Goal: Task Accomplishment & Management: Use online tool/utility

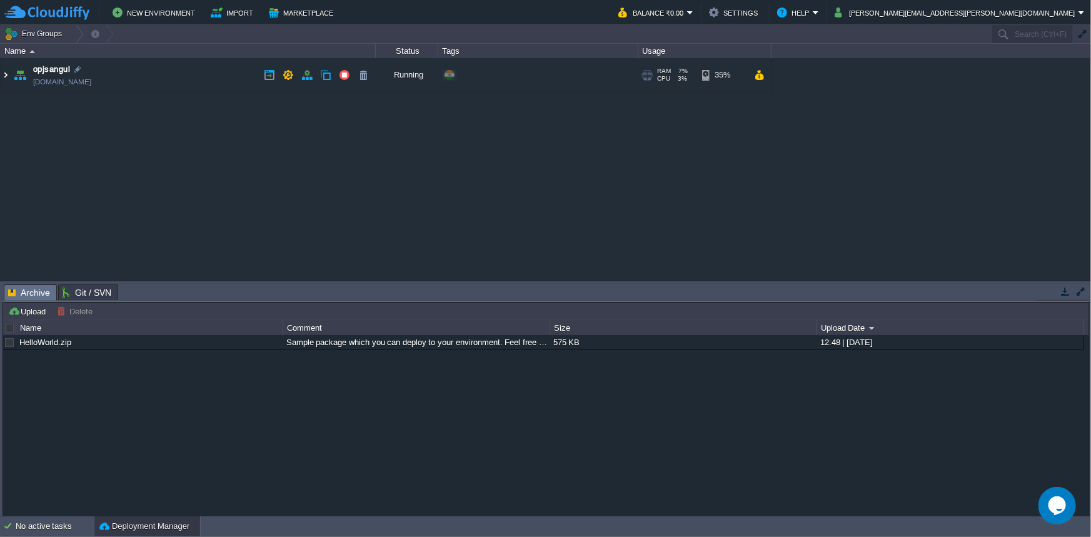
click at [6, 76] on img at bounding box center [6, 75] width 10 height 34
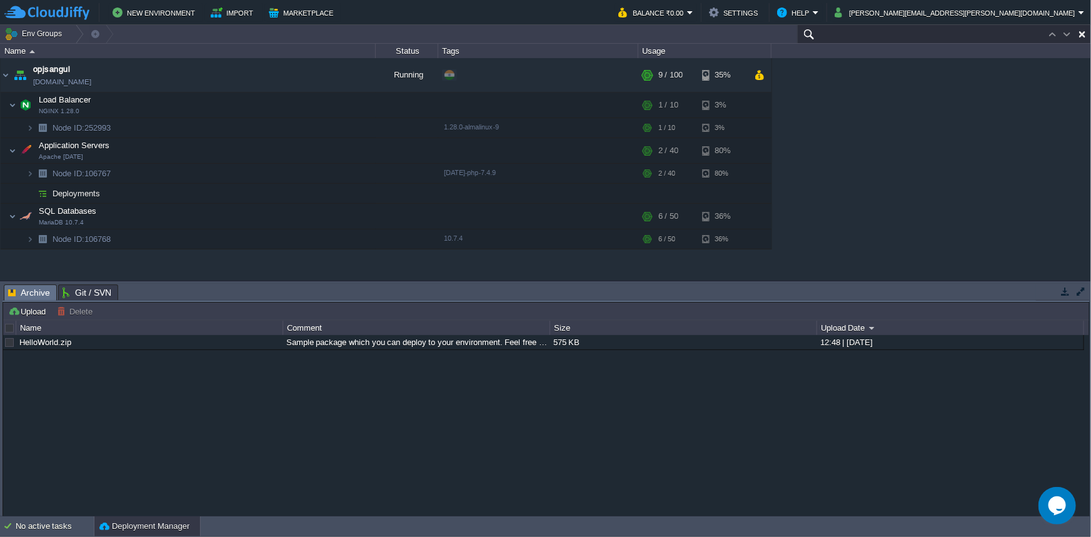
paste input "106767"
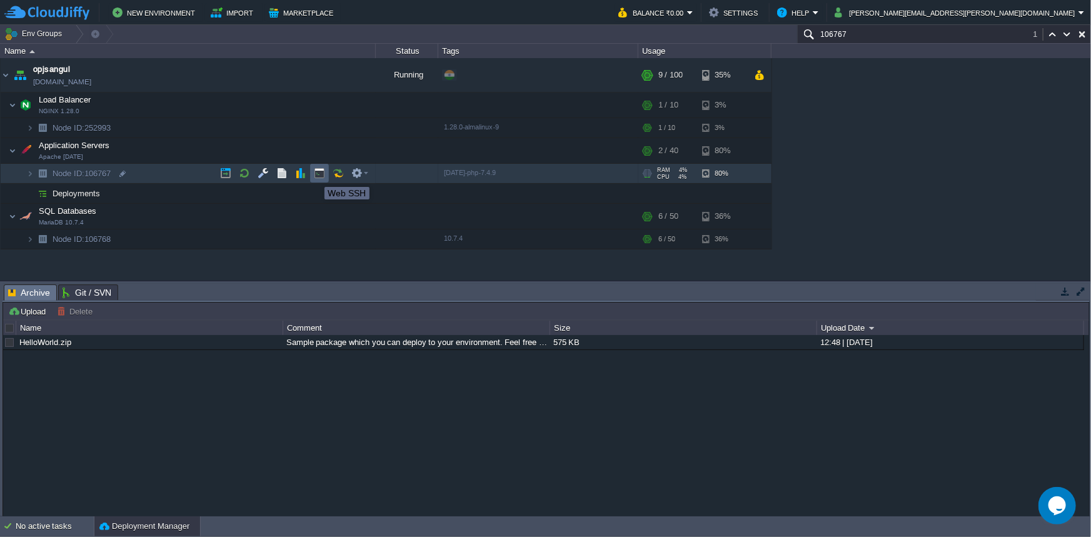
type input "106767"
click at [315, 176] on button "button" at bounding box center [319, 173] width 11 height 11
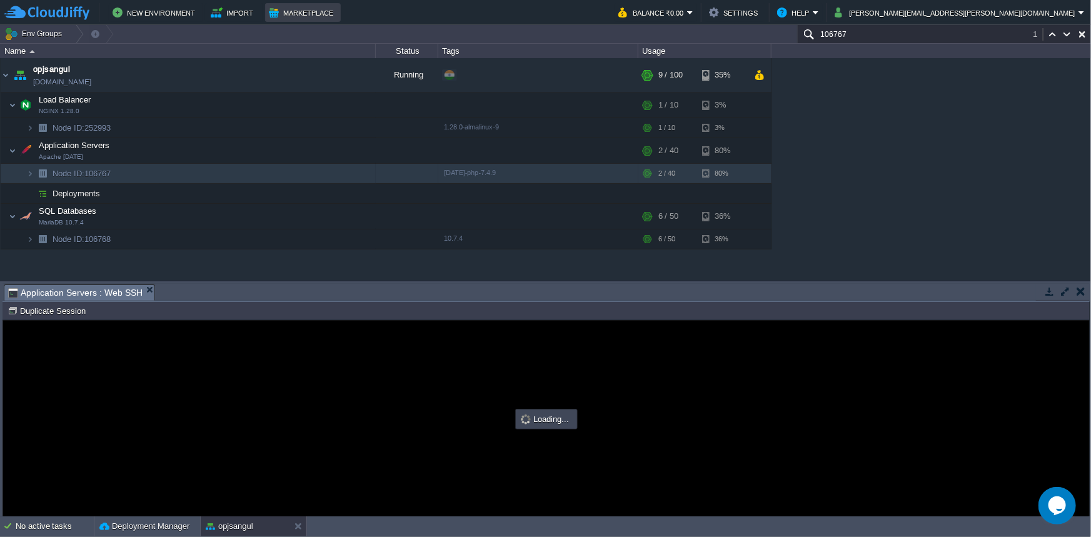
type input "#000000"
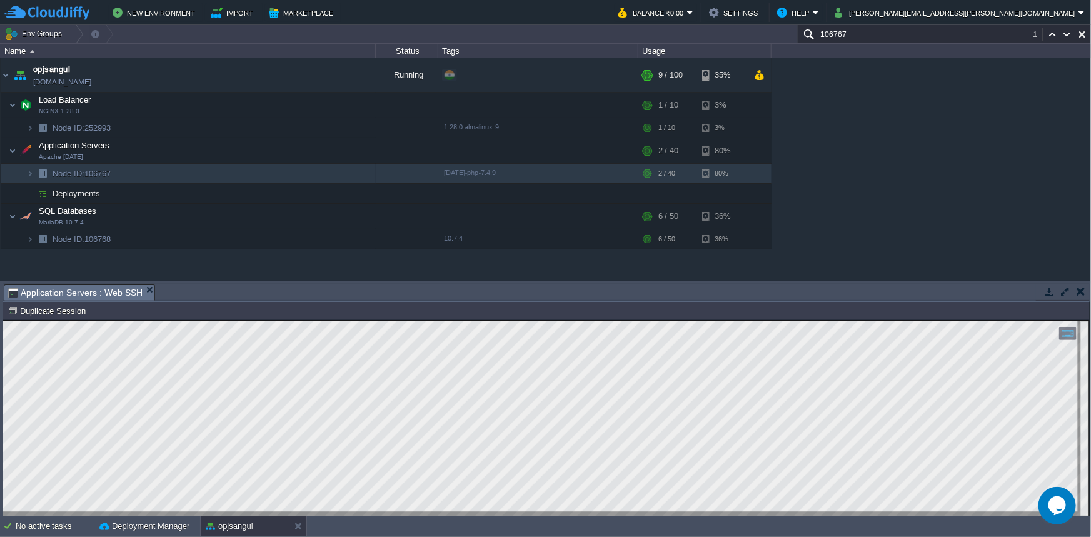
click at [1086, 291] on td at bounding box center [1081, 291] width 16 height 15
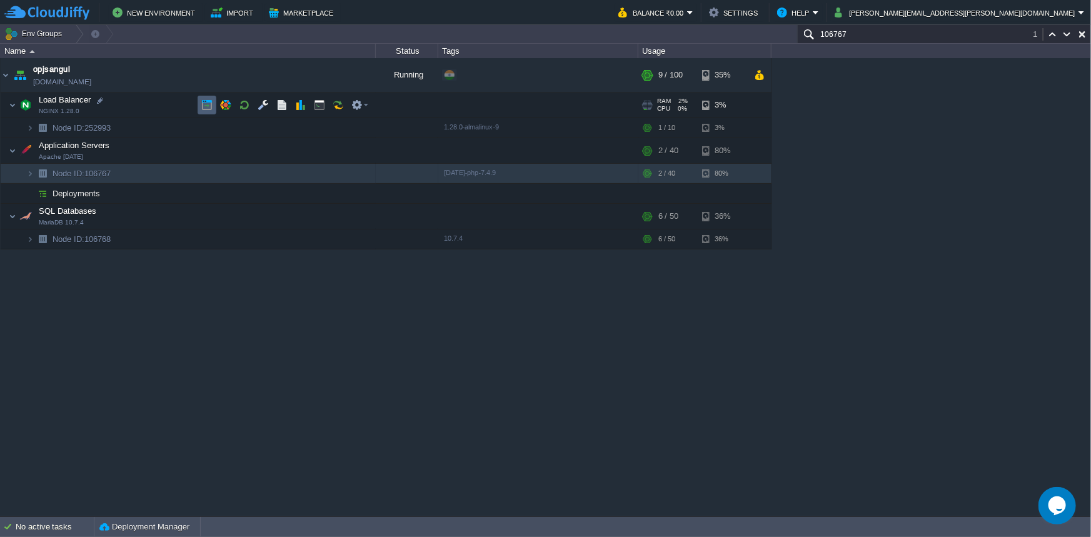
click at [204, 108] on button "button" at bounding box center [206, 104] width 11 height 11
click at [28, 129] on img at bounding box center [30, 127] width 8 height 19
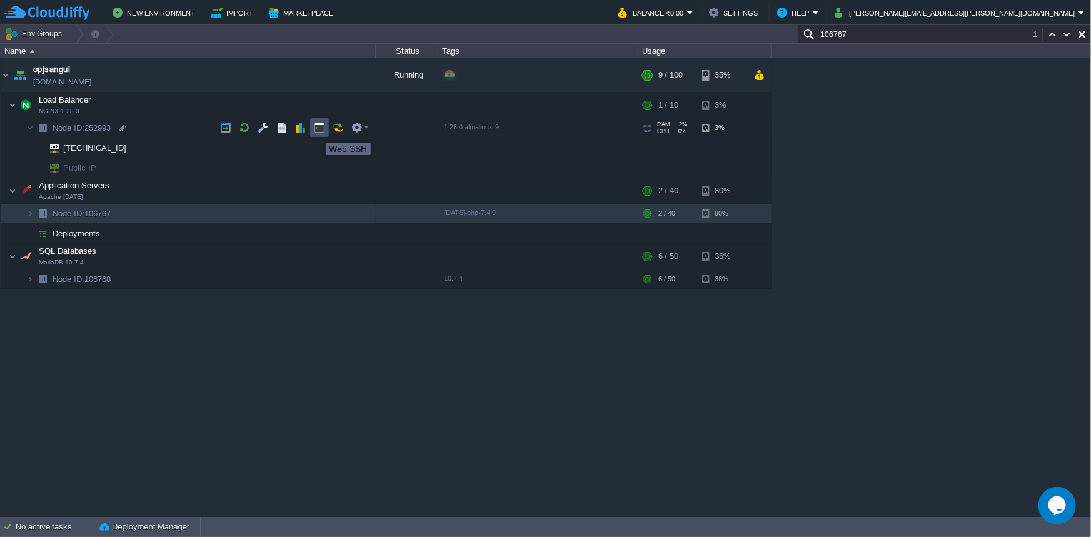
click at [316, 131] on button "button" at bounding box center [319, 127] width 11 height 11
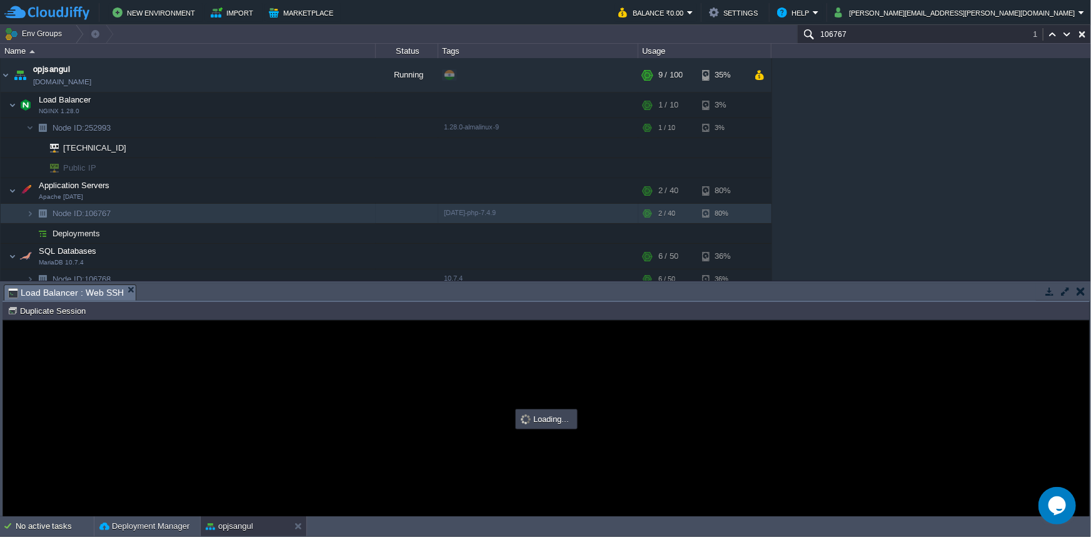
type input "#000000"
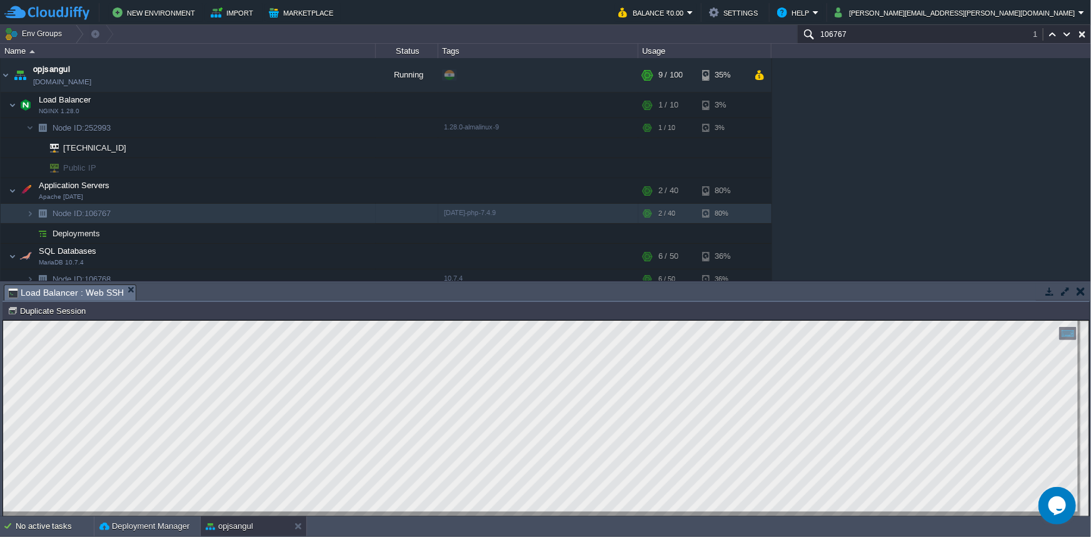
click at [1082, 292] on button "button" at bounding box center [1081, 291] width 9 height 11
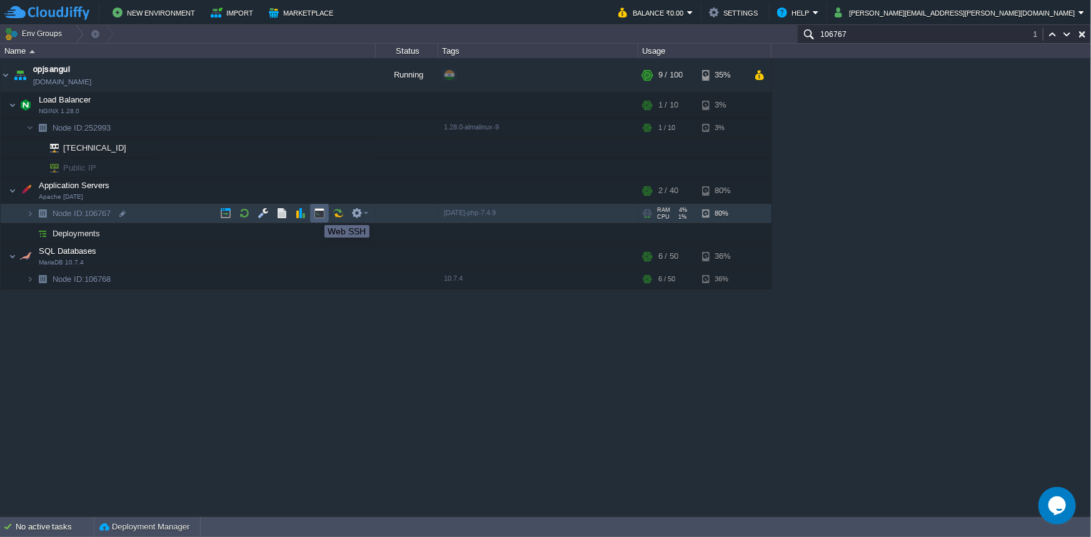
click at [315, 214] on button "button" at bounding box center [319, 213] width 11 height 11
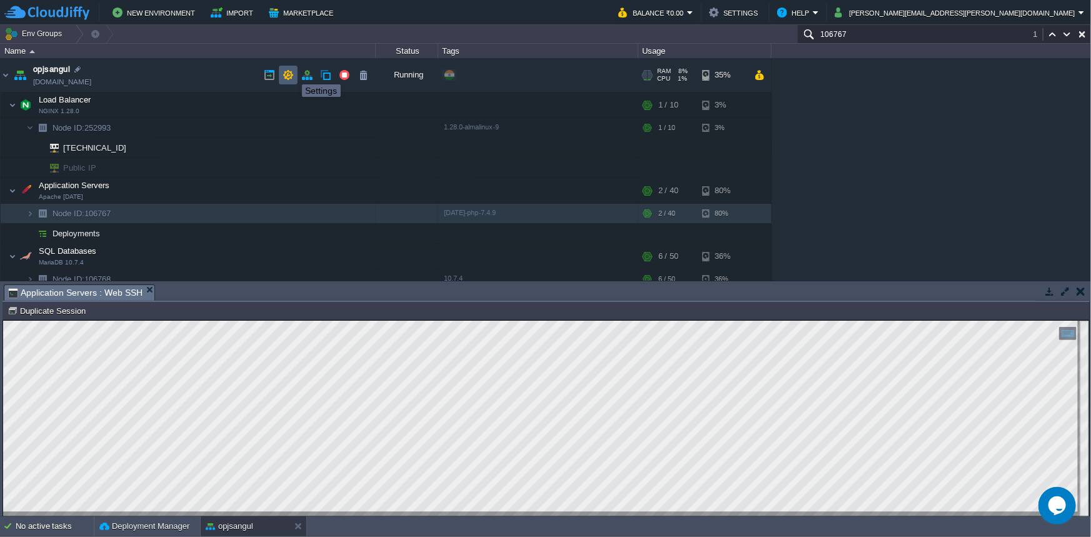
click at [289, 73] on button "button" at bounding box center [288, 74] width 11 height 11
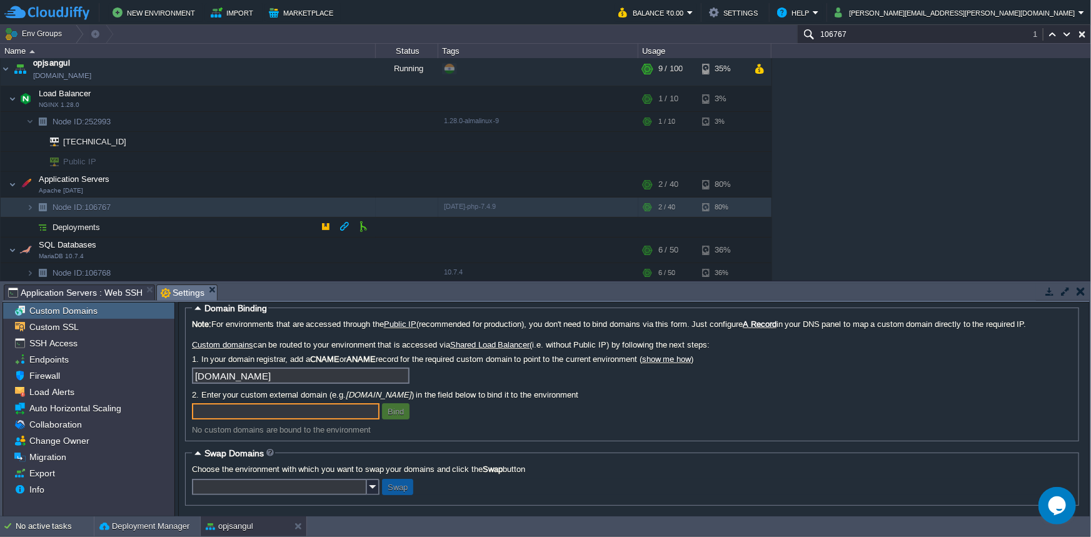
scroll to position [8, 0]
click at [31, 207] on img at bounding box center [30, 205] width 8 height 19
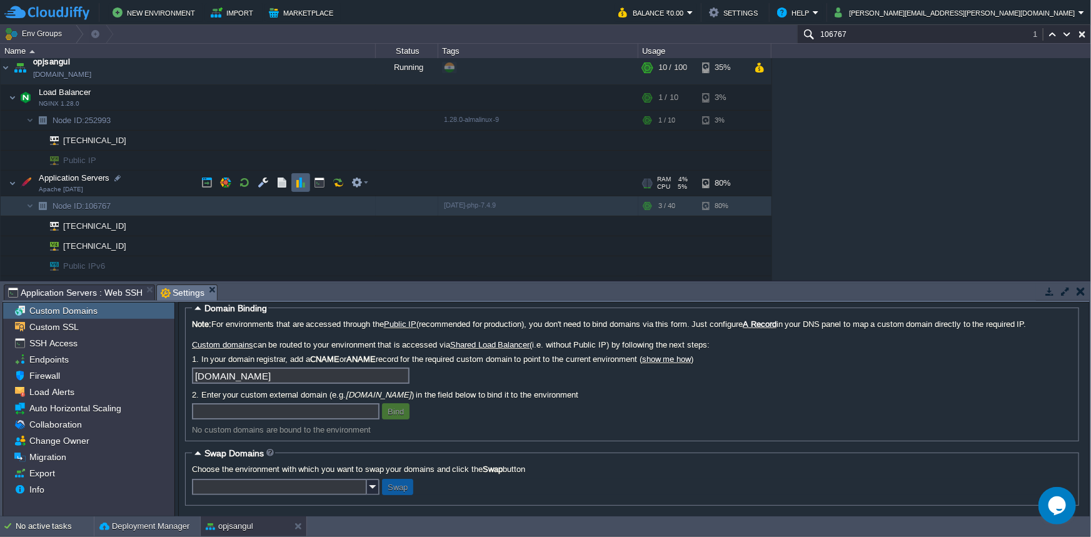
click at [304, 182] on button "button" at bounding box center [300, 182] width 11 height 11
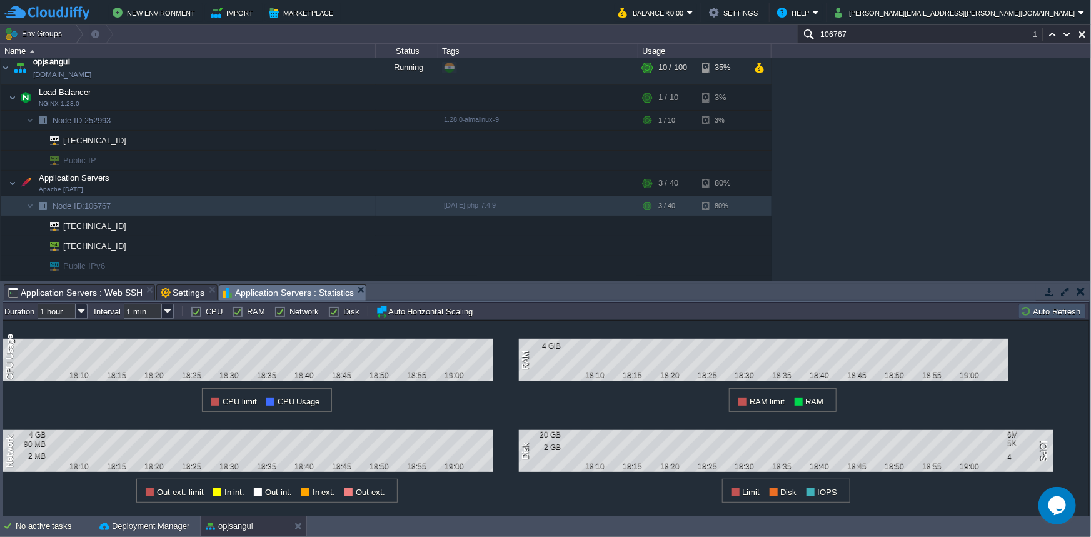
click at [1079, 297] on td at bounding box center [1081, 291] width 16 height 15
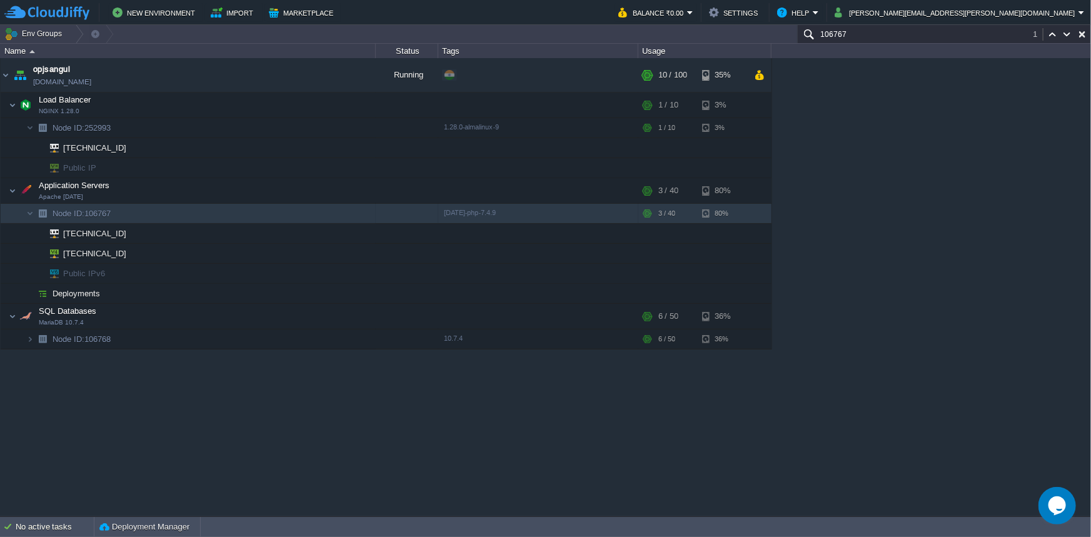
scroll to position [0, 0]
click at [279, 213] on button "button" at bounding box center [281, 213] width 11 height 11
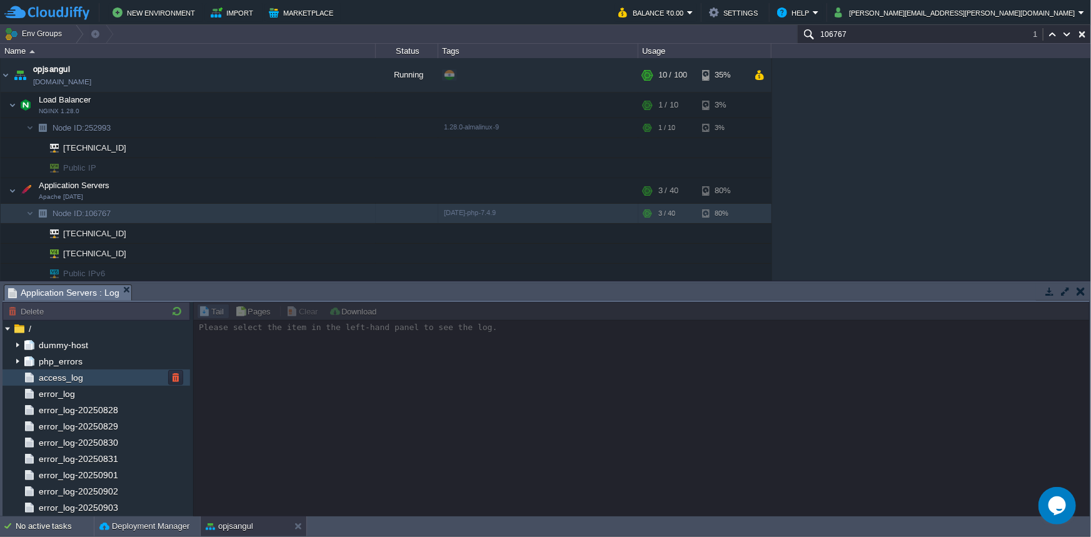
click at [88, 381] on div "access_log" at bounding box center [97, 377] width 188 height 16
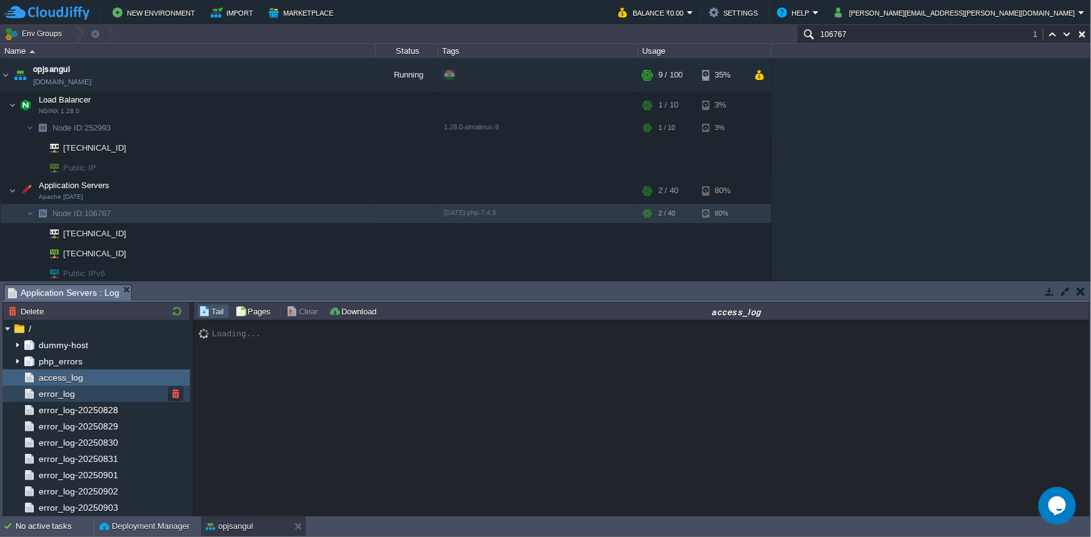
click at [53, 392] on span "error_log" at bounding box center [56, 393] width 41 height 11
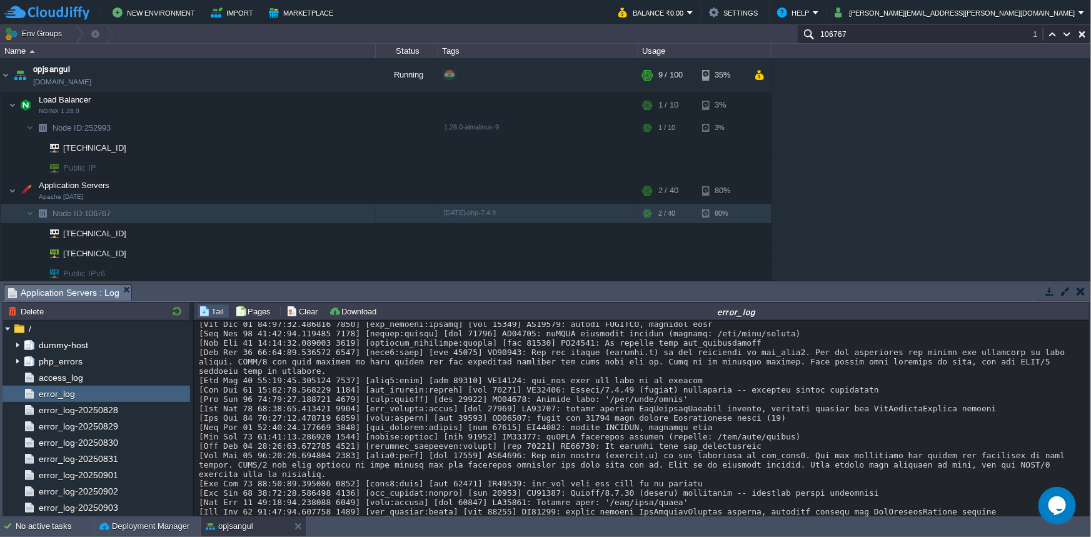
scroll to position [229, 0]
click at [1065, 291] on button "button" at bounding box center [1065, 291] width 11 height 11
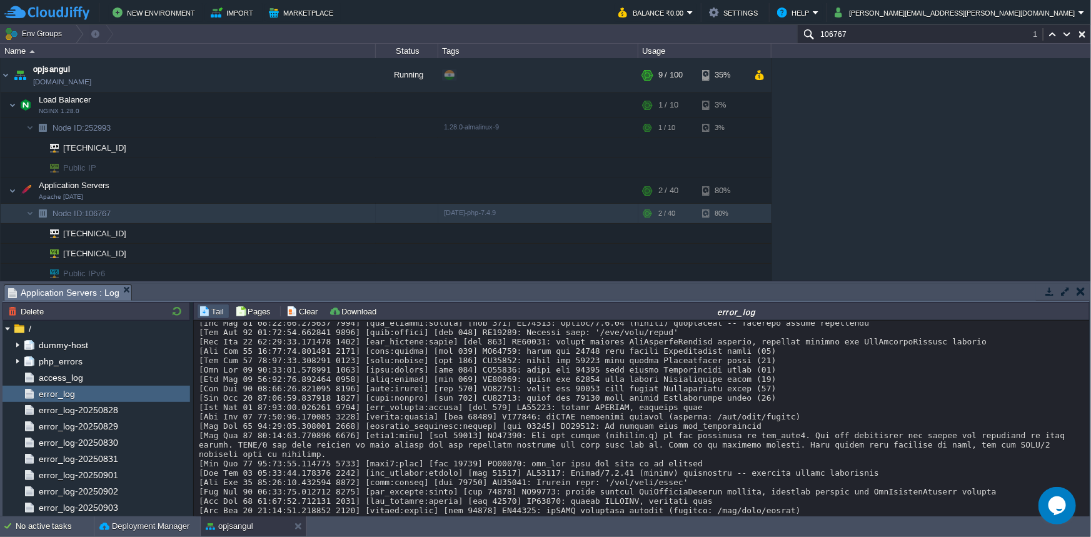
click at [1065, 291] on div at bounding box center [642, 533] width 887 height 525
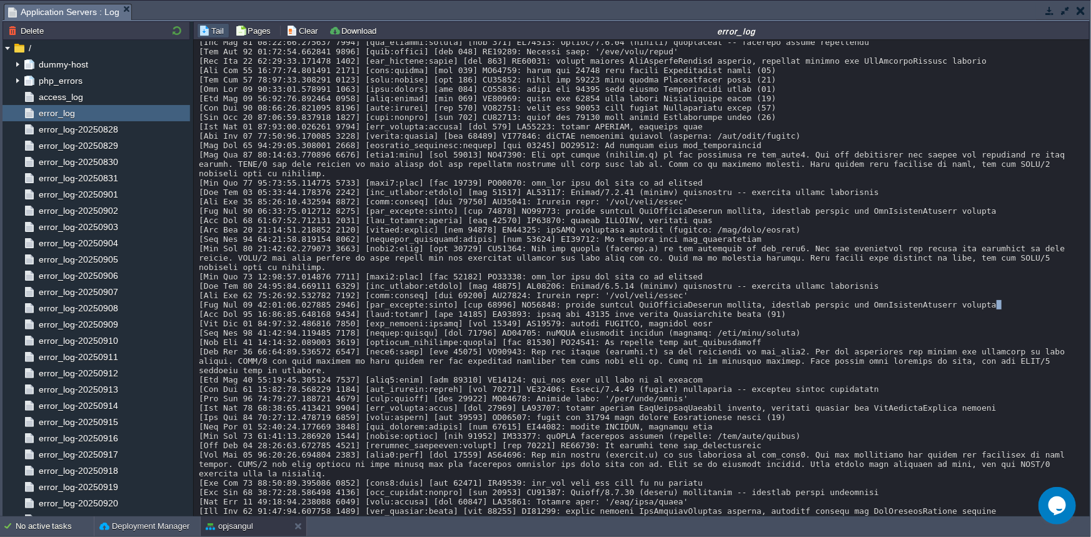
scroll to position [0, 0]
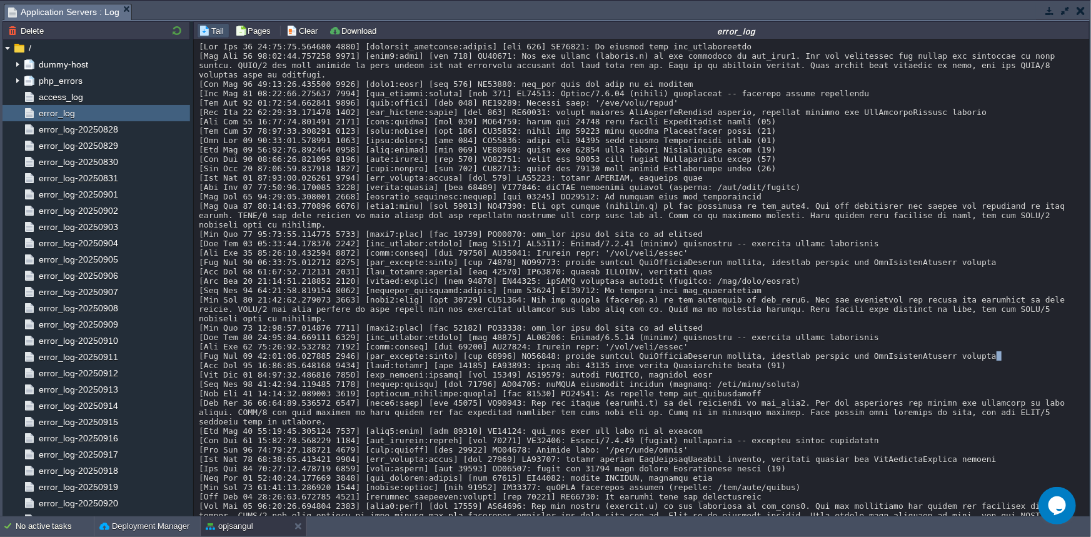
click at [1080, 14] on button "button" at bounding box center [1081, 10] width 9 height 11
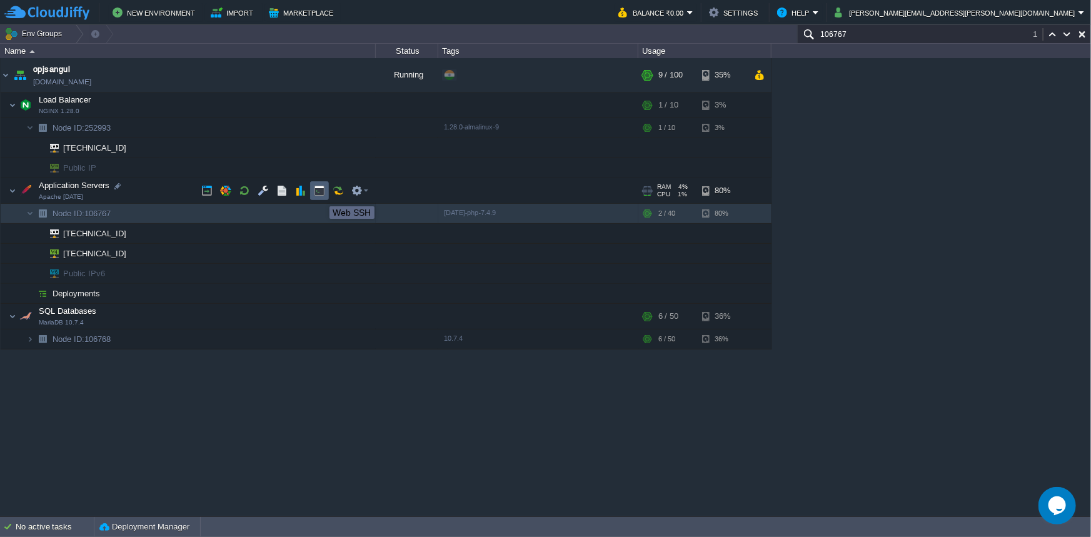
click at [321, 195] on button "button" at bounding box center [319, 190] width 11 height 11
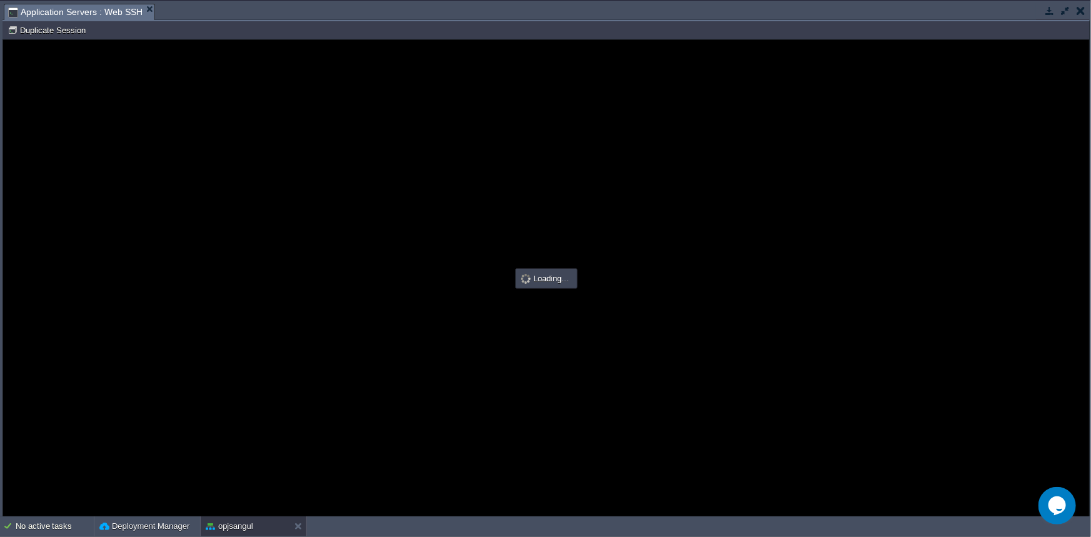
type input "#000000"
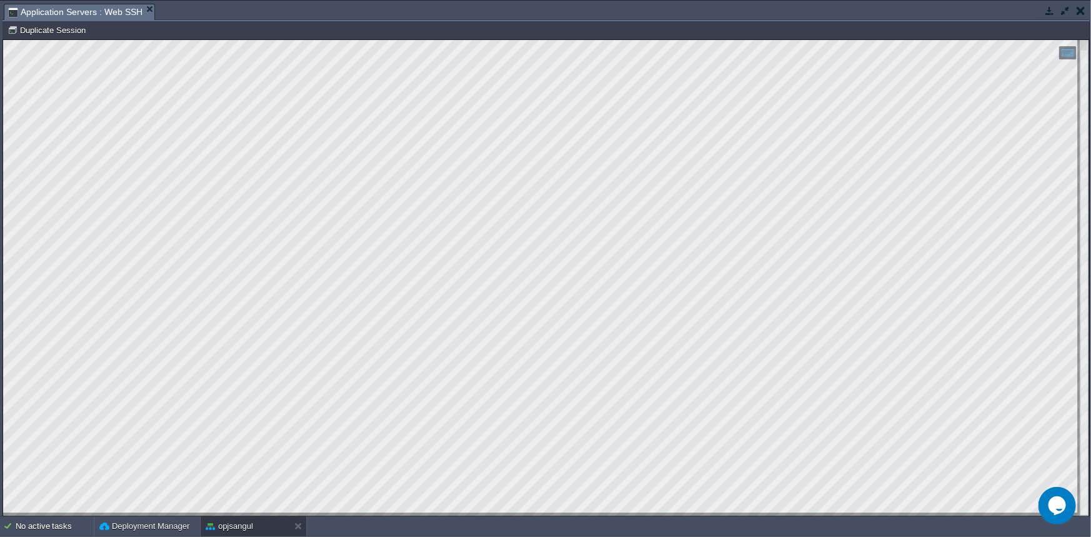
click at [1049, 14] on button "button" at bounding box center [1049, 10] width 11 height 11
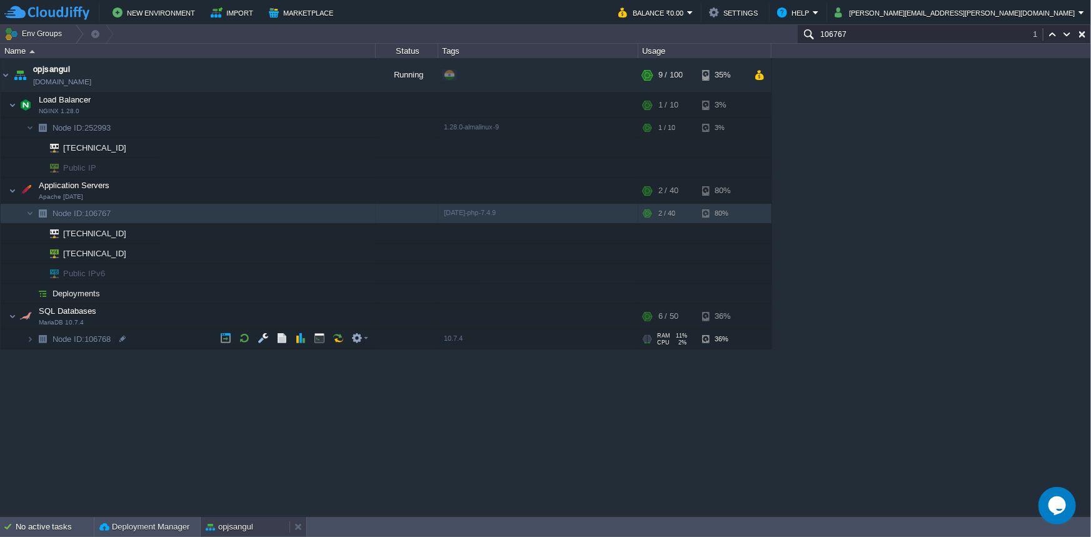
click at [243, 529] on button "opjsangul" at bounding box center [230, 527] width 48 height 13
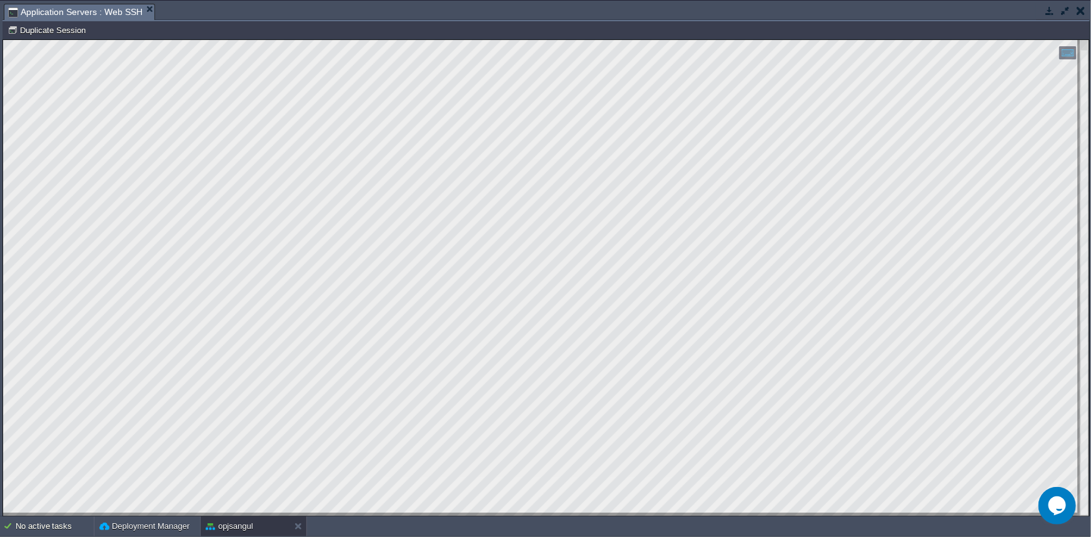
click at [1048, 12] on button "button" at bounding box center [1049, 10] width 11 height 11
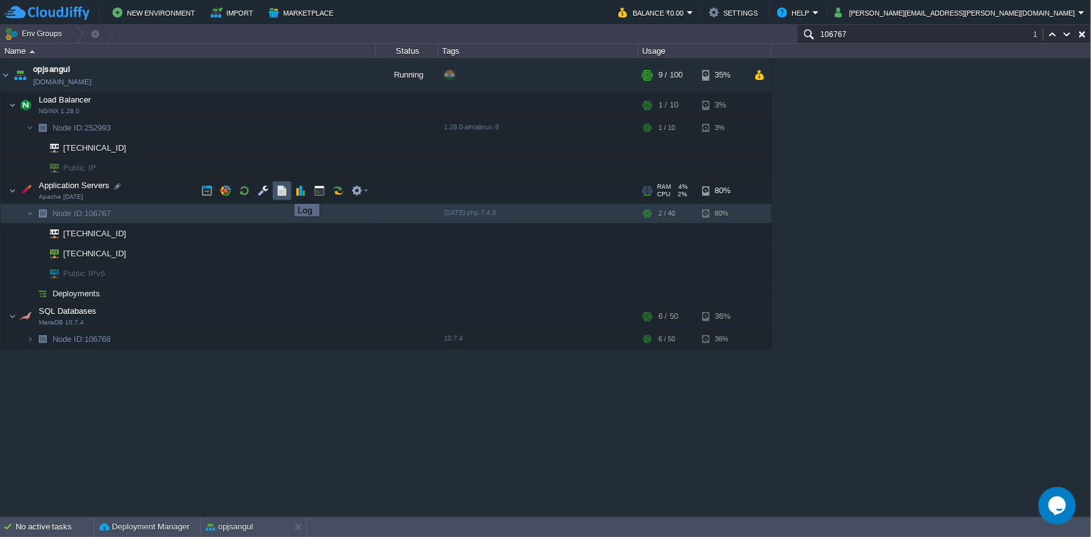
click at [285, 193] on button "button" at bounding box center [281, 190] width 11 height 11
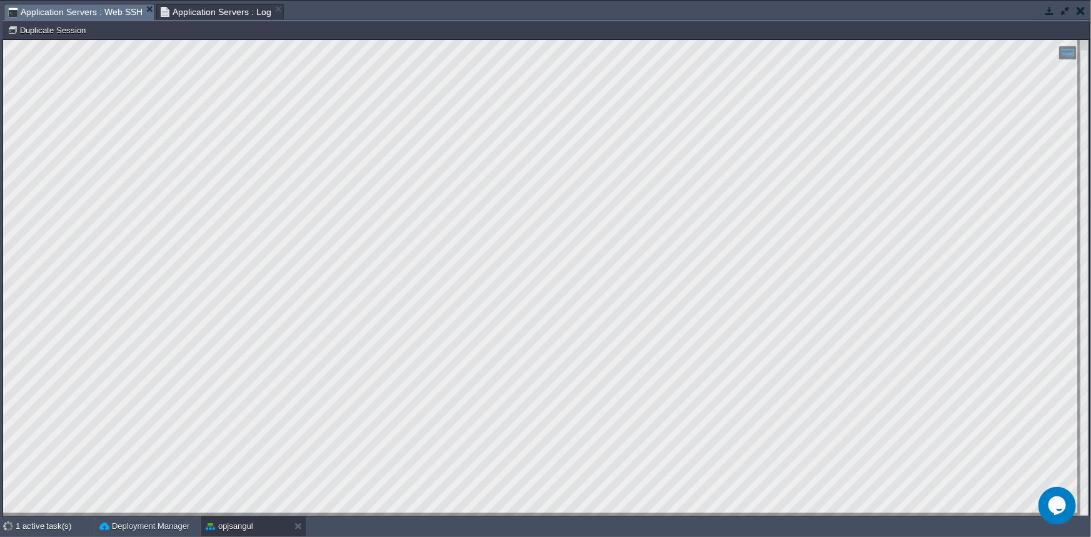
click at [91, 11] on span "Application Servers : Web SSH" at bounding box center [75, 12] width 134 height 16
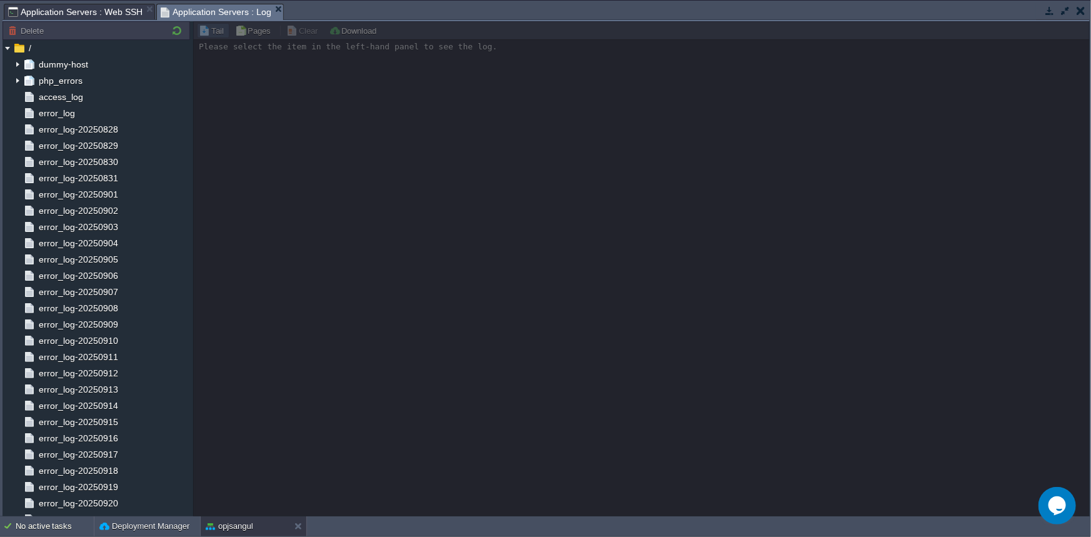
click at [197, 14] on span "Application Servers : Log" at bounding box center [216, 12] width 111 height 16
click at [94, 118] on div "error_log" at bounding box center [97, 113] width 188 height 16
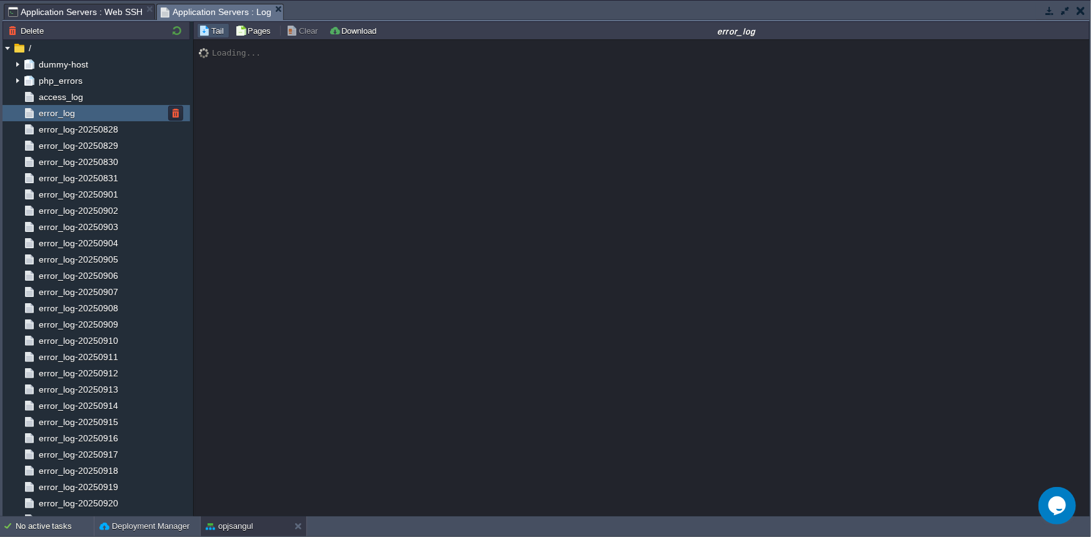
click at [94, 118] on div "error_log" at bounding box center [97, 113] width 188 height 16
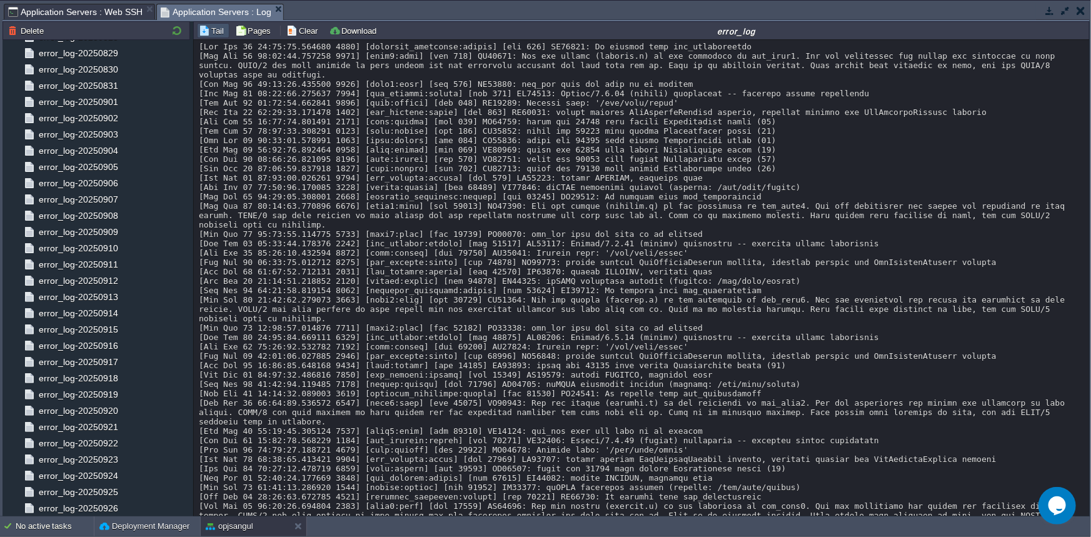
drag, startPoint x: 199, startPoint y: 84, endPoint x: 209, endPoint y: 90, distance: 11.3
click at [202, 85] on div at bounding box center [642, 304] width 887 height 525
drag, startPoint x: 209, startPoint y: 90, endPoint x: 218, endPoint y: 94, distance: 10.3
click at [218, 94] on div at bounding box center [642, 304] width 887 height 525
drag, startPoint x: 201, startPoint y: 79, endPoint x: 206, endPoint y: 84, distance: 7.5
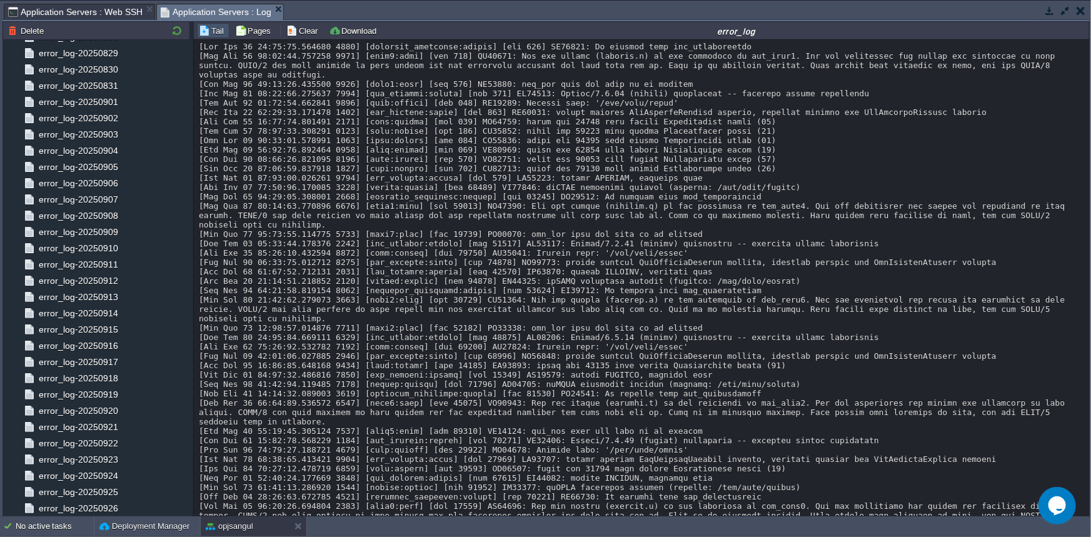
click at [203, 80] on div at bounding box center [642, 304] width 887 height 525
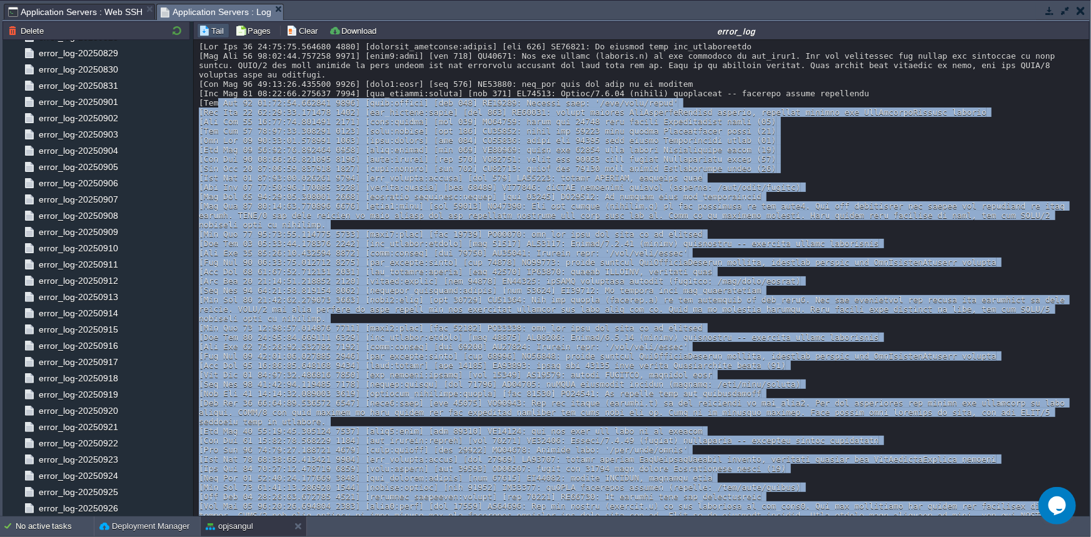
scroll to position [51, 0]
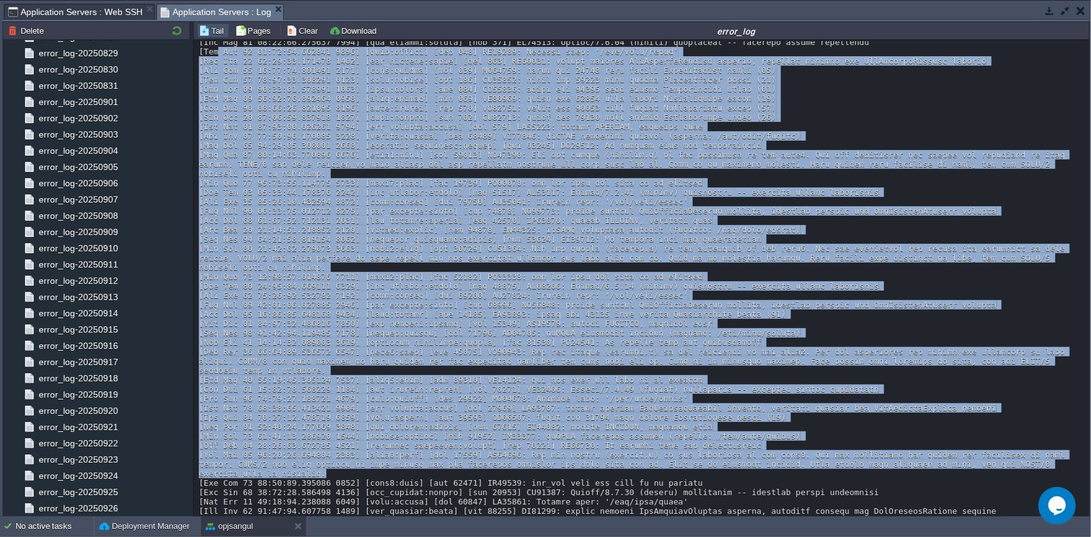
drag, startPoint x: 234, startPoint y: 111, endPoint x: 529, endPoint y: 473, distance: 467.5
click at [526, 466] on div at bounding box center [642, 253] width 887 height 525
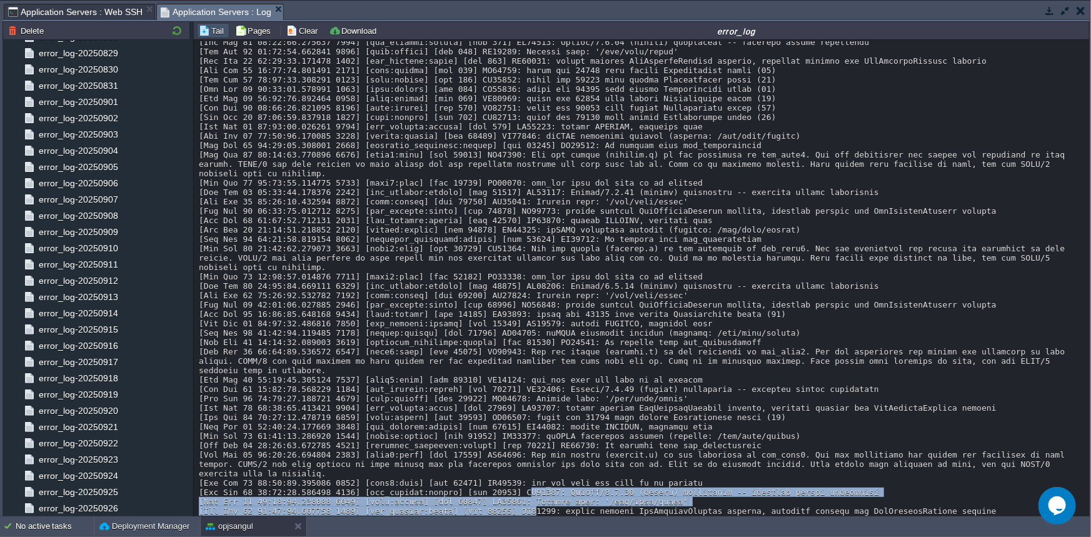
drag, startPoint x: 529, startPoint y: 473, endPoint x: 535, endPoint y: 492, distance: 19.8
click at [535, 492] on div at bounding box center [642, 253] width 887 height 525
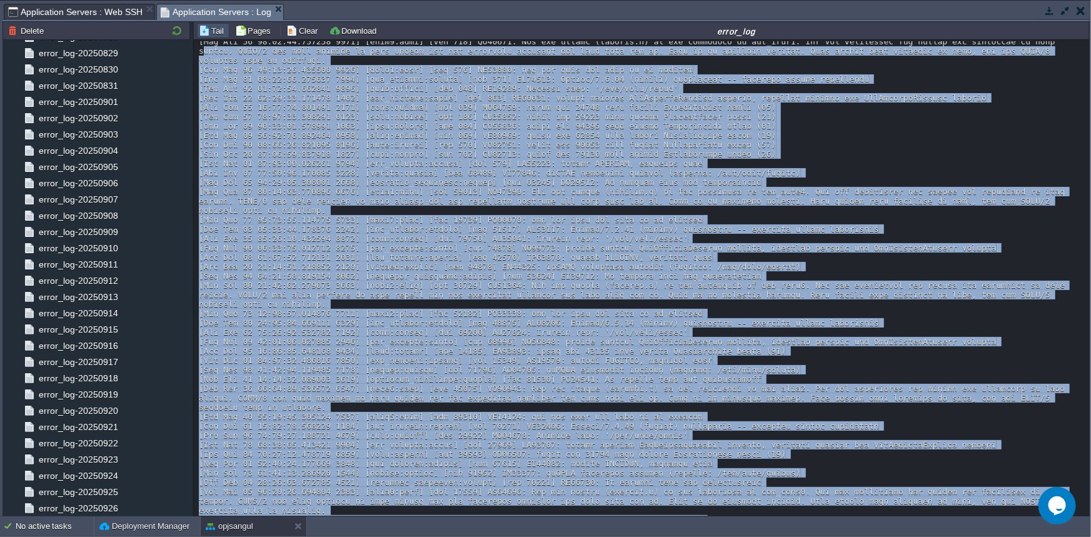
scroll to position [0, 0]
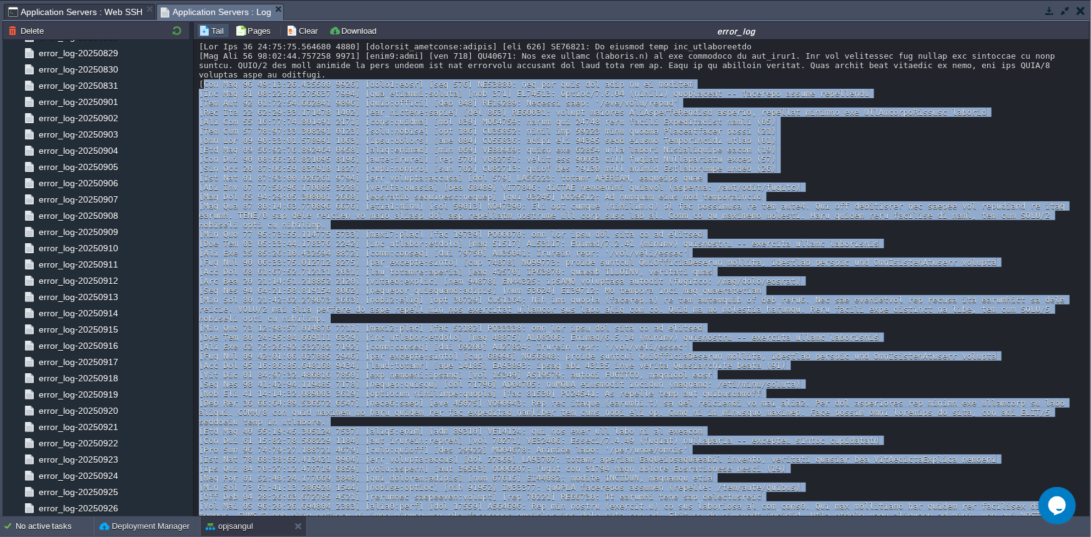
drag, startPoint x: 1001, startPoint y: 497, endPoint x: 204, endPoint y: 81, distance: 899.3
click at [204, 81] on div at bounding box center [642, 304] width 887 height 525
copy div "Fri Sep 26 03:14:01.323824 2025] [http2:warn] [pid 641] AH02951: mod_ssl does n…"
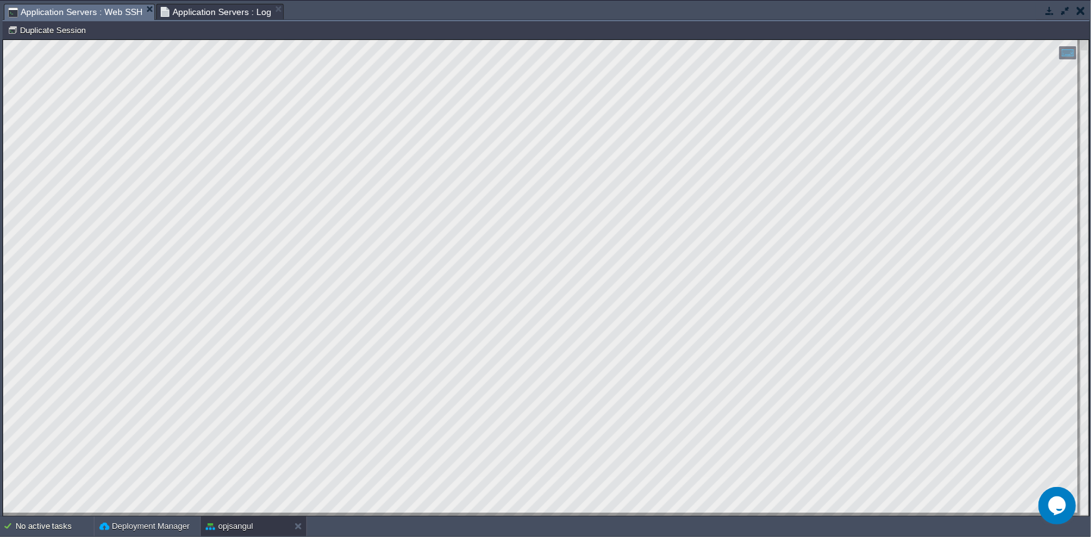
click at [99, 13] on span "Application Servers : Web SSH" at bounding box center [75, 12] width 134 height 16
click at [1048, 10] on button "button" at bounding box center [1049, 10] width 11 height 11
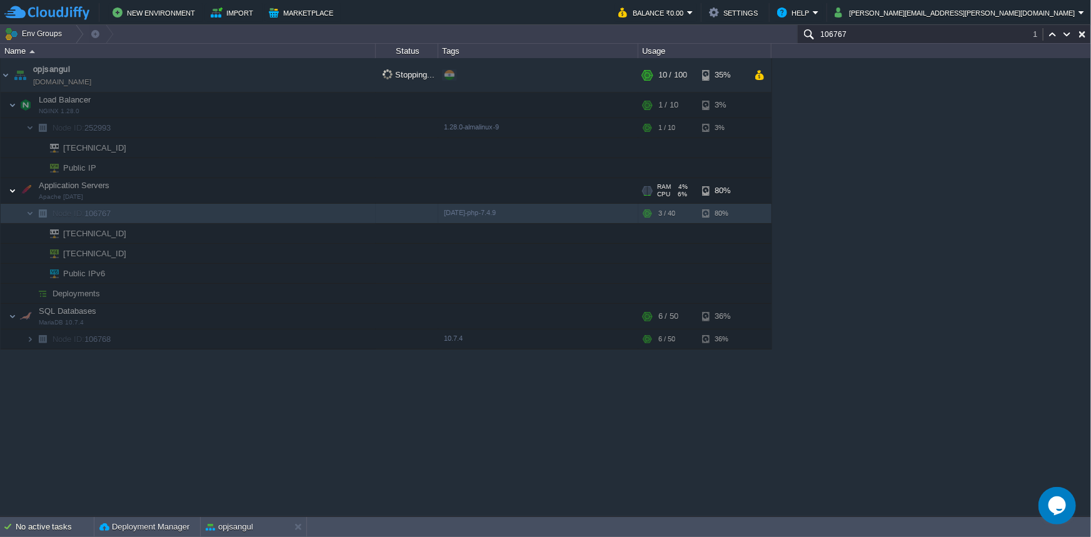
click at [15, 193] on img at bounding box center [13, 190] width 8 height 25
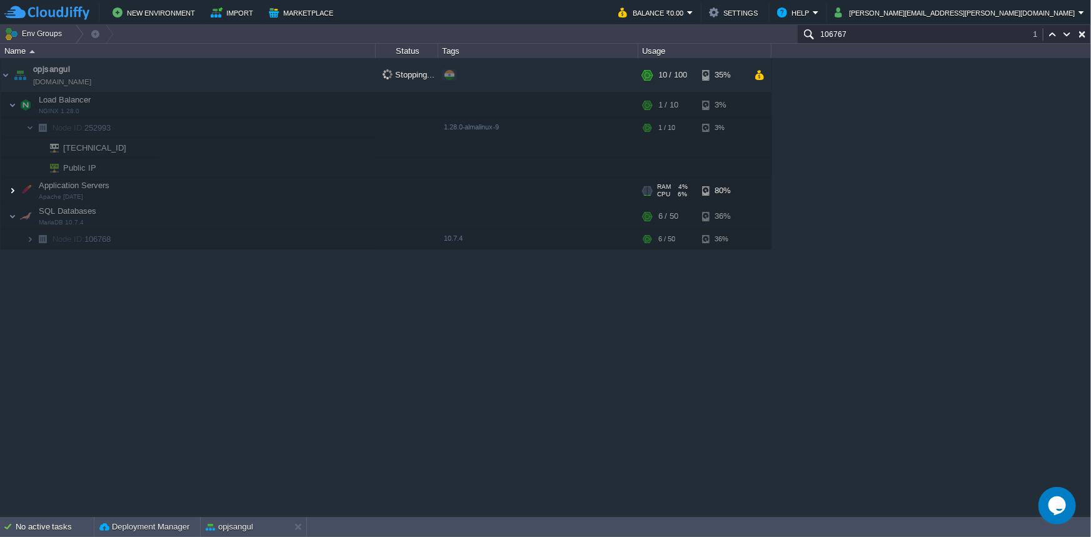
click at [13, 192] on img at bounding box center [13, 190] width 8 height 25
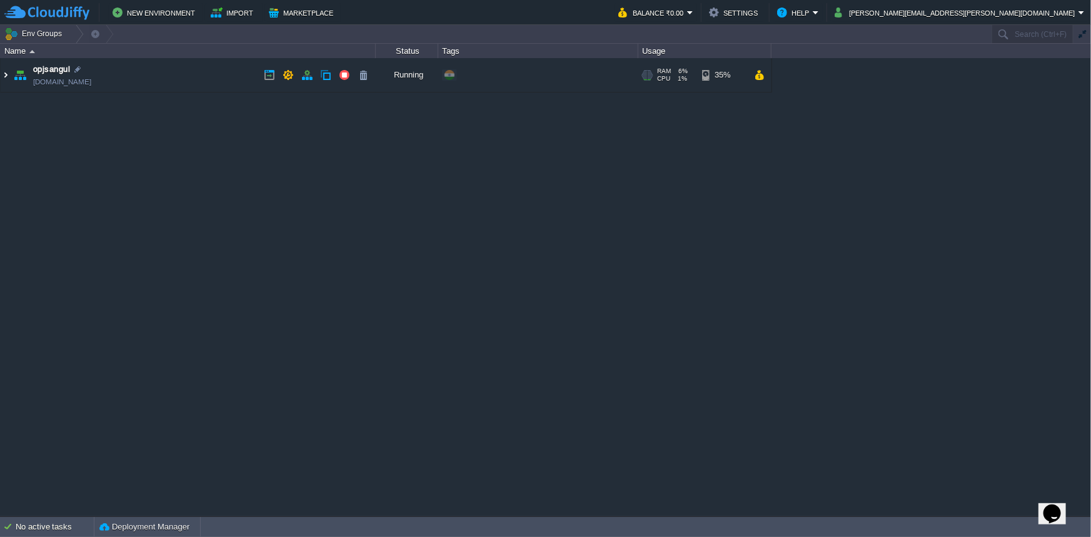
click at [1, 76] on img at bounding box center [6, 75] width 10 height 34
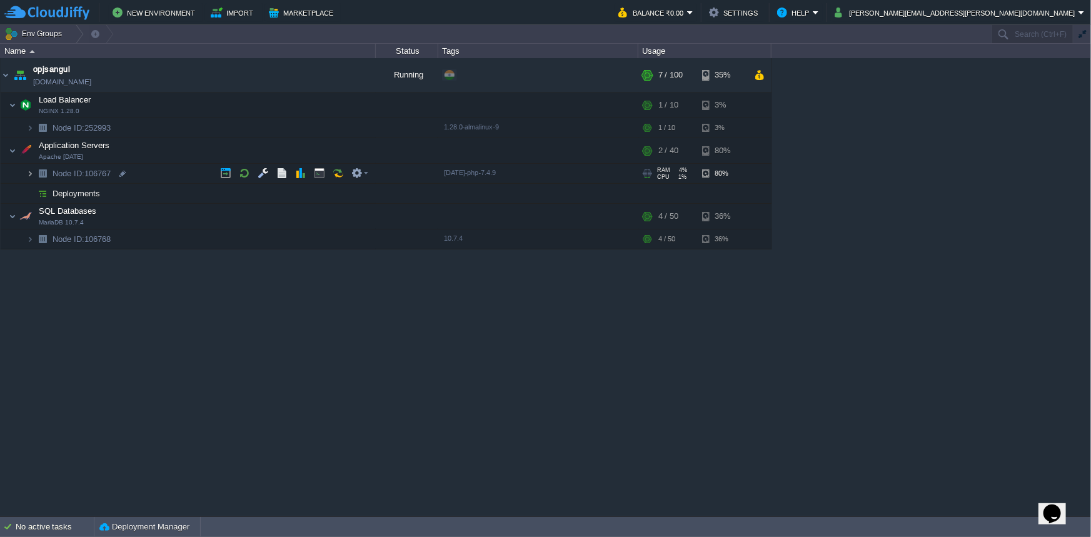
click at [29, 177] on img at bounding box center [30, 173] width 8 height 19
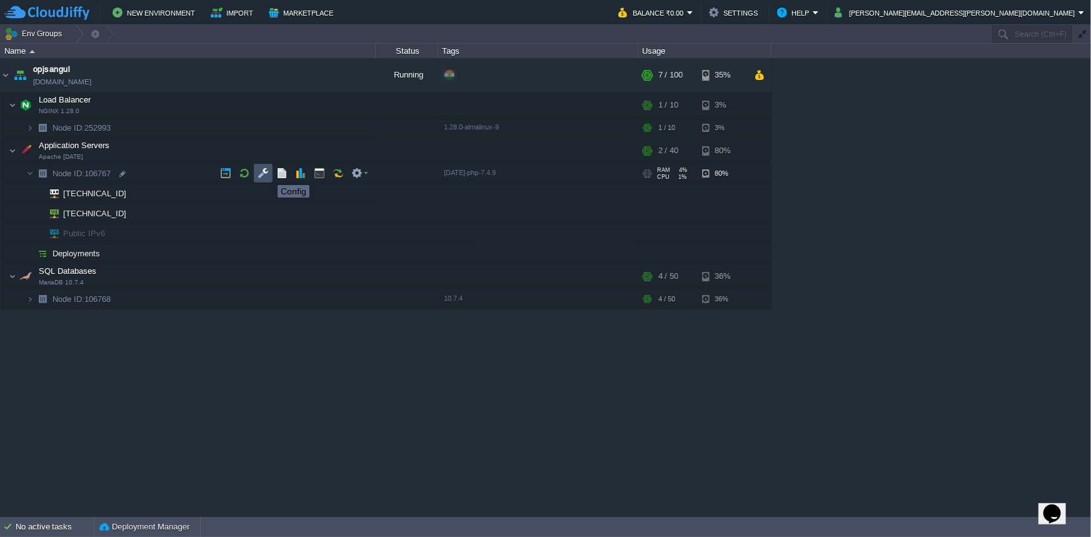
click at [268, 174] on button "button" at bounding box center [263, 173] width 11 height 11
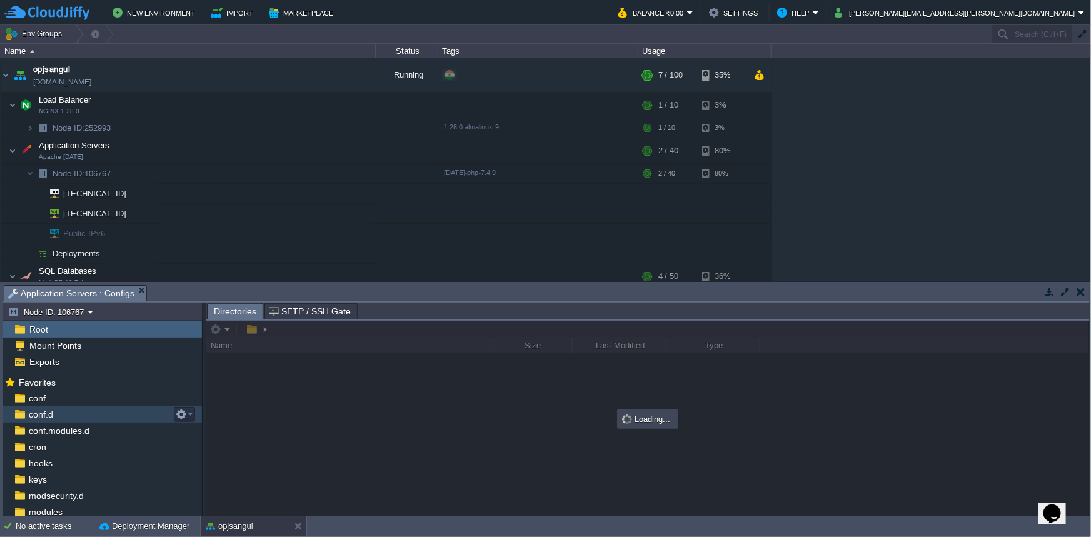
click at [53, 411] on span "conf.d" at bounding box center [40, 414] width 29 height 11
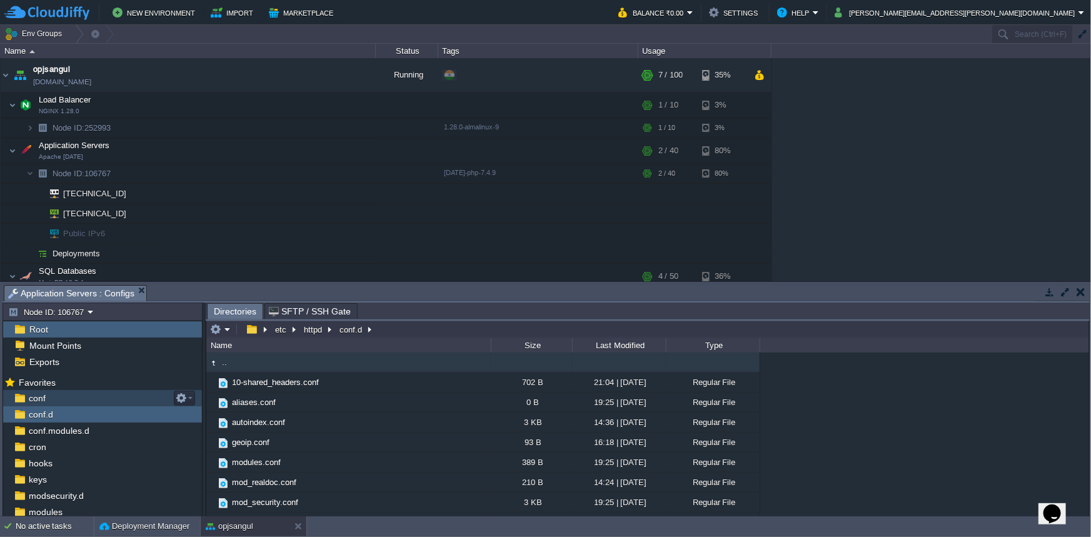
click at [66, 400] on div "conf" at bounding box center [102, 398] width 199 height 16
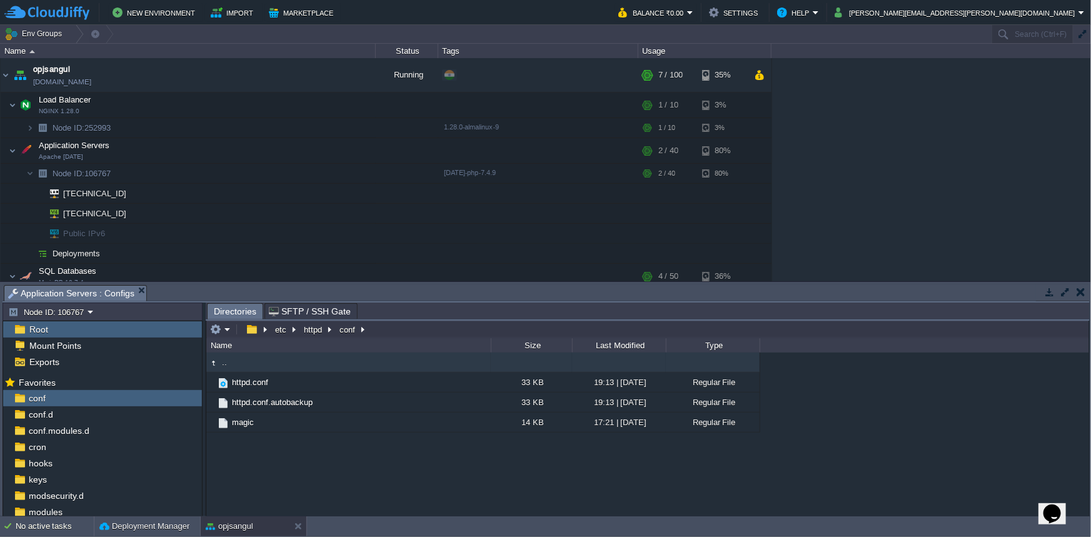
click at [1047, 293] on button "button" at bounding box center [1049, 291] width 11 height 11
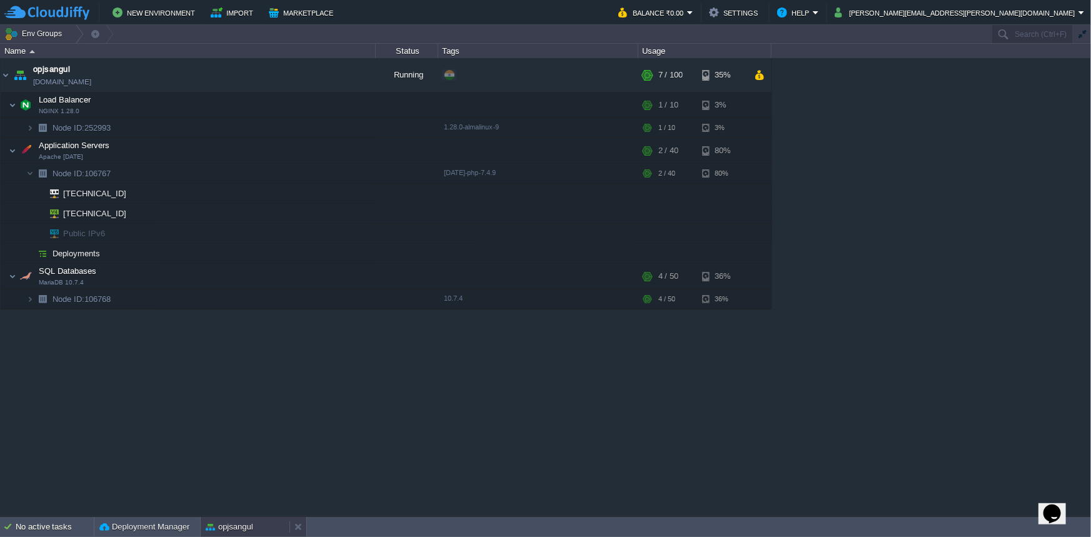
click at [238, 525] on button "opjsangul" at bounding box center [230, 527] width 48 height 13
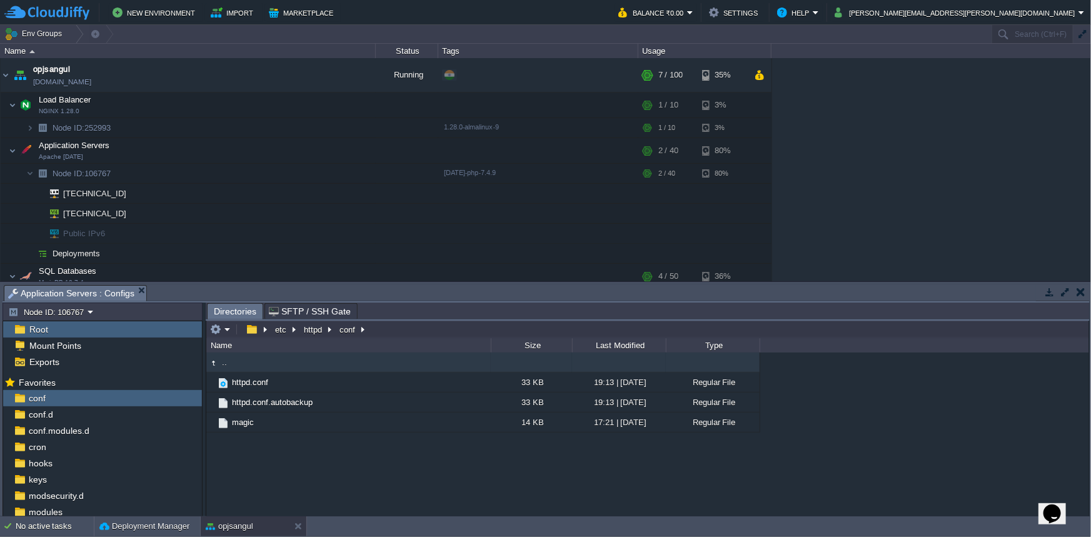
click at [1060, 293] on button "button" at bounding box center [1065, 291] width 11 height 11
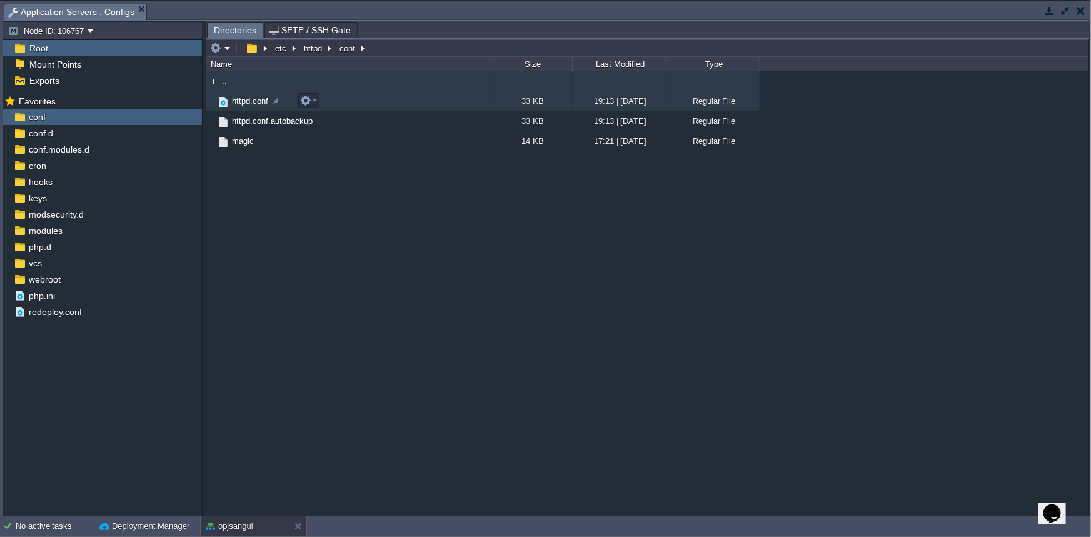
click at [245, 105] on span "httpd.conf" at bounding box center [250, 101] width 40 height 11
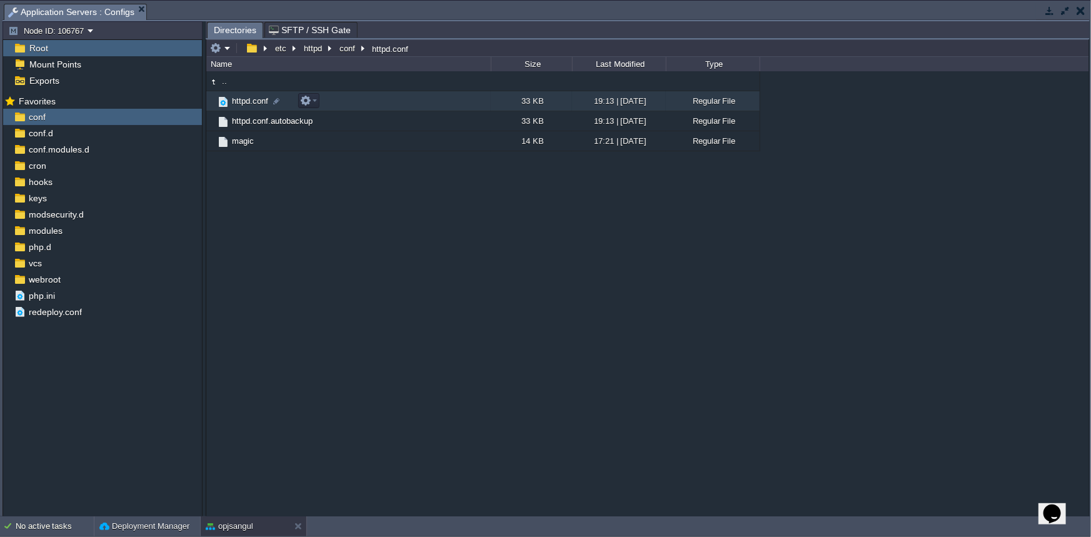
click at [245, 105] on span "httpd.conf" at bounding box center [250, 101] width 40 height 11
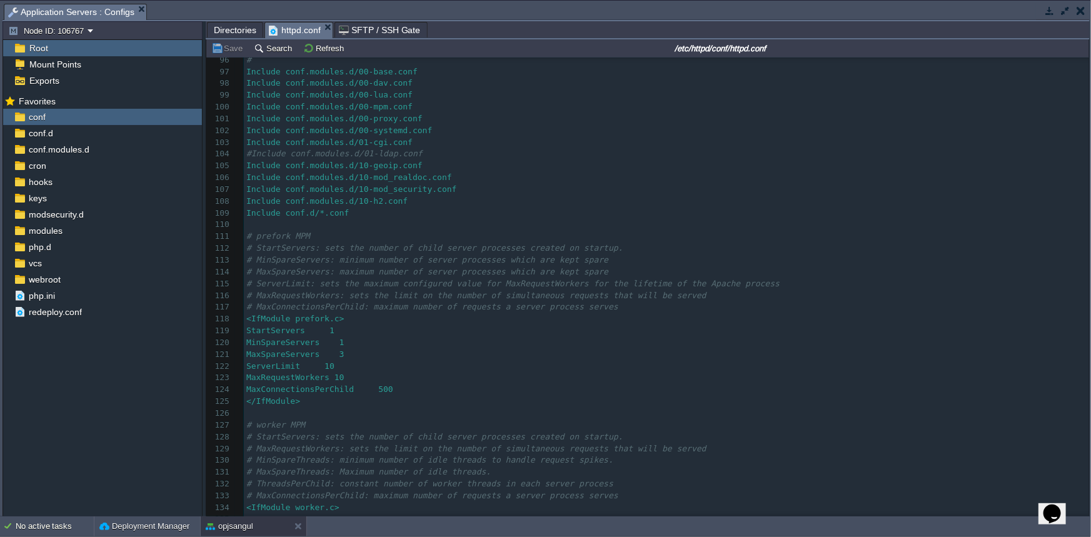
scroll to position [1125, 0]
click at [349, 379] on div "1001 # 90 # same client on the same connection. 91 # 92 KeepAliveTimeout 15 93 …" at bounding box center [666, 396] width 845 height 825
click at [349, 376] on pre "MaxRequestWorkers 10" at bounding box center [666, 378] width 845 height 12
type textarea "300"
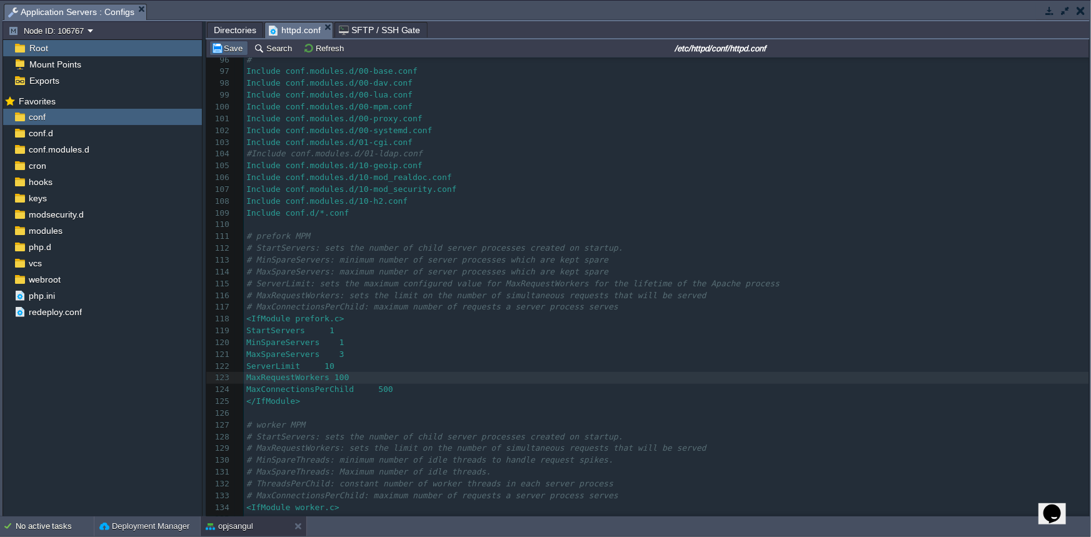
type textarea "100"
click at [232, 49] on button "Save" at bounding box center [228, 48] width 35 height 11
click at [40, 526] on div "No active tasks" at bounding box center [55, 526] width 78 height 20
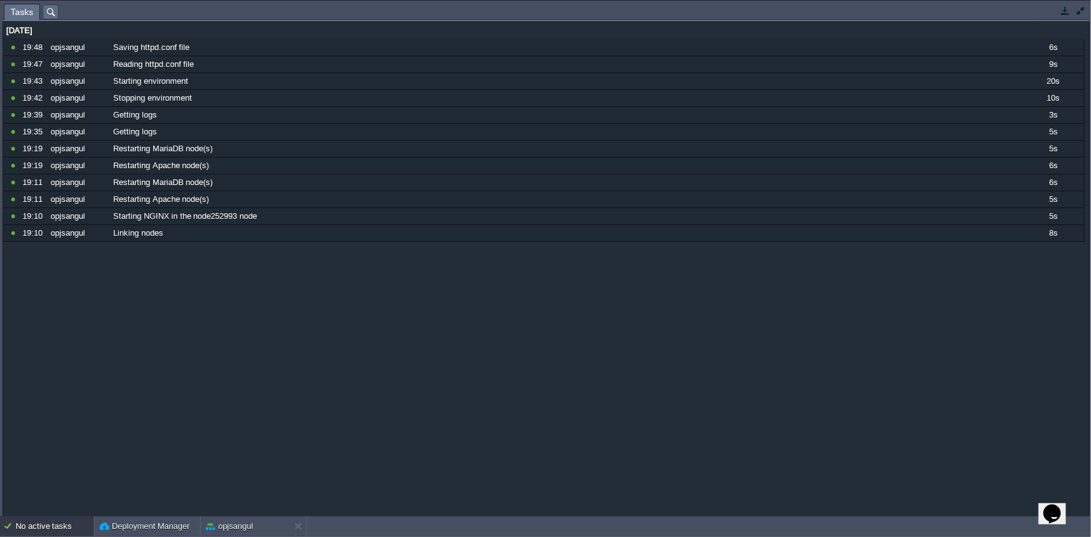
click at [40, 526] on div "No active tasks" at bounding box center [55, 526] width 78 height 20
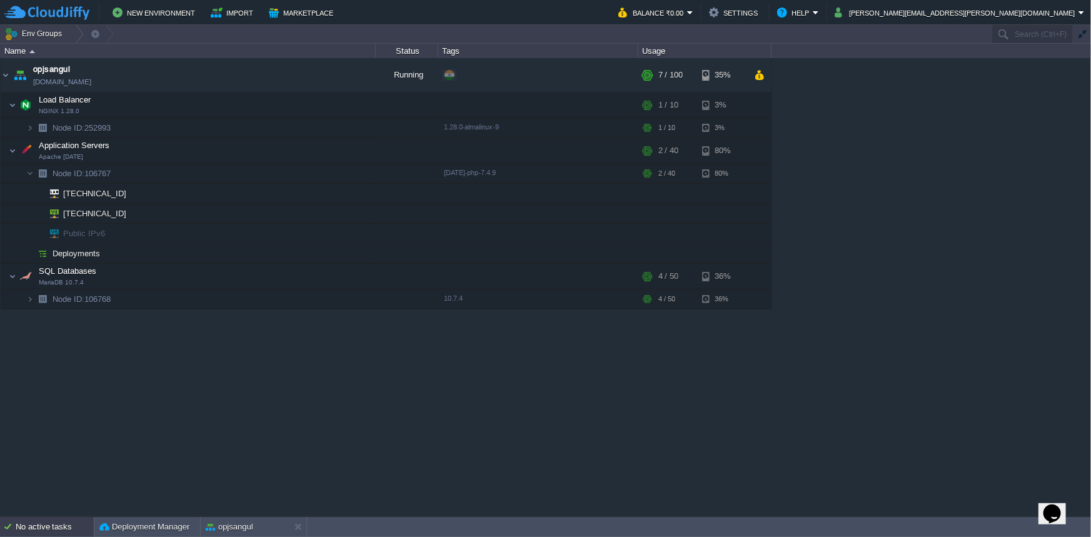
click at [20, 522] on div "No active tasks" at bounding box center [55, 527] width 78 height 20
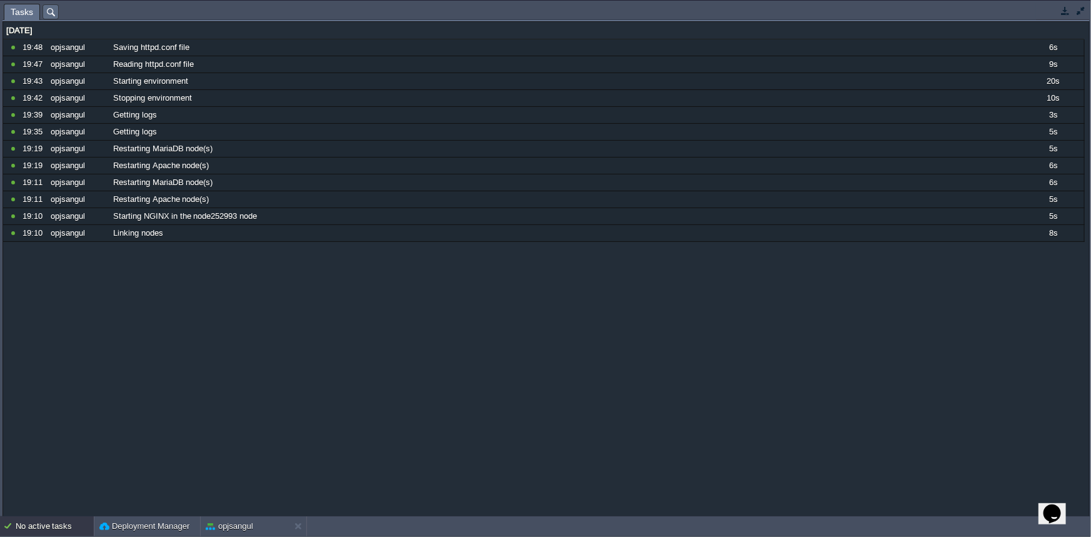
click at [1064, 13] on button "button" at bounding box center [1065, 10] width 11 height 11
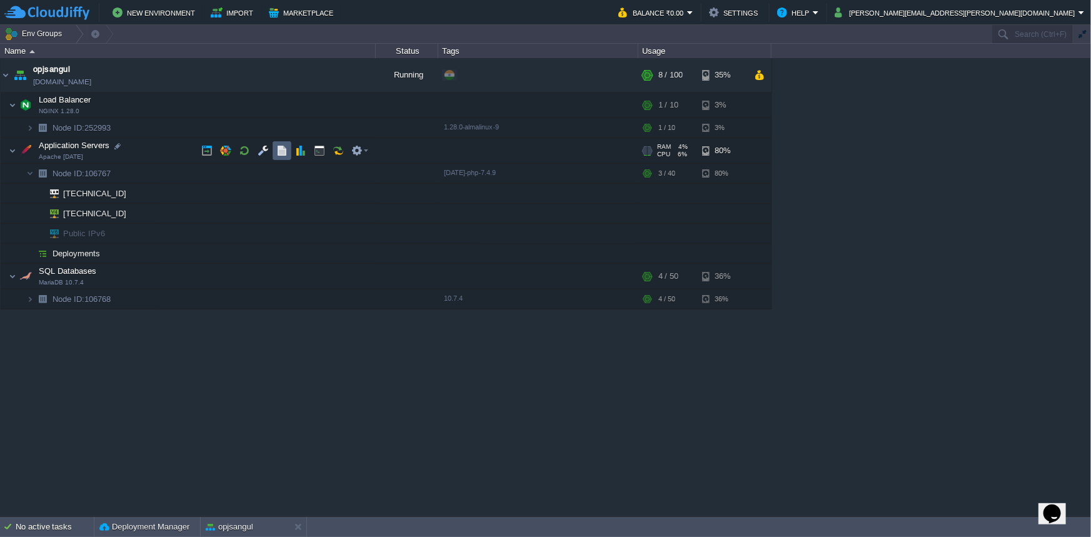
click at [282, 156] on td at bounding box center [282, 150] width 19 height 19
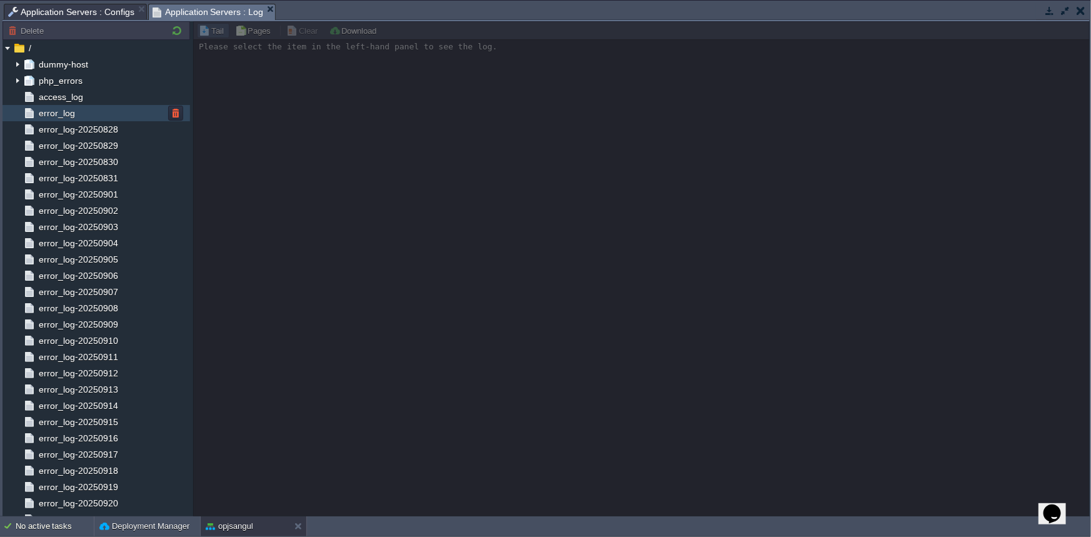
click at [57, 114] on span "error_log" at bounding box center [56, 113] width 41 height 11
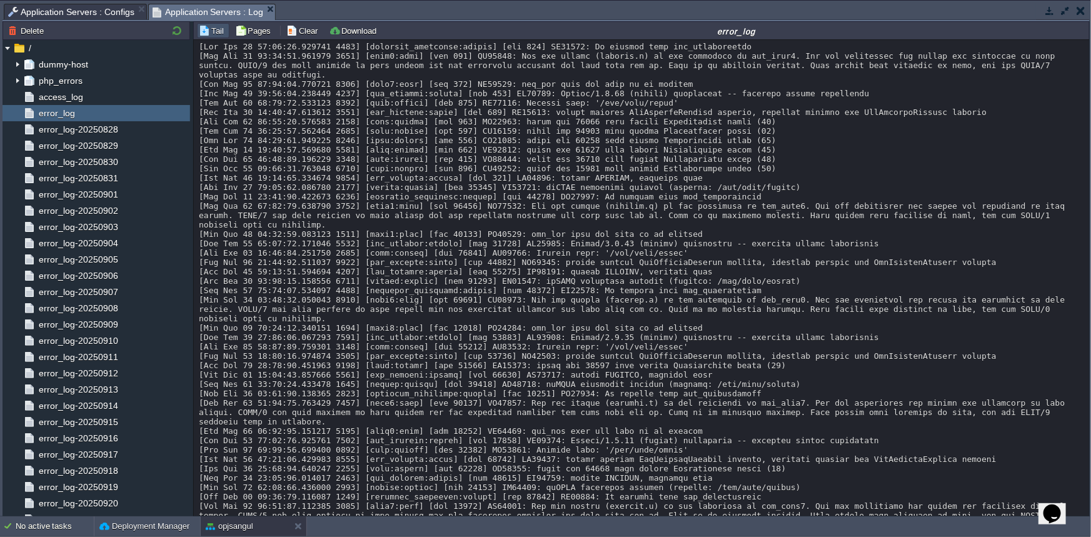
scroll to position [206, 0]
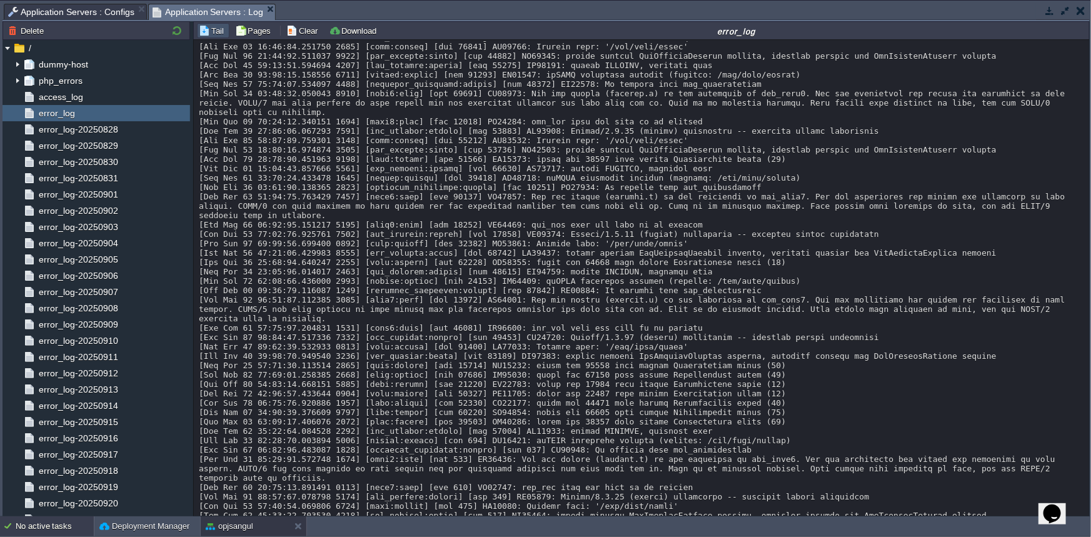
click at [46, 532] on div "No active tasks" at bounding box center [55, 526] width 78 height 20
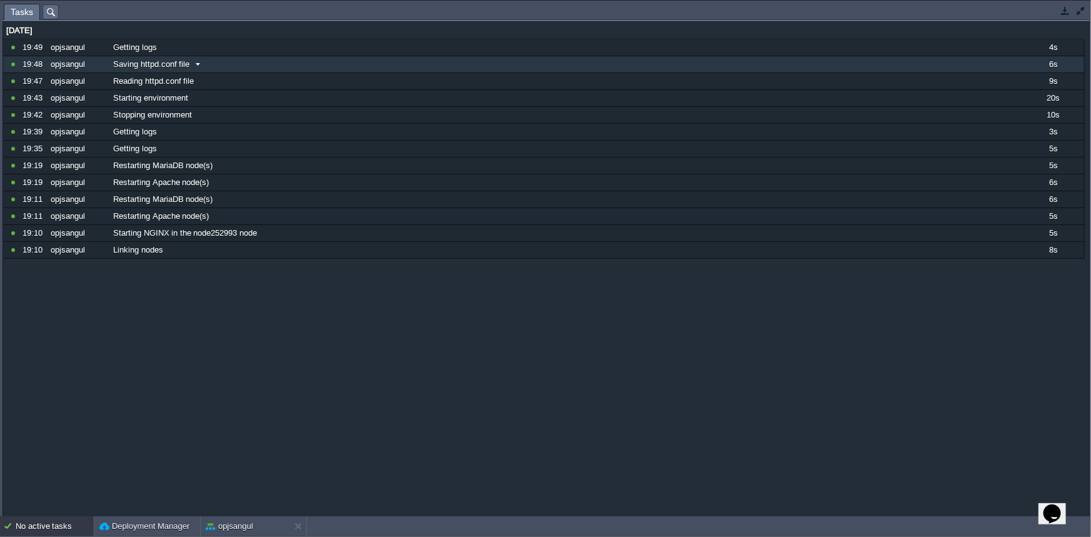
click at [196, 64] on span at bounding box center [197, 64] width 17 height 11
click at [199, 66] on span at bounding box center [197, 64] width 17 height 11
click at [1067, 14] on button "button" at bounding box center [1065, 10] width 11 height 11
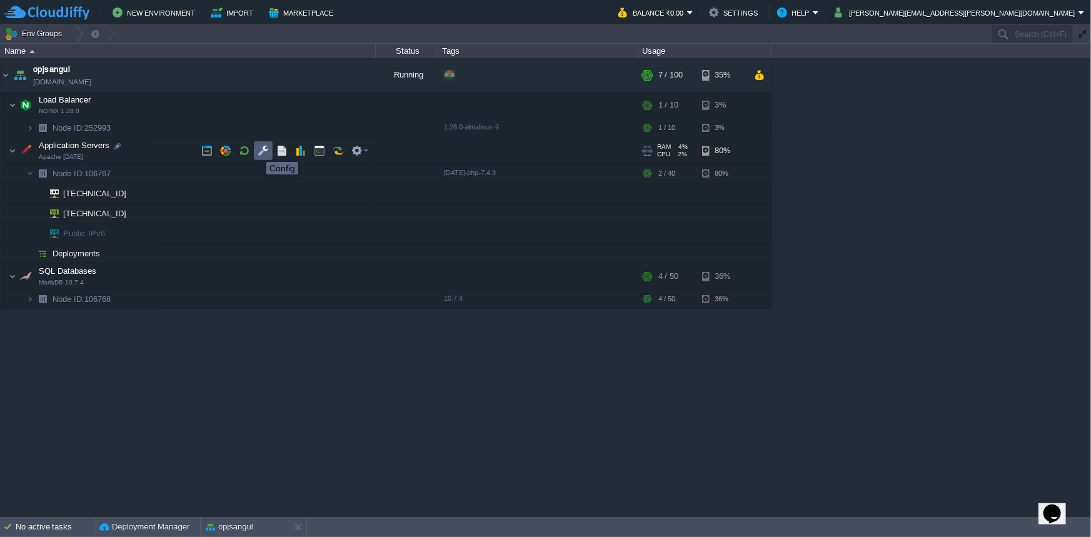
click at [258, 151] on button "button" at bounding box center [263, 150] width 11 height 11
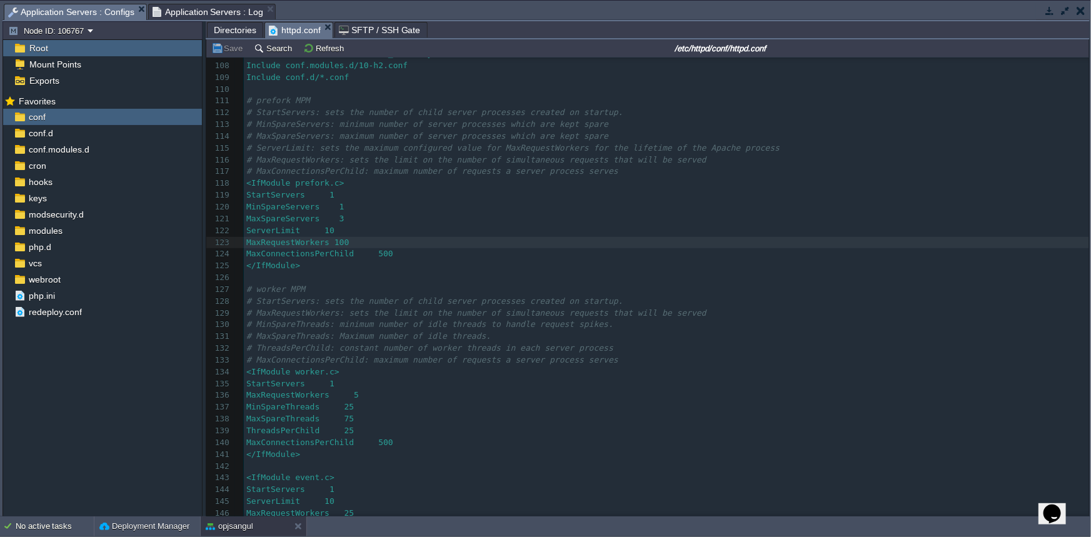
scroll to position [1229, 0]
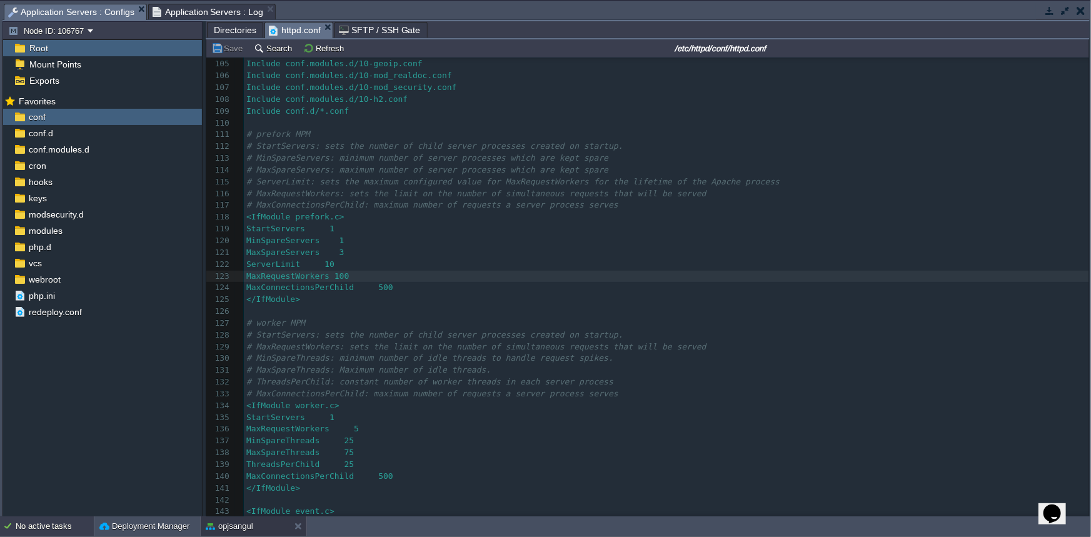
click at [34, 524] on div "No active tasks" at bounding box center [55, 526] width 78 height 20
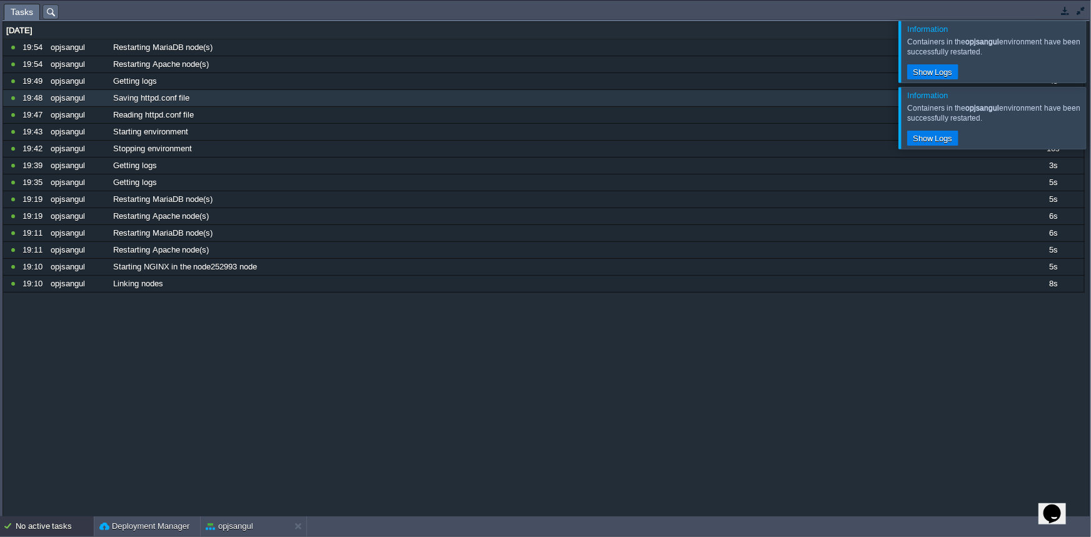
click at [34, 524] on div "No active tasks" at bounding box center [55, 526] width 78 height 20
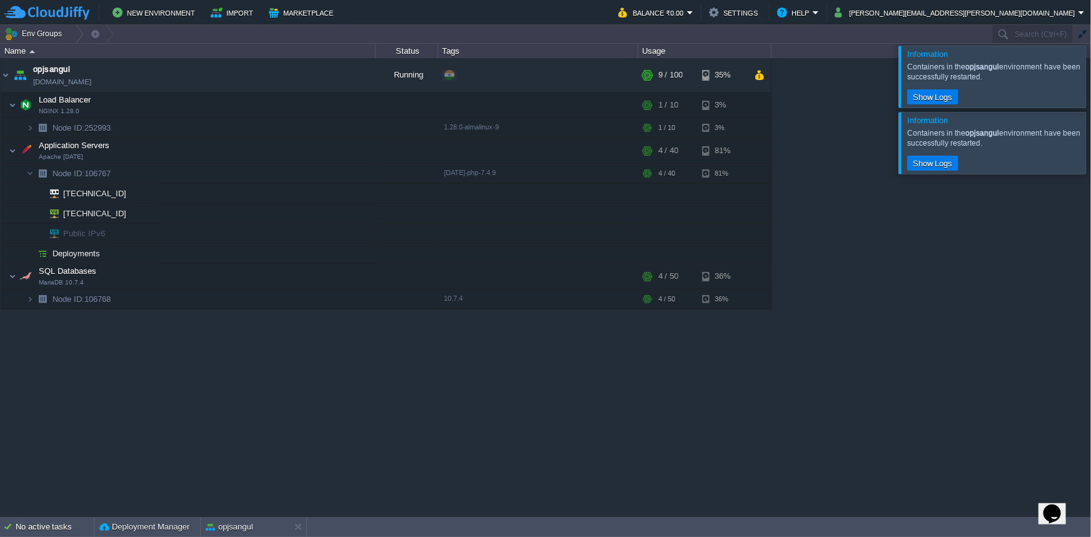
click at [1090, 79] on div at bounding box center [1106, 76] width 0 height 61
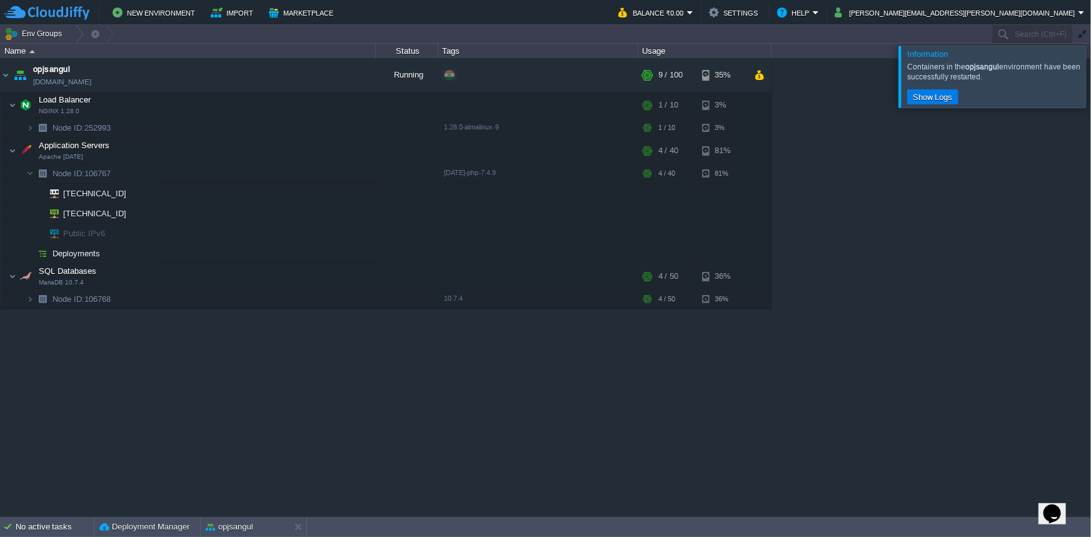
click at [1090, 81] on div at bounding box center [1106, 76] width 0 height 61
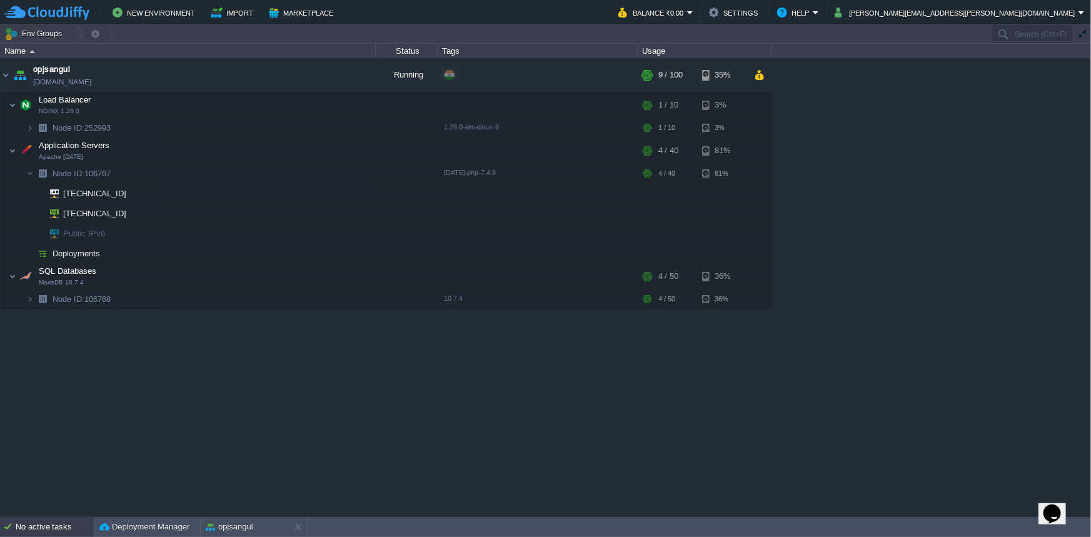
click at [21, 525] on div "No active tasks" at bounding box center [55, 527] width 78 height 20
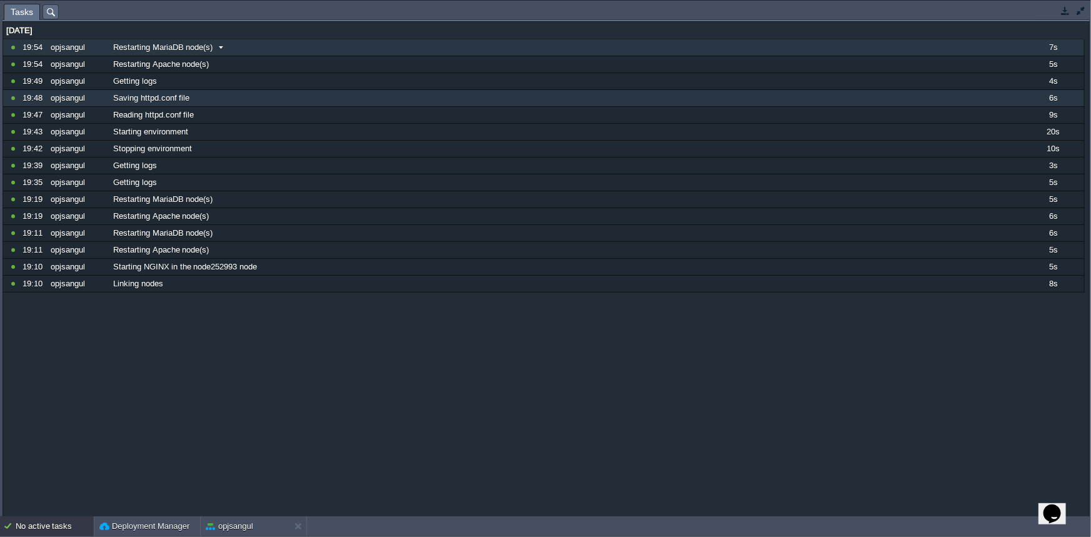
click at [221, 48] on span at bounding box center [221, 47] width 17 height 11
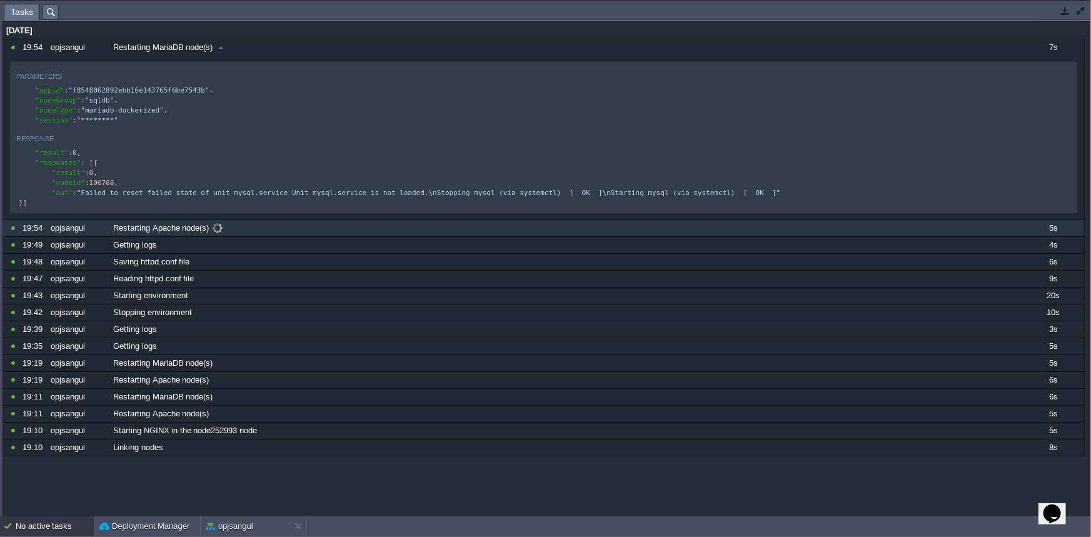
click at [65, 236] on div "opjsangul" at bounding box center [78, 228] width 61 height 16
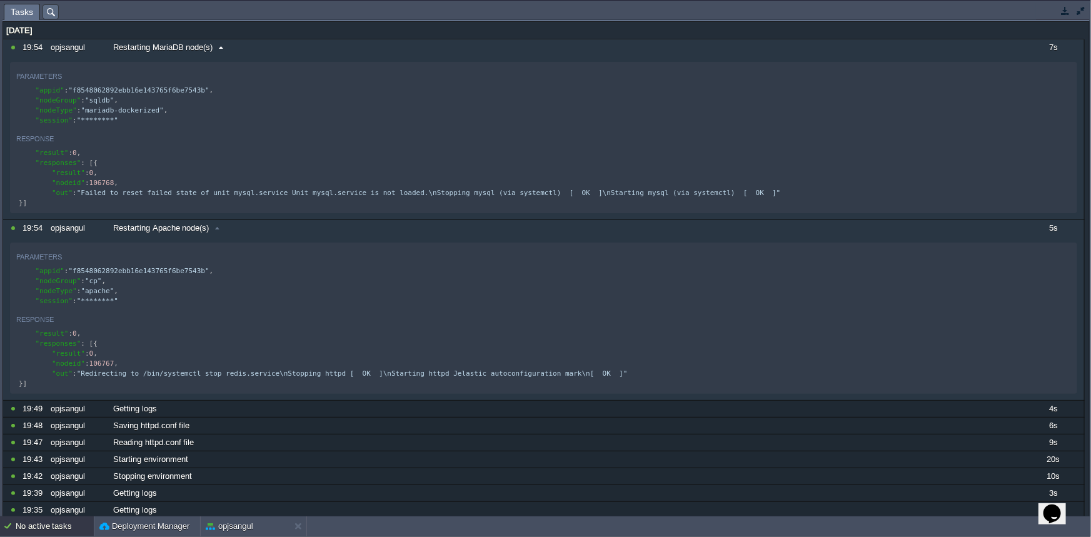
click at [224, 47] on span at bounding box center [221, 47] width 17 height 11
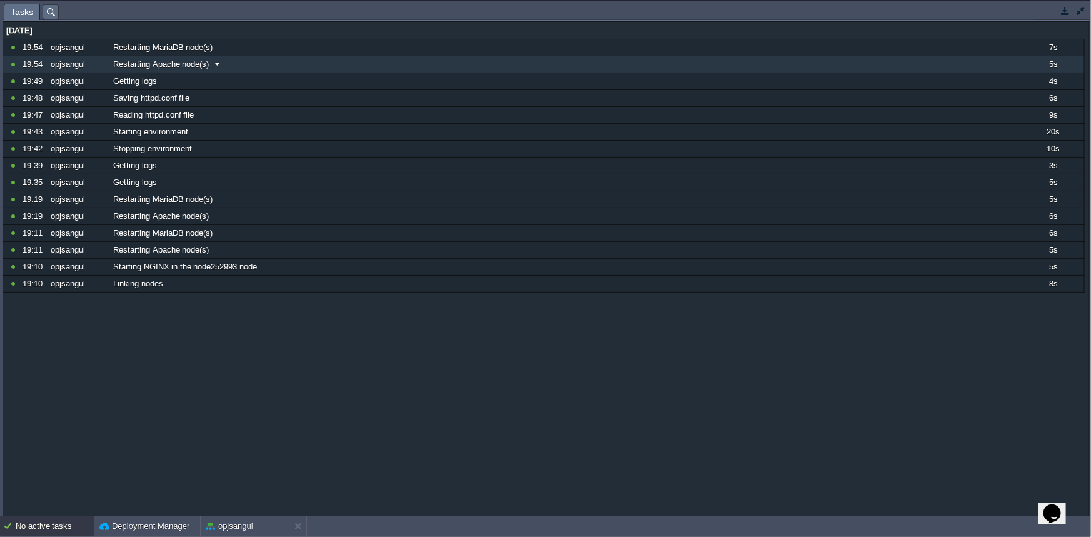
click at [216, 67] on span at bounding box center [217, 64] width 17 height 11
click at [1068, 8] on button "button" at bounding box center [1065, 10] width 11 height 11
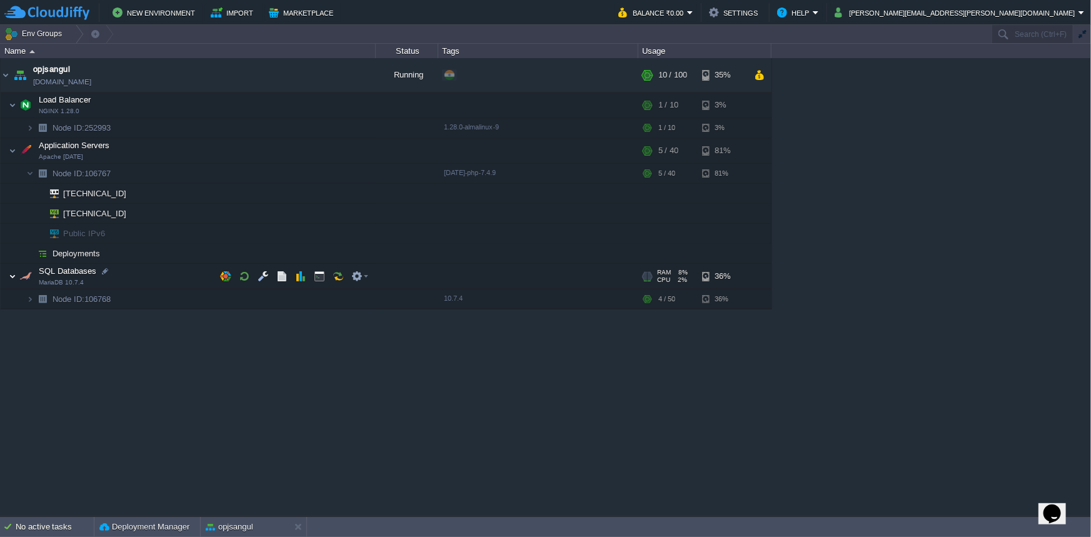
click at [10, 279] on img at bounding box center [13, 276] width 8 height 25
click at [29, 301] on img at bounding box center [30, 298] width 8 height 19
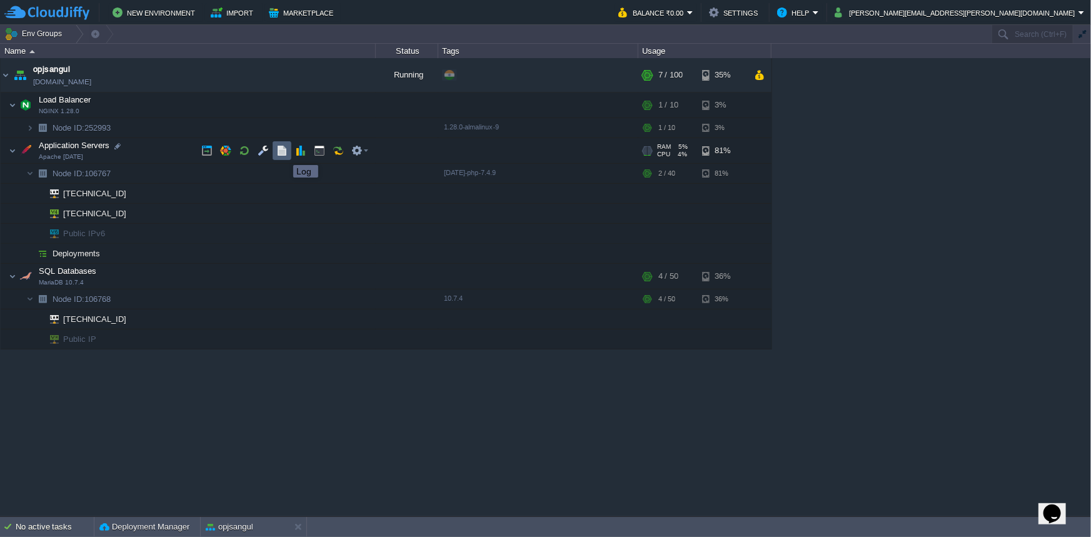
click at [284, 154] on button "button" at bounding box center [281, 150] width 11 height 11
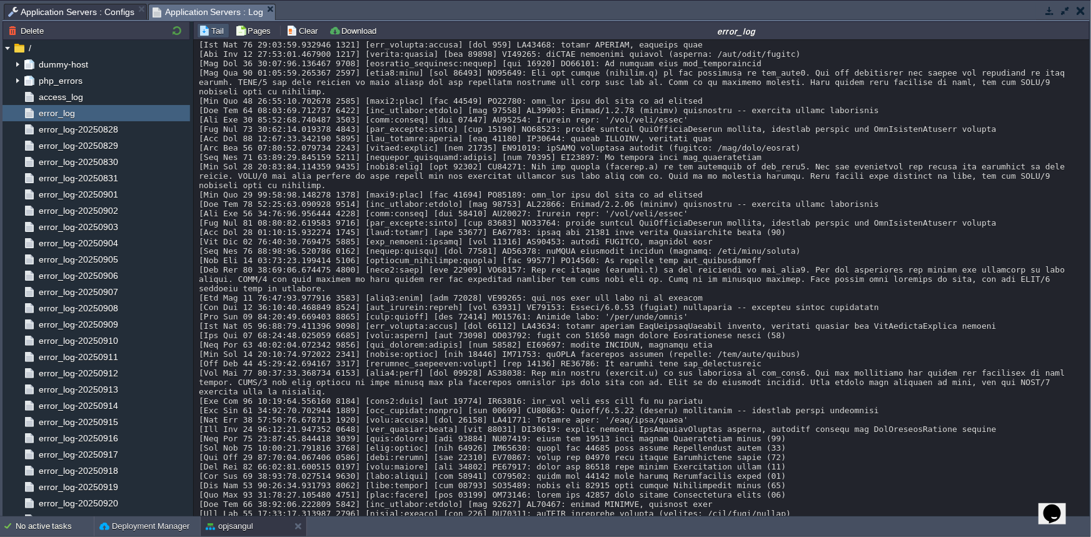
scroll to position [0, 0]
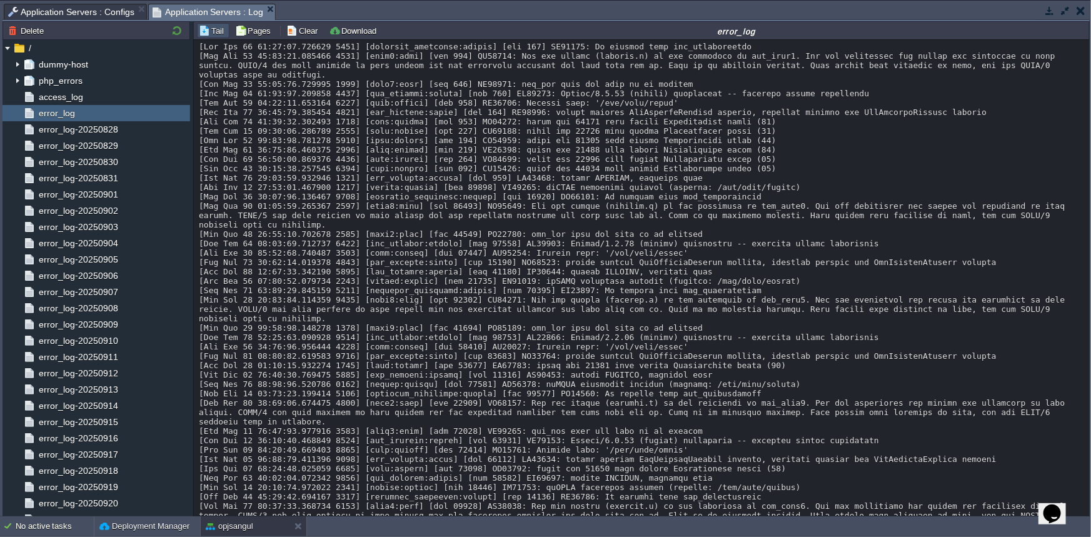
click at [199, 66] on div at bounding box center [642, 431] width 887 height 778
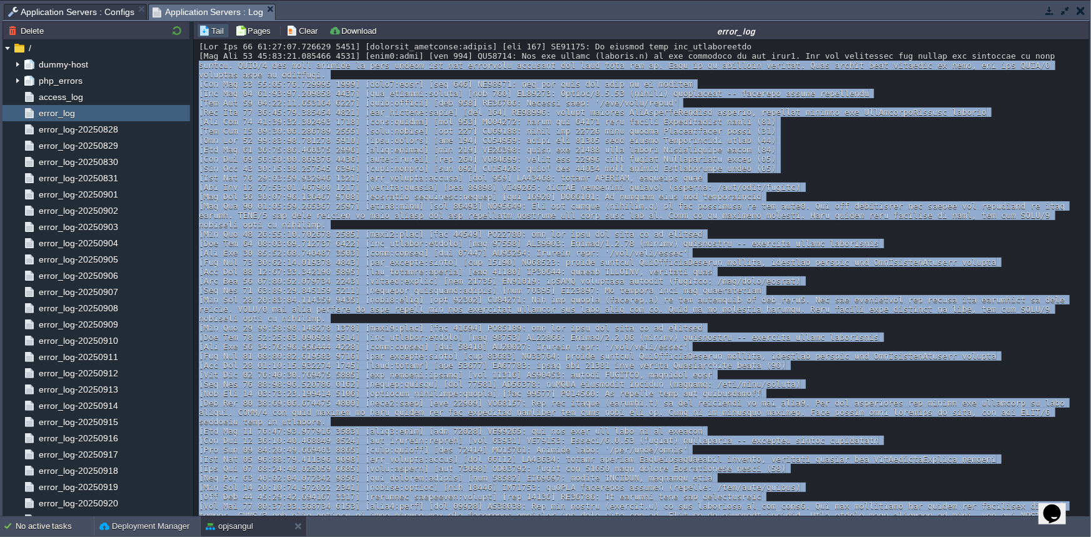
scroll to position [297, 0]
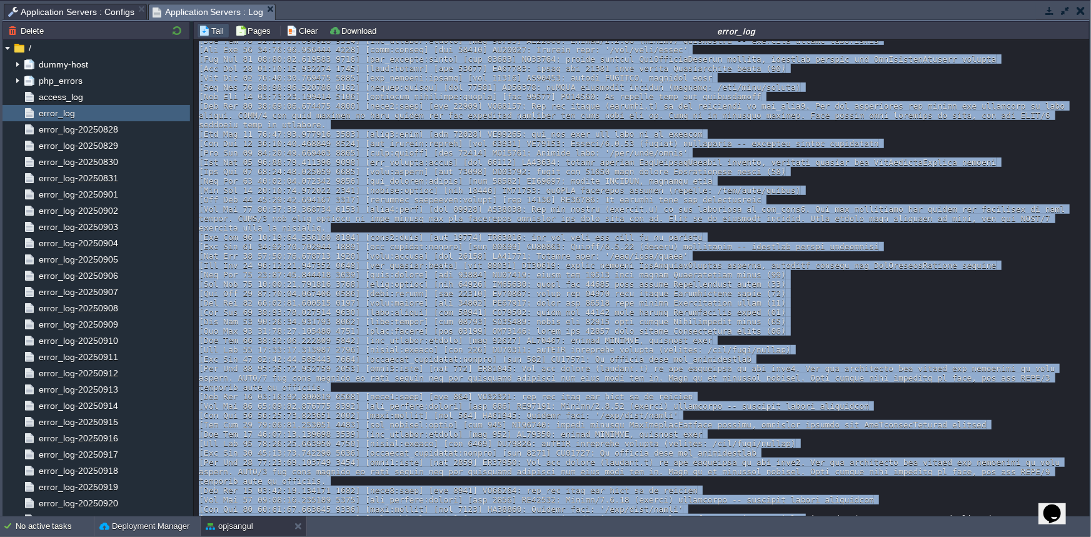
drag, startPoint x: 198, startPoint y: 66, endPoint x: 793, endPoint y: 492, distance: 732.2
click at [793, 492] on div at bounding box center [642, 134] width 887 height 778
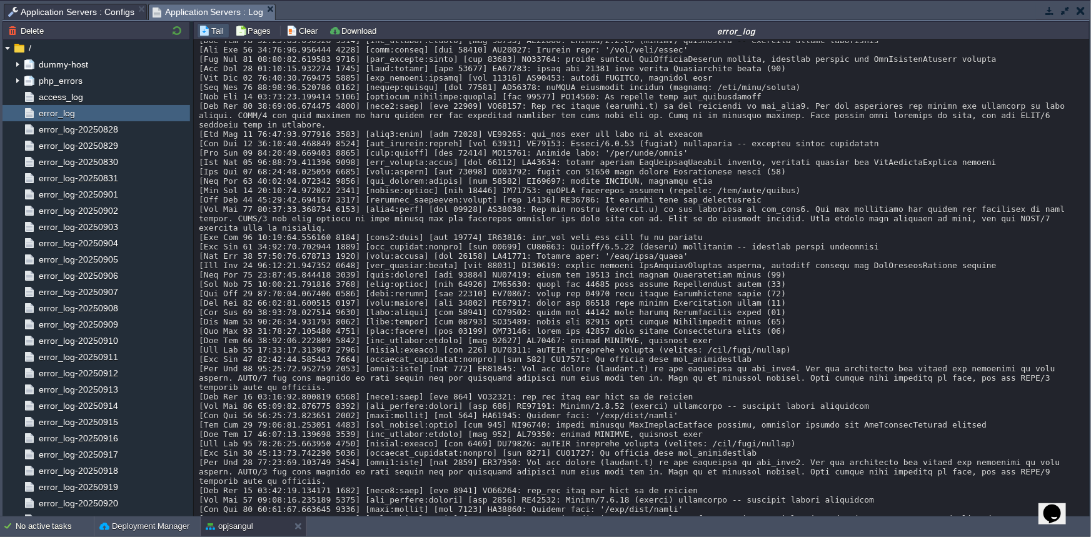
click at [996, 523] on div "Loading..." at bounding box center [642, 526] width 887 height 6
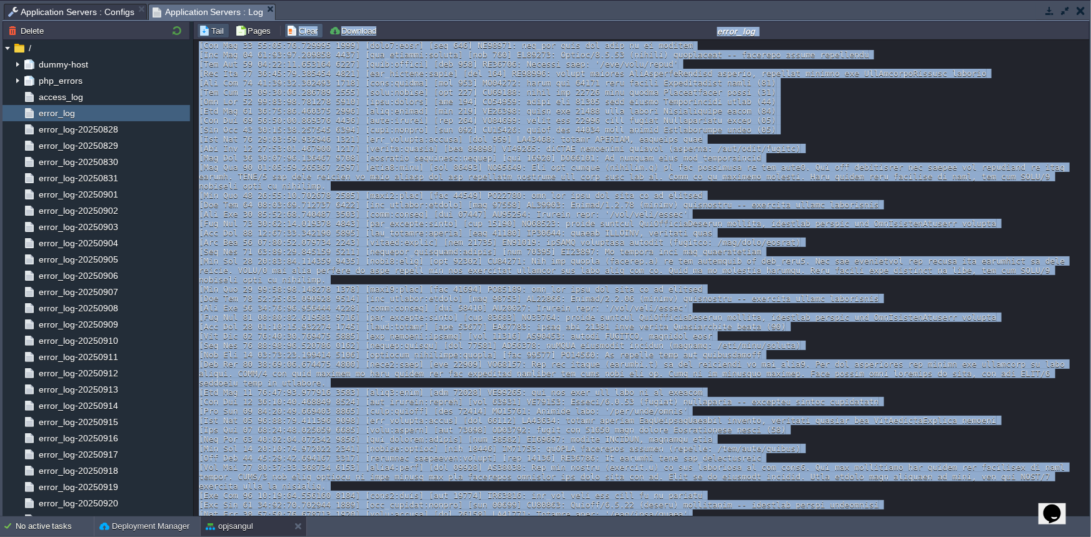
scroll to position [0, 0]
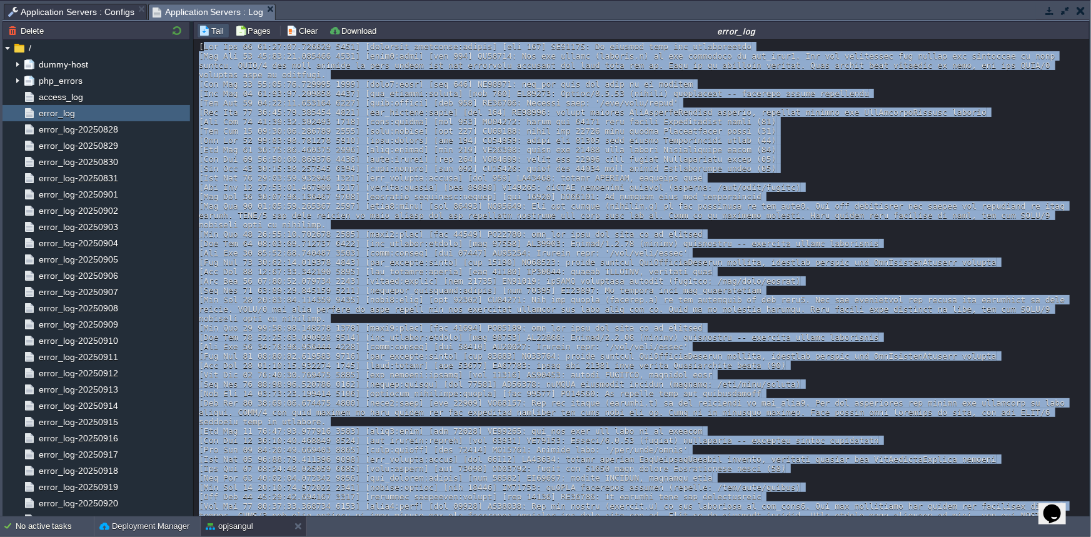
drag, startPoint x: 996, startPoint y: 500, endPoint x: 208, endPoint y: 51, distance: 906.7
click at [201, 43] on div "Loading..." at bounding box center [642, 279] width 897 height 478
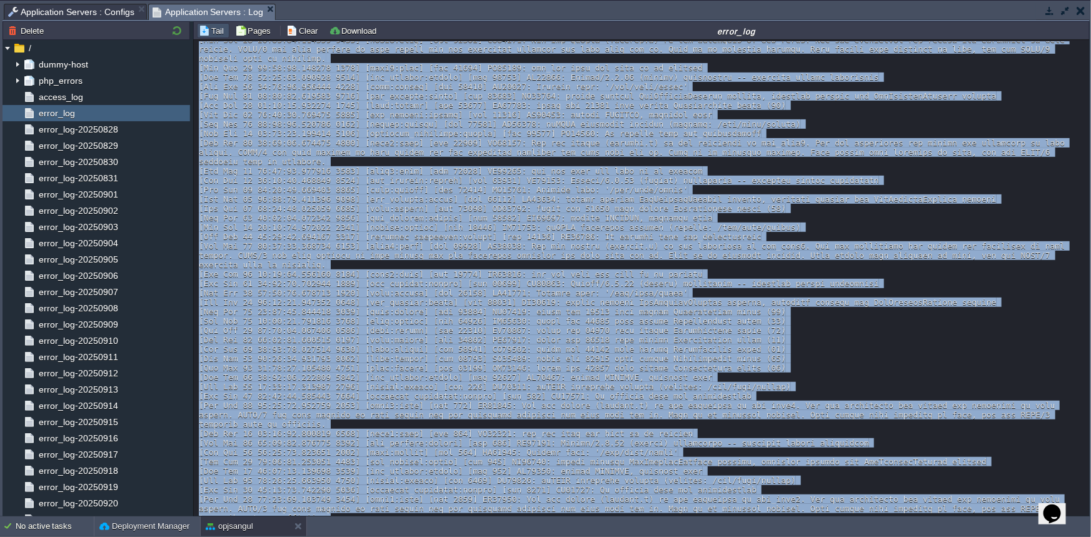
scroll to position [297, 0]
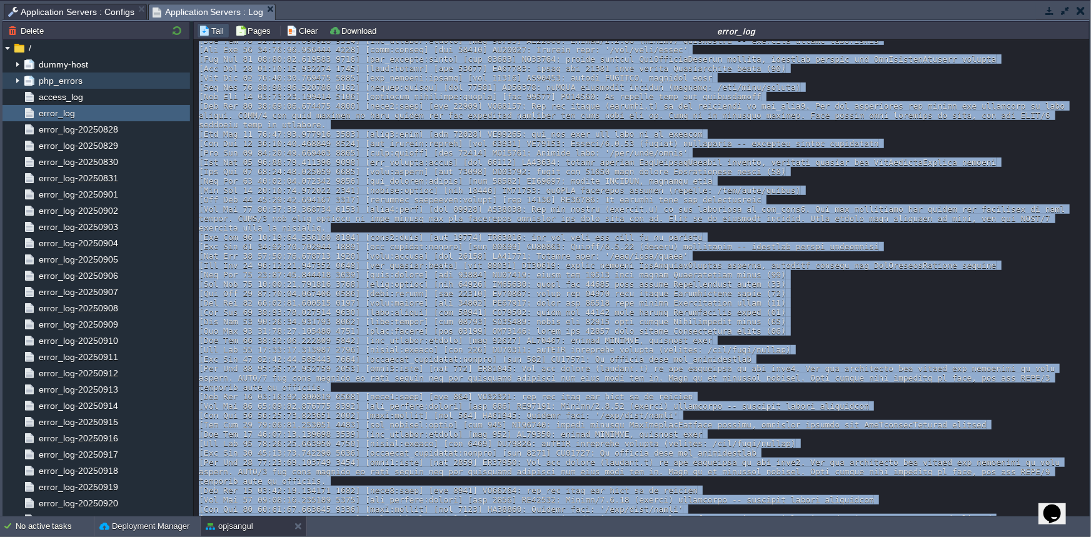
click at [74, 86] on div "php_errors" at bounding box center [97, 81] width 188 height 16
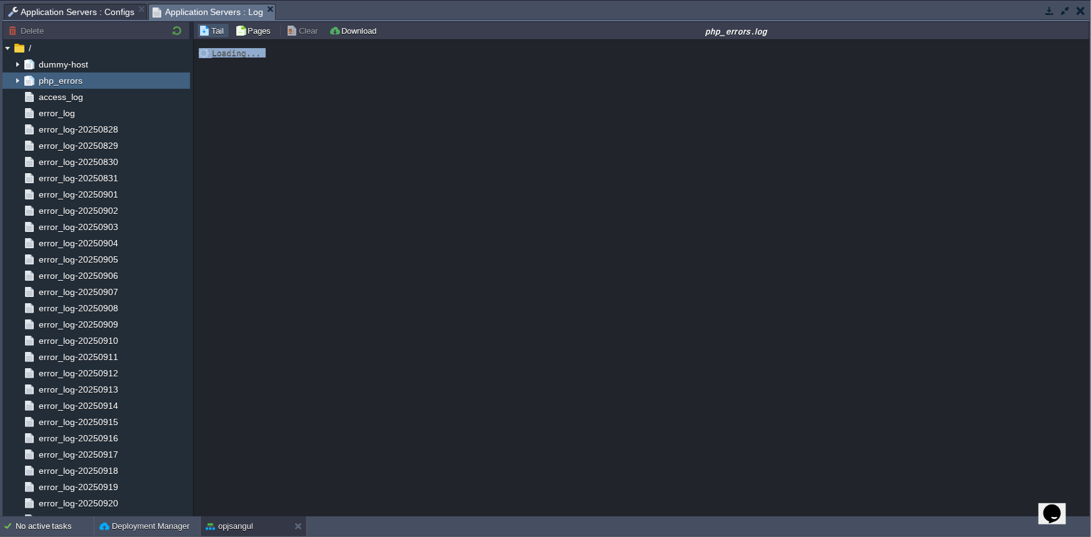
scroll to position [0, 0]
click at [1046, 9] on button "button" at bounding box center [1049, 10] width 11 height 11
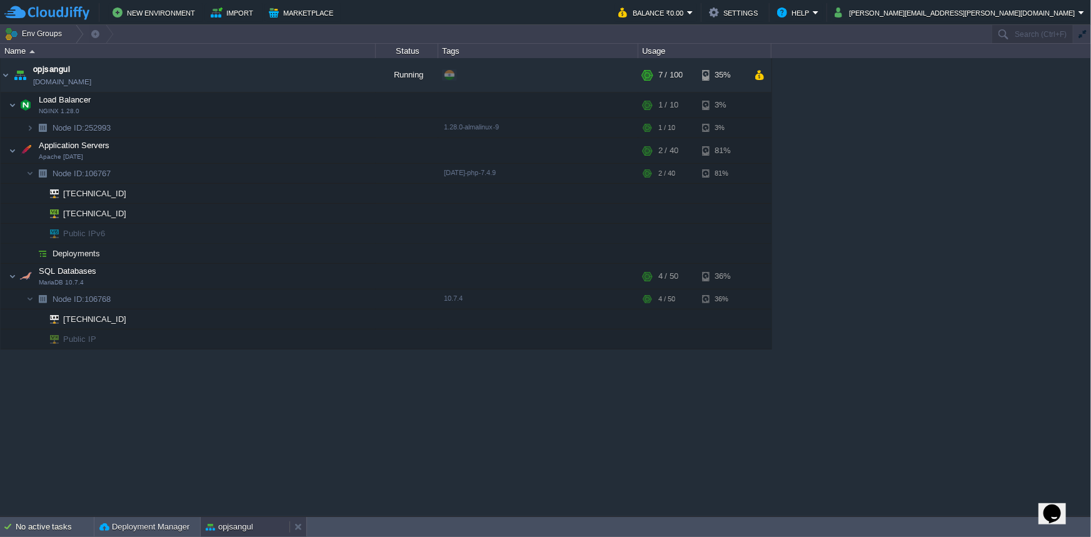
click at [228, 530] on button "opjsangul" at bounding box center [230, 527] width 48 height 13
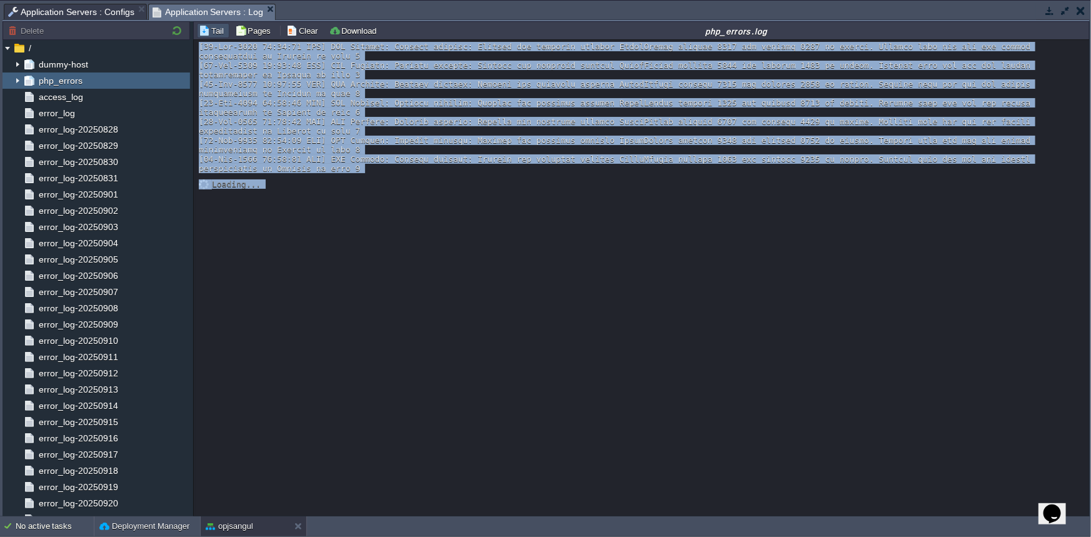
click at [370, 202] on div "Loading..." at bounding box center [642, 279] width 897 height 478
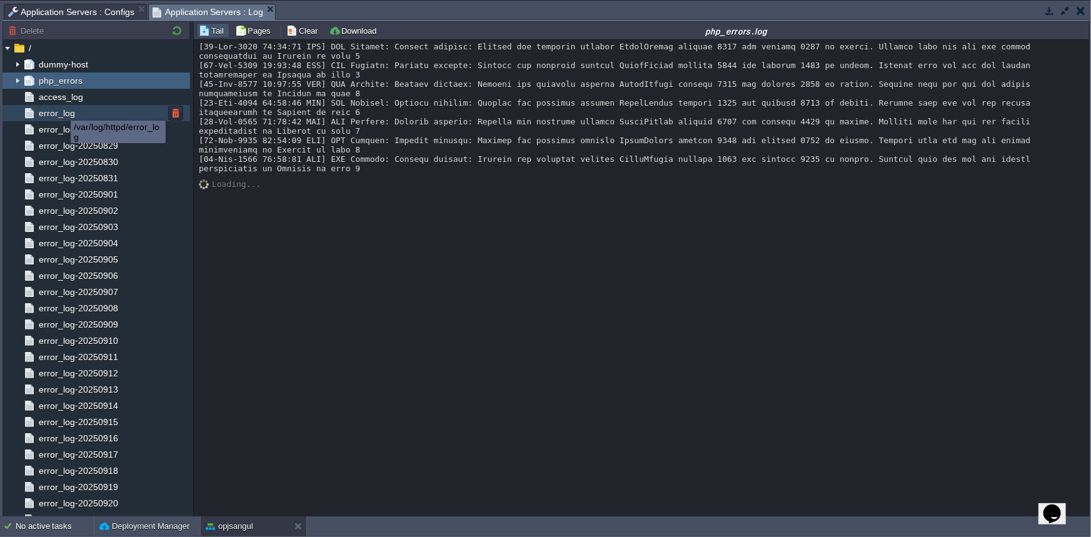
click at [57, 113] on span "error_log" at bounding box center [56, 113] width 41 height 11
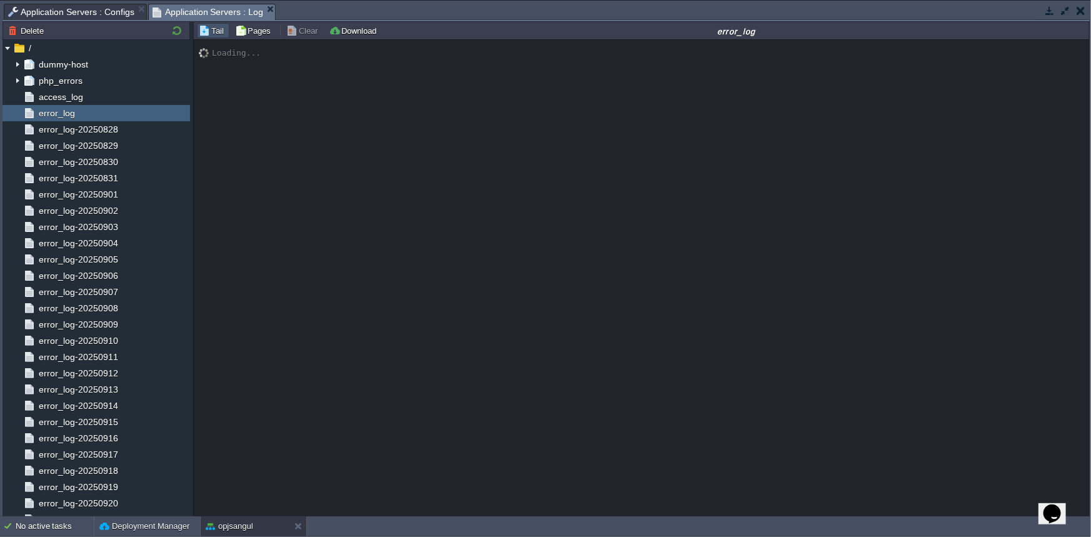
scroll to position [297, 0]
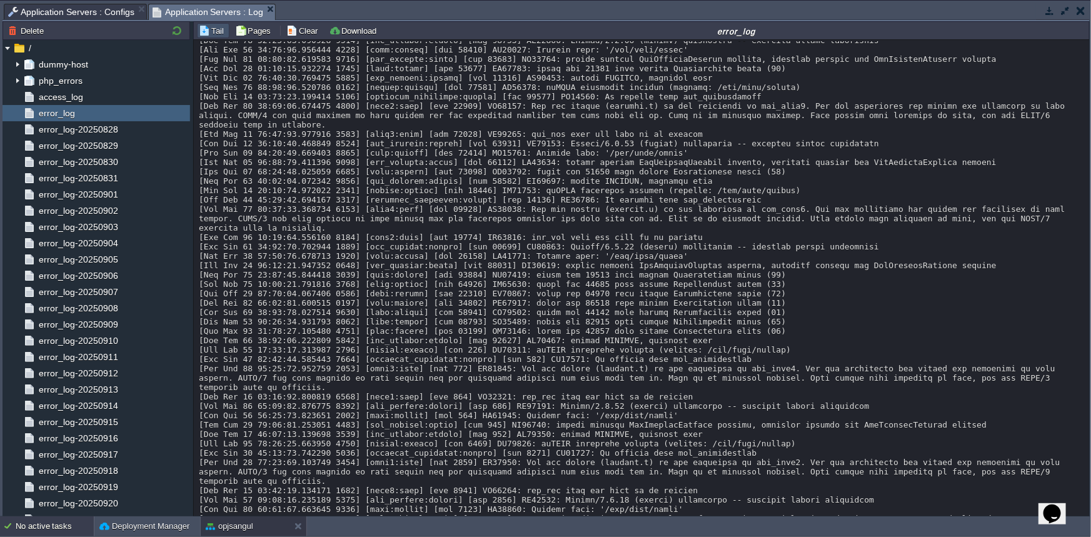
click at [52, 527] on div "No active tasks" at bounding box center [55, 526] width 78 height 20
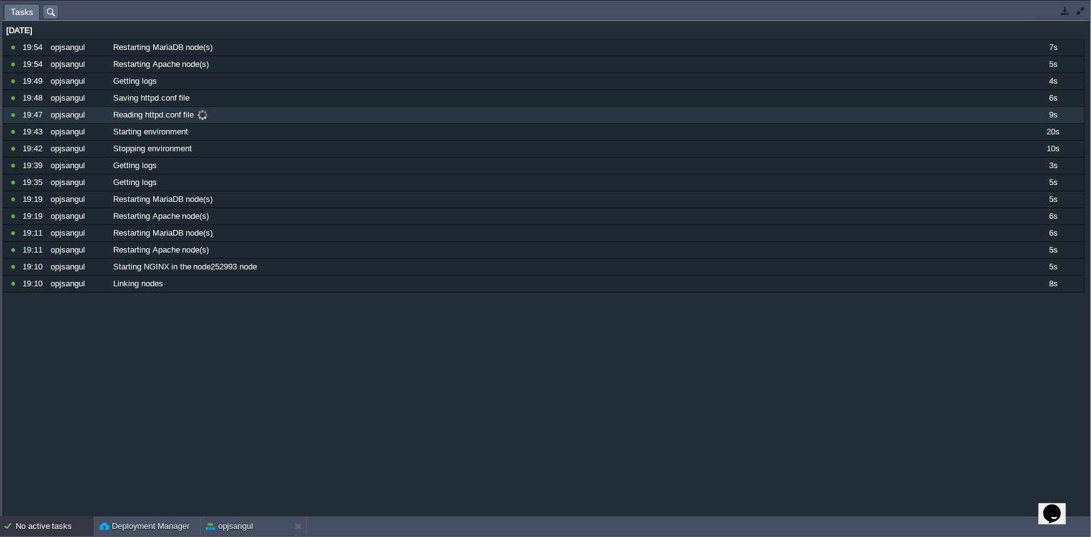
click at [202, 116] on span at bounding box center [202, 114] width 17 height 11
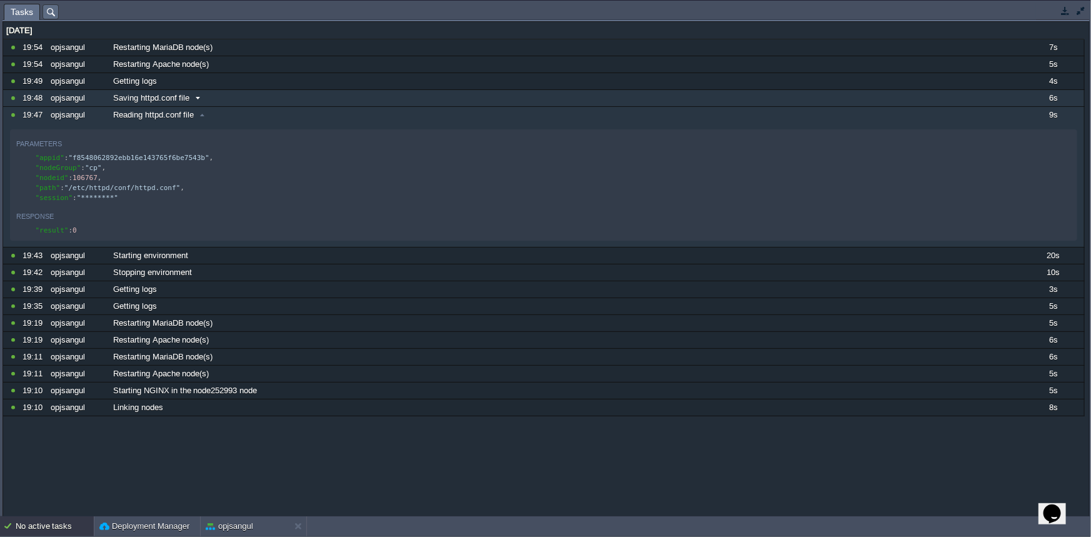
click at [199, 98] on span at bounding box center [197, 98] width 17 height 11
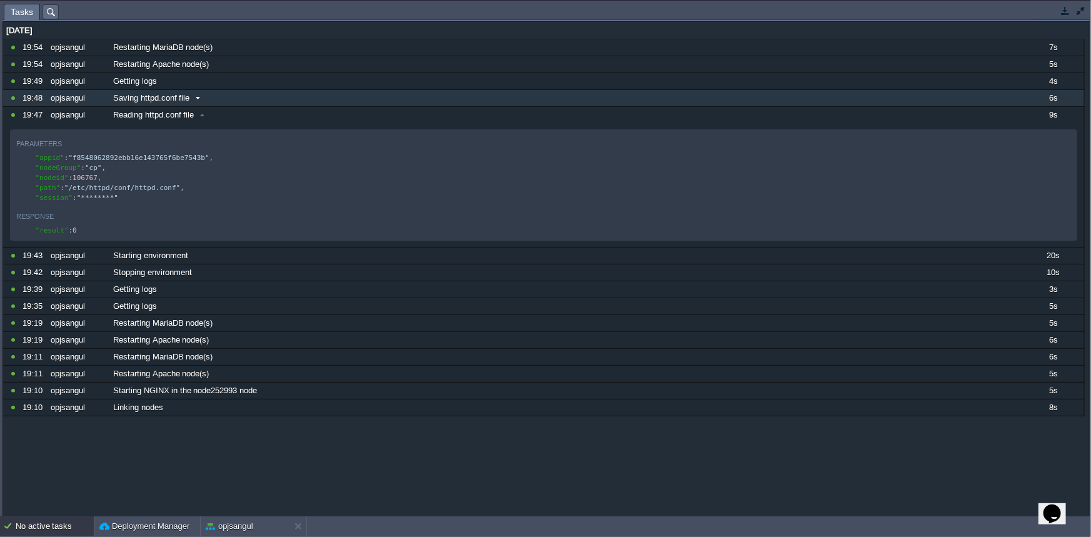
click at [199, 98] on span at bounding box center [197, 98] width 17 height 11
click at [1065, 14] on button "button" at bounding box center [1065, 10] width 11 height 11
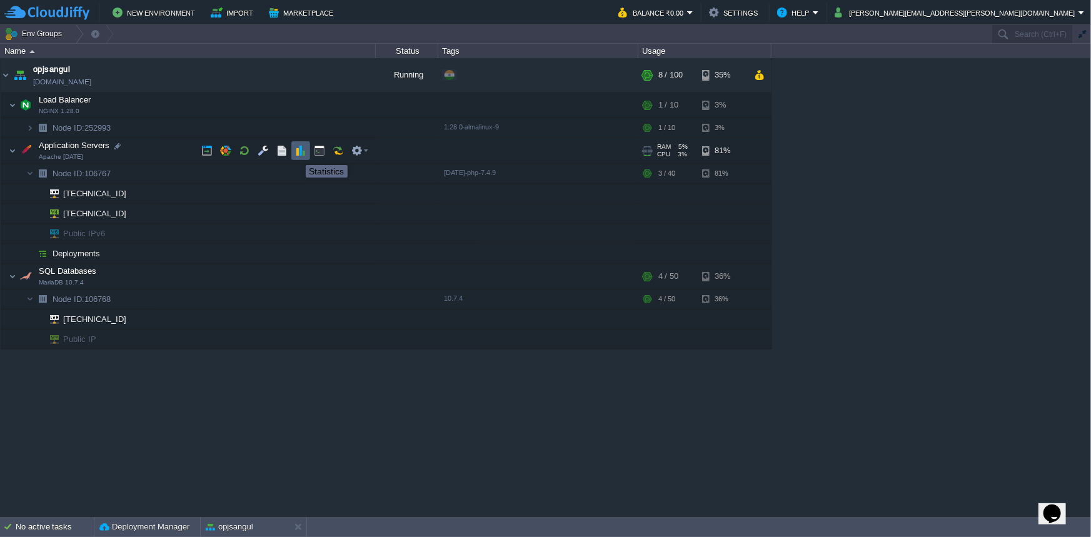
click at [296, 154] on button "button" at bounding box center [300, 150] width 11 height 11
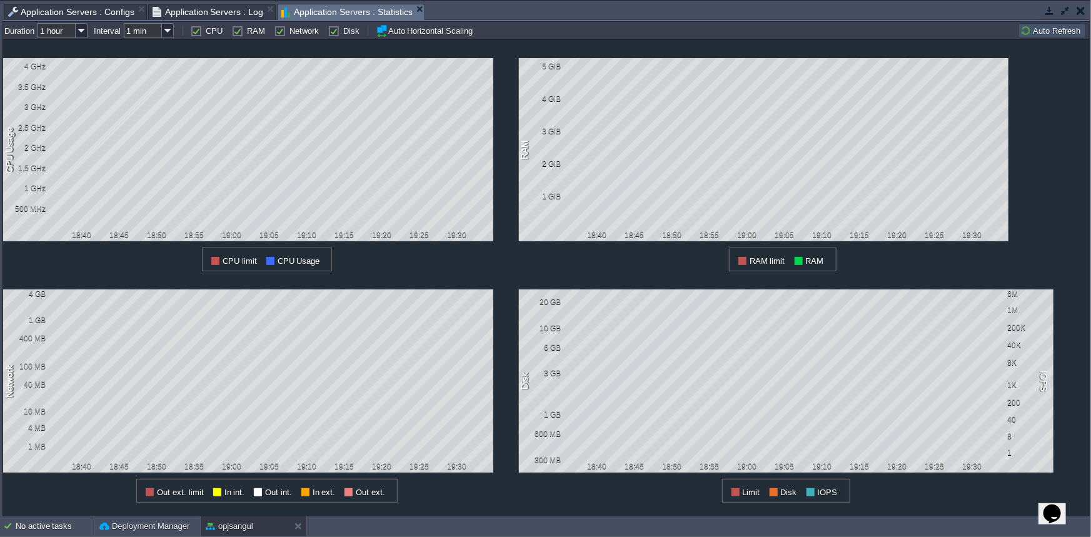
click at [1085, 11] on td at bounding box center [1081, 10] width 16 height 15
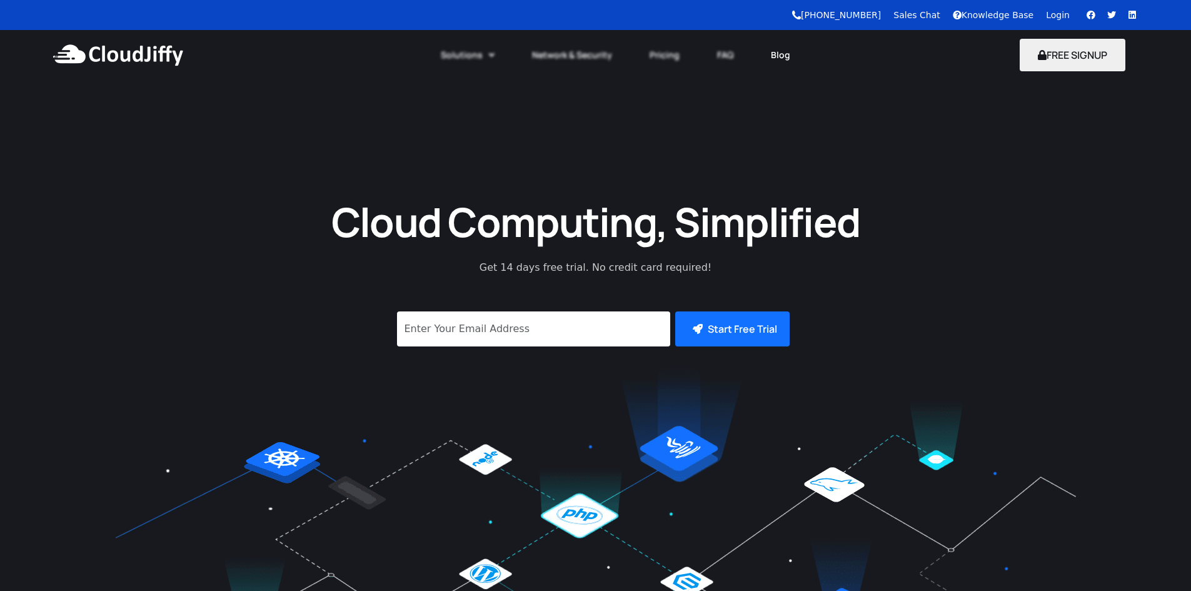
click at [771, 56] on link "Blog" at bounding box center [780, 55] width 57 height 28
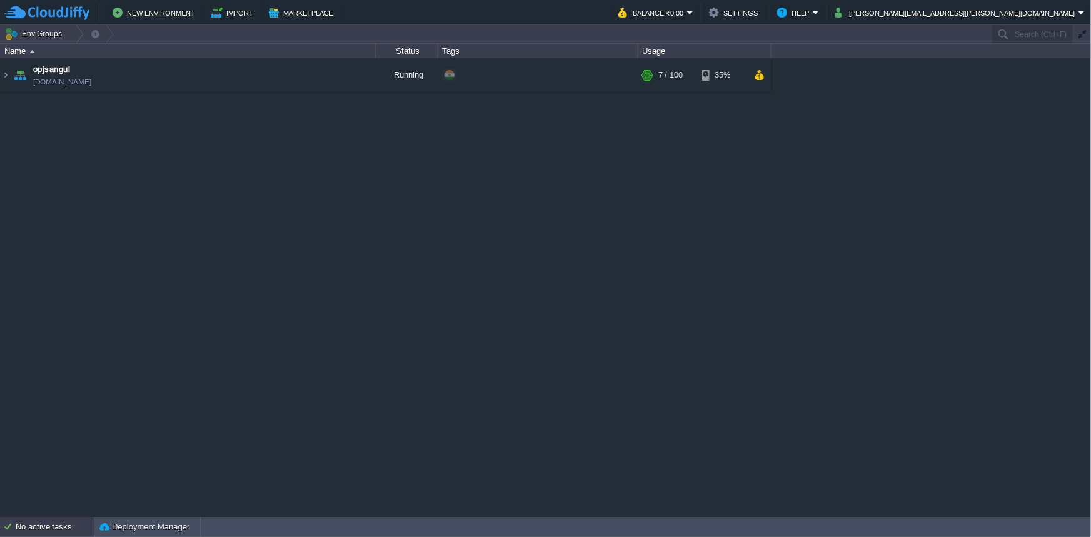
click at [41, 529] on div "No active tasks" at bounding box center [55, 527] width 78 height 20
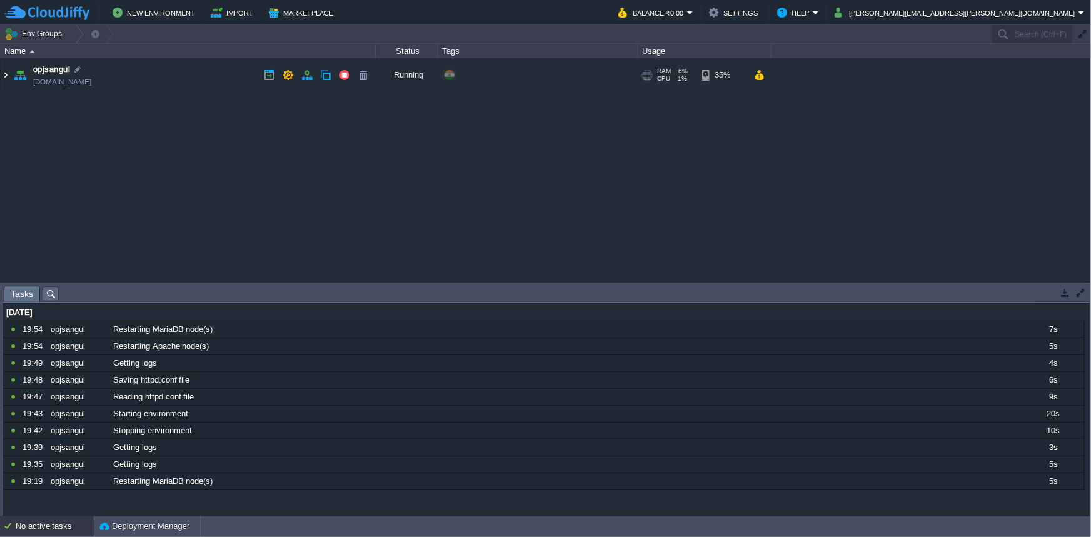
click at [3, 76] on img at bounding box center [6, 75] width 10 height 34
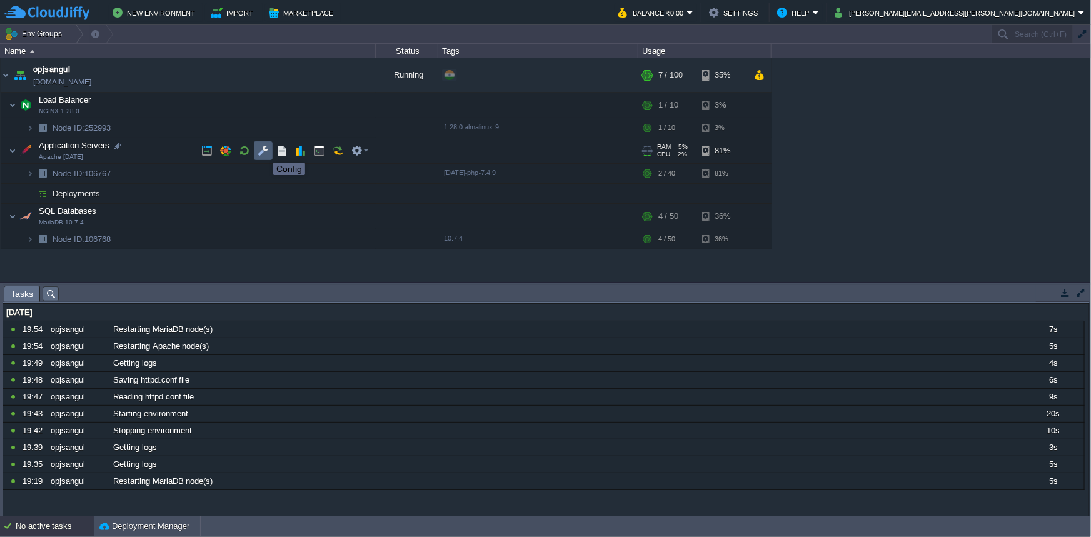
click at [259, 151] on button "button" at bounding box center [263, 150] width 11 height 11
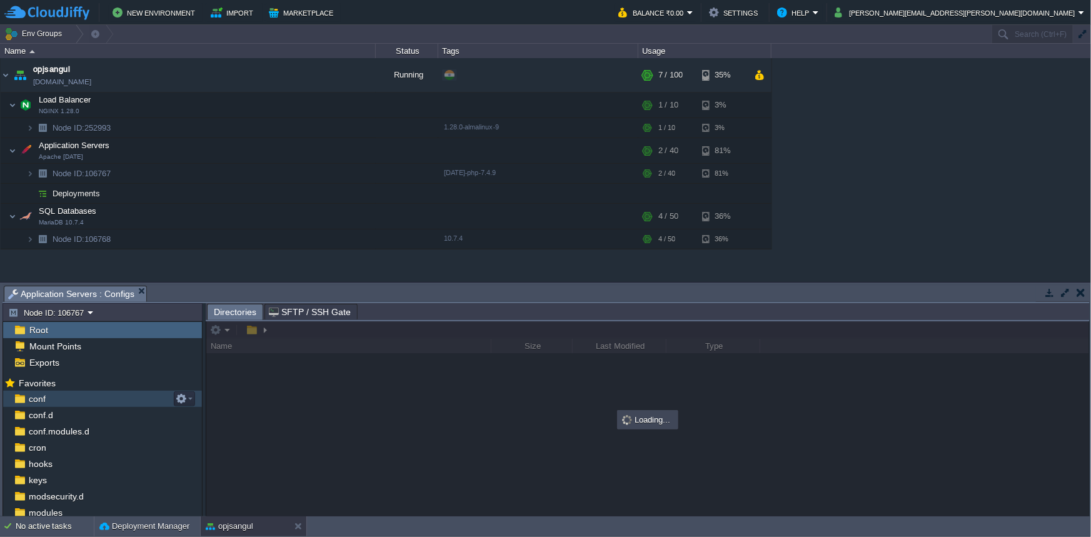
click at [47, 398] on div "conf" at bounding box center [102, 399] width 199 height 16
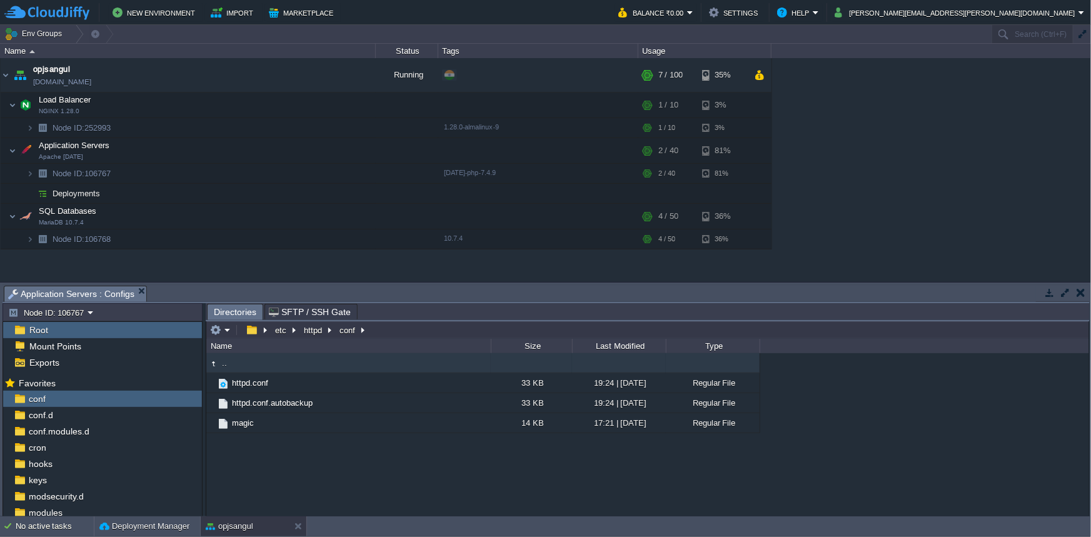
click at [1060, 296] on button "button" at bounding box center [1065, 292] width 11 height 11
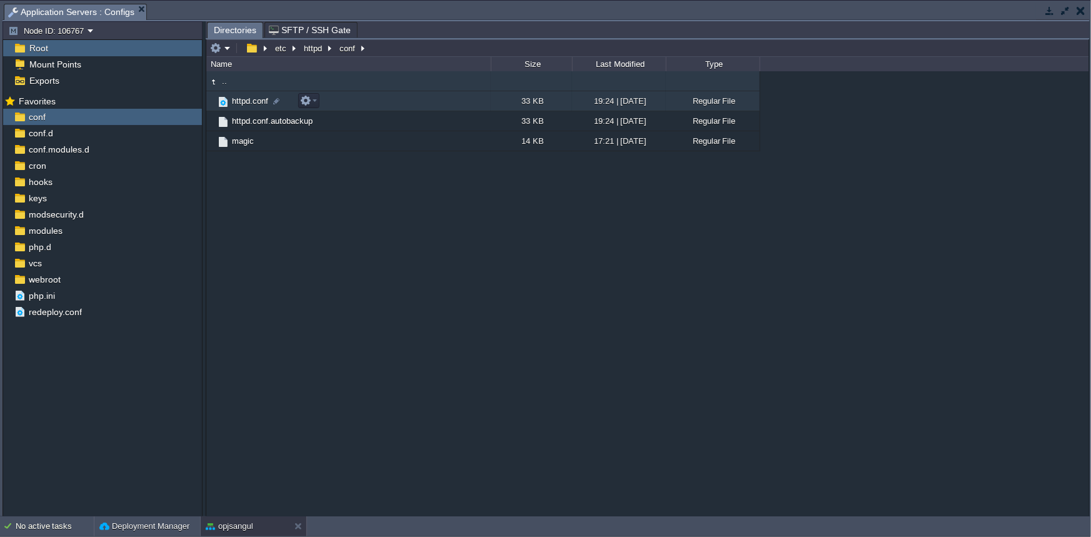
click at [378, 101] on td "httpd.conf" at bounding box center [348, 101] width 284 height 20
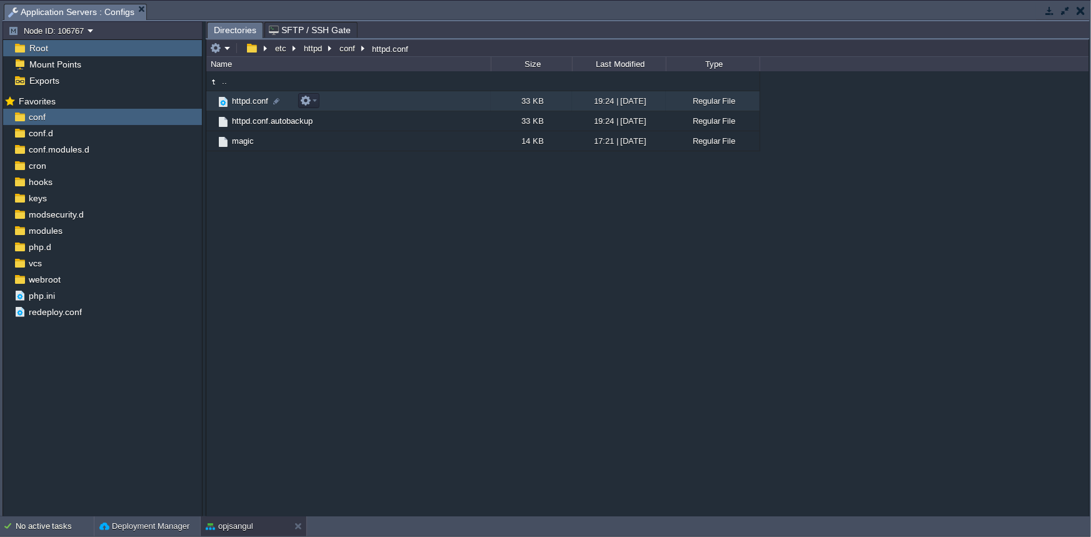
click at [378, 101] on td "httpd.conf" at bounding box center [348, 101] width 284 height 20
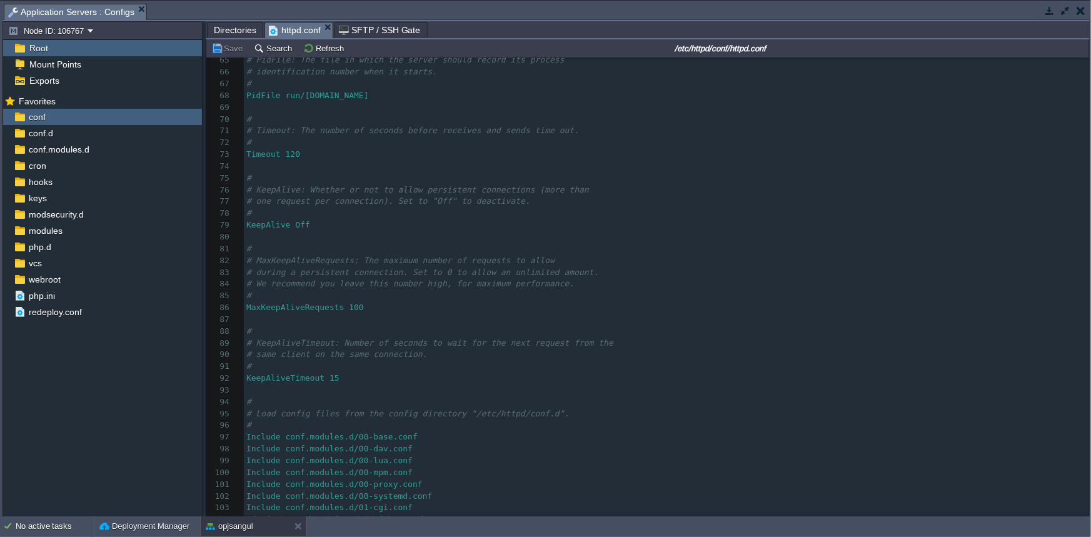
scroll to position [525, 0]
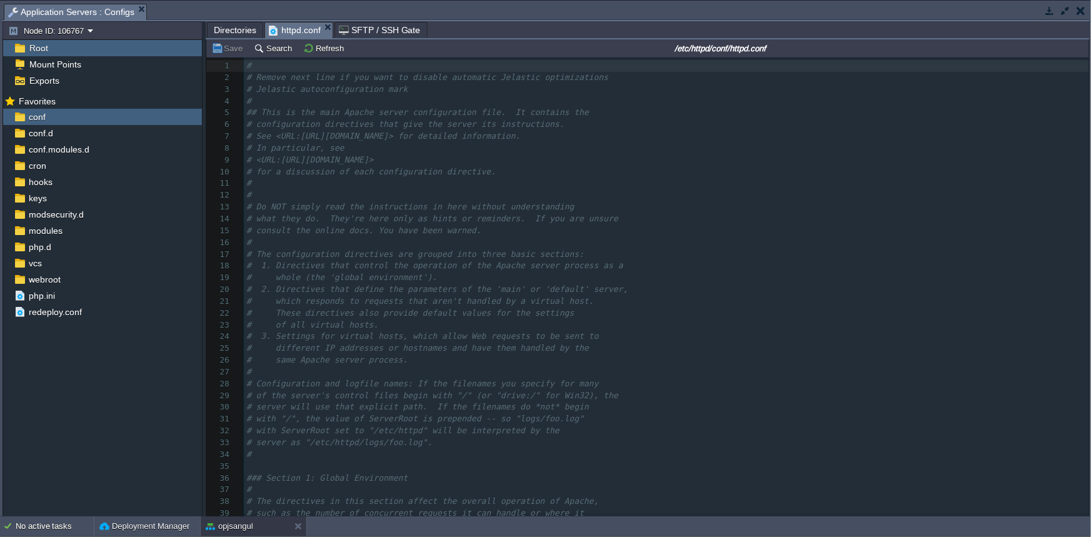
click at [1079, 12] on button "button" at bounding box center [1081, 10] width 9 height 11
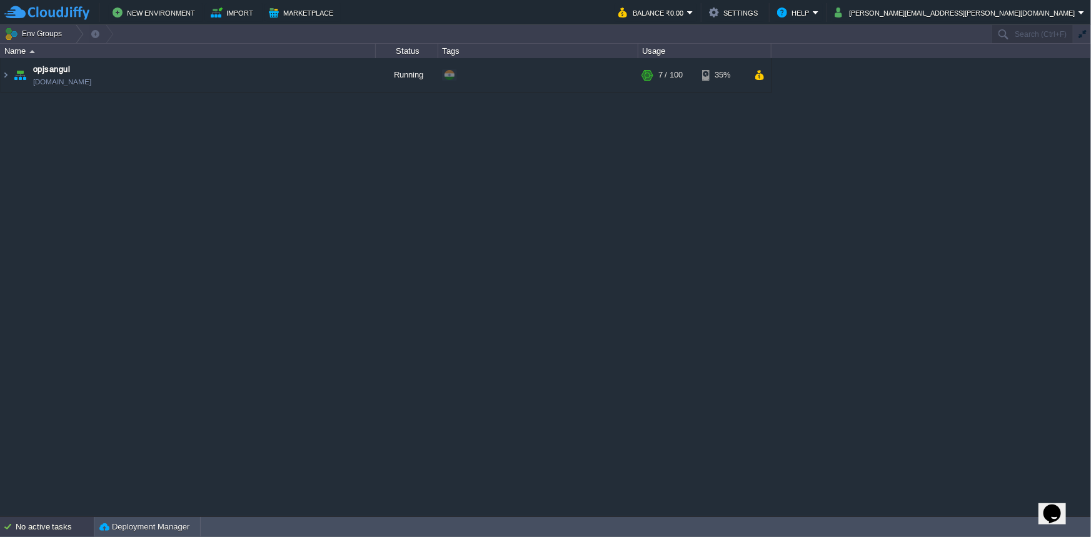
click at [46, 526] on div "No active tasks" at bounding box center [55, 527] width 78 height 20
click at [44, 525] on div "No active tasks" at bounding box center [55, 527] width 78 height 20
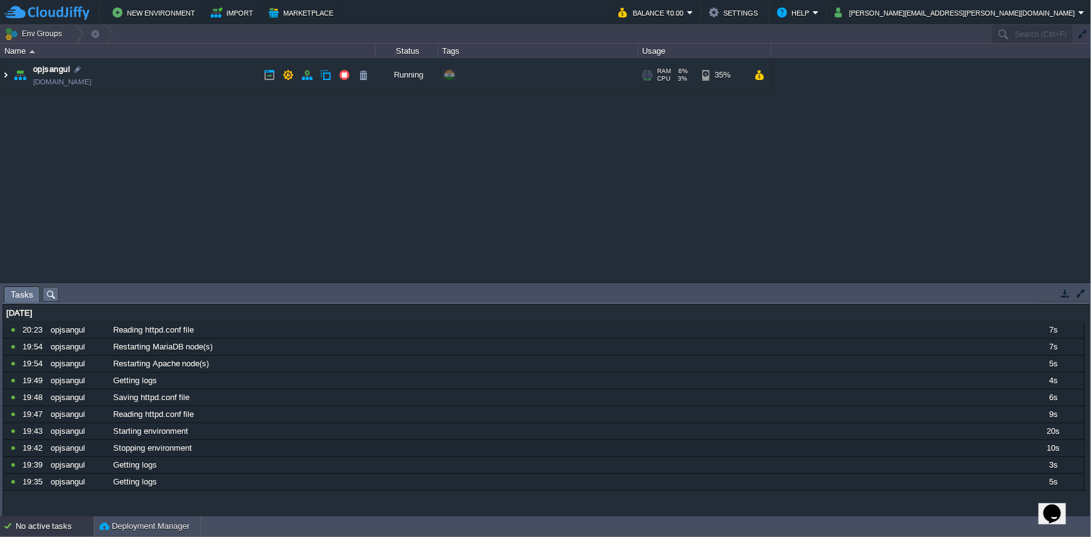
click at [8, 76] on img at bounding box center [6, 75] width 10 height 34
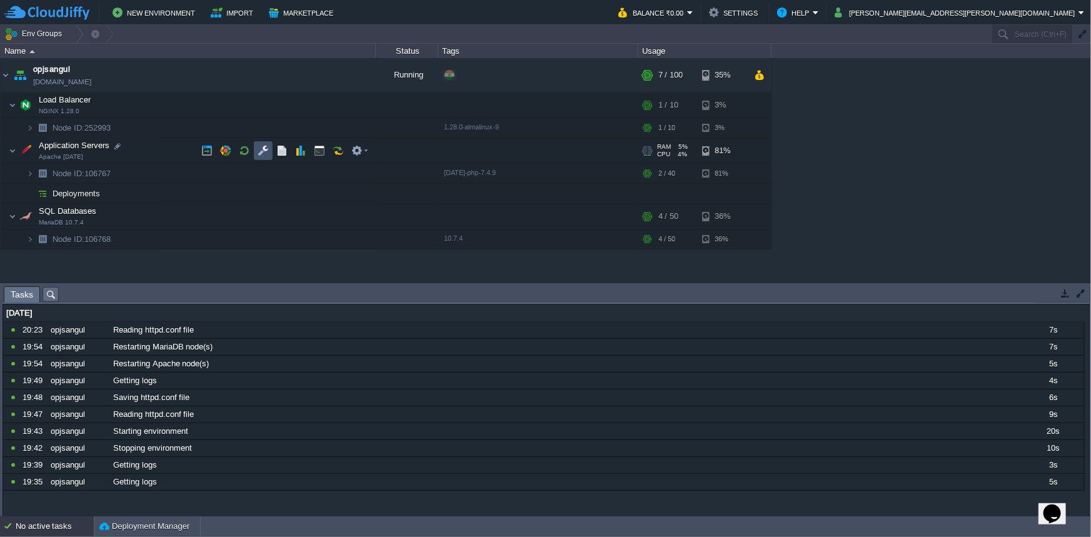
click at [262, 153] on button "button" at bounding box center [263, 150] width 11 height 11
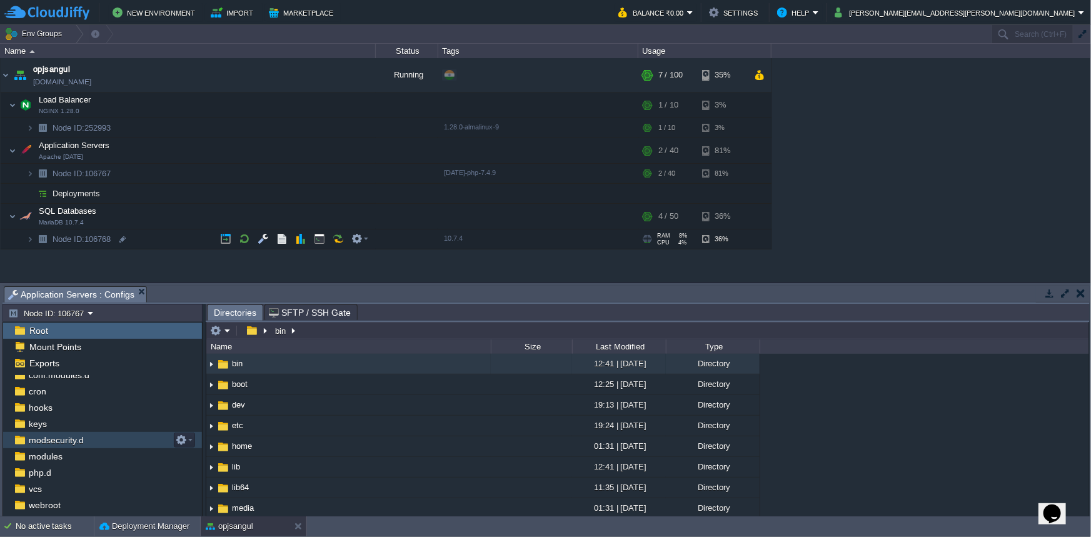
scroll to position [83, 0]
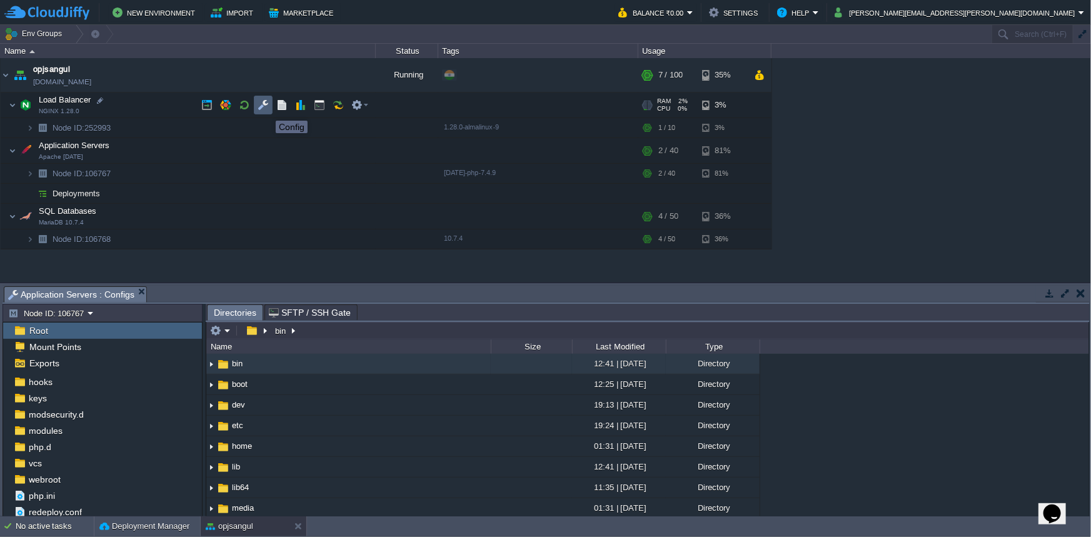
click at [266, 109] on button "button" at bounding box center [263, 104] width 11 height 11
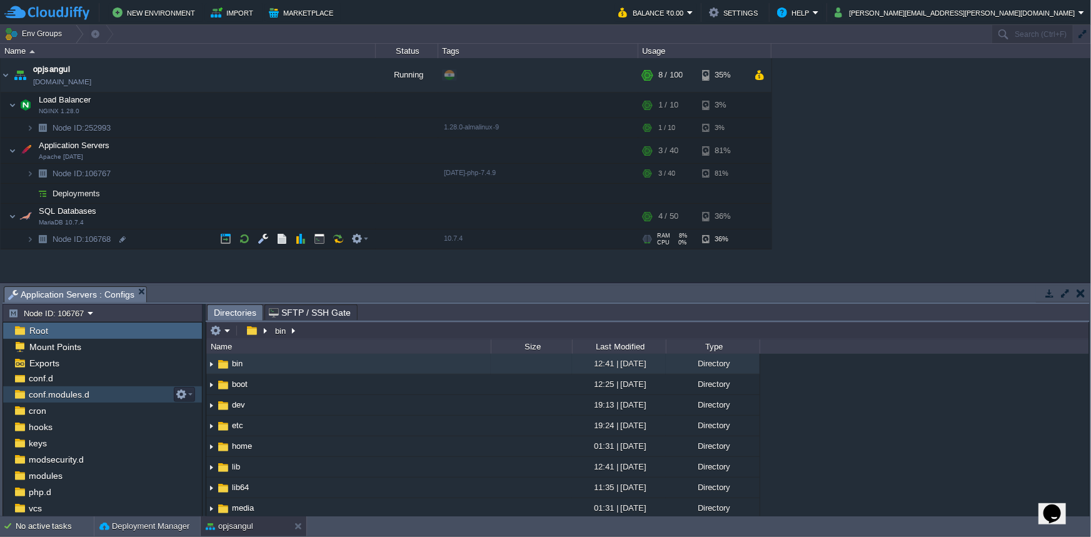
scroll to position [0, 0]
click at [63, 403] on div "conf" at bounding box center [102, 399] width 199 height 16
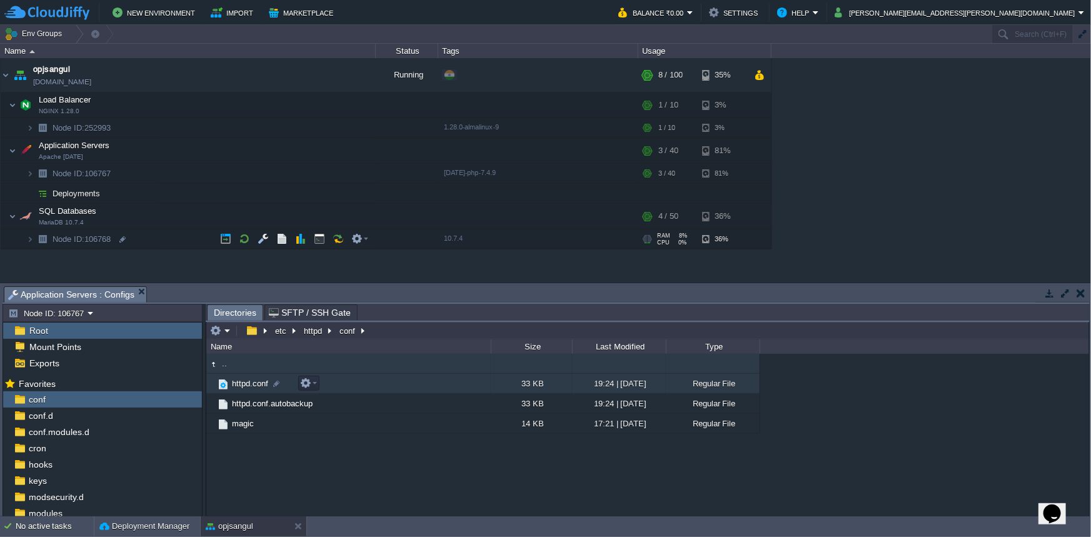
click at [236, 388] on span "httpd.conf" at bounding box center [250, 383] width 40 height 11
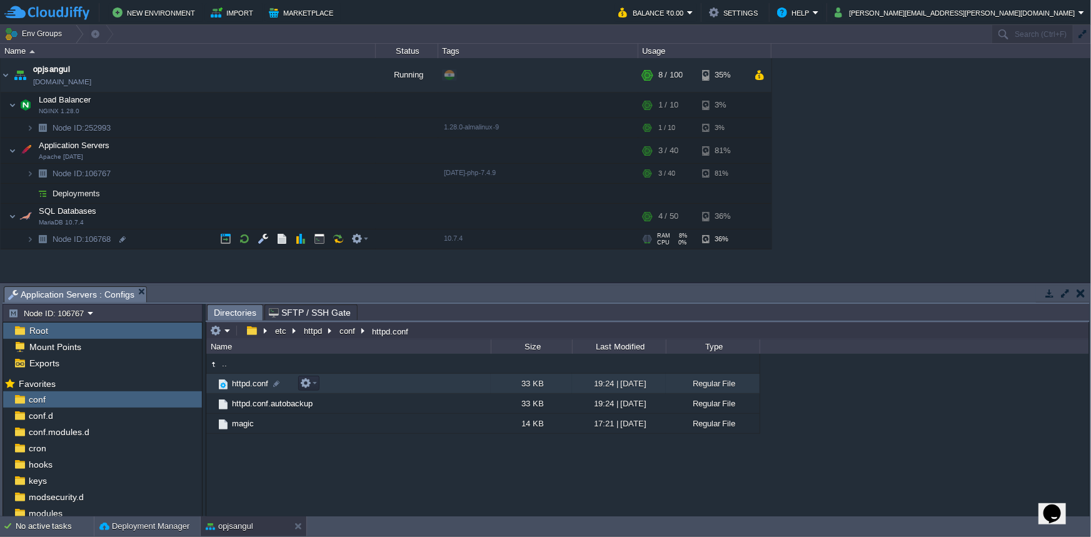
click at [244, 385] on span "httpd.conf" at bounding box center [250, 383] width 40 height 11
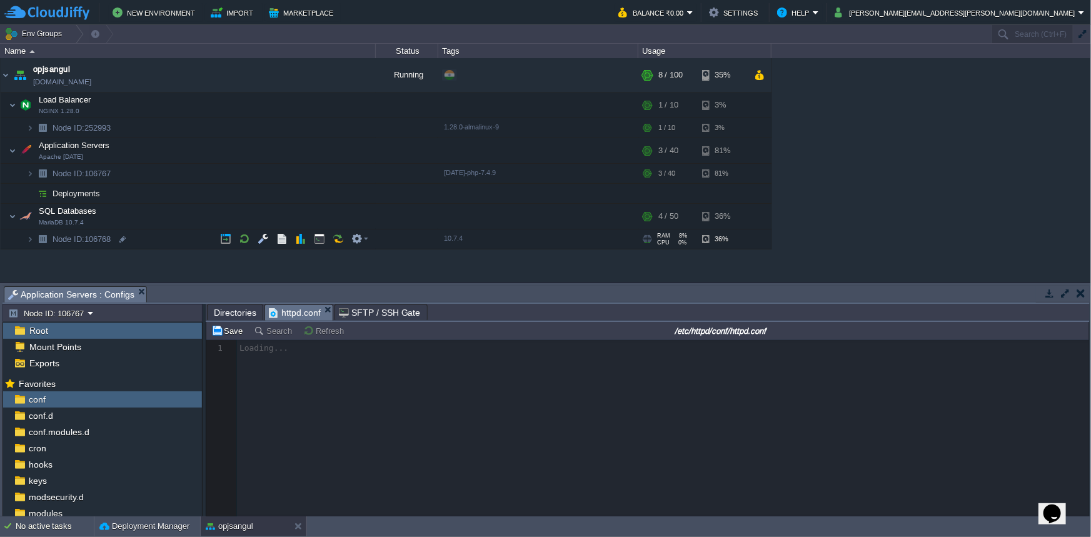
click at [1061, 293] on button "button" at bounding box center [1065, 293] width 11 height 11
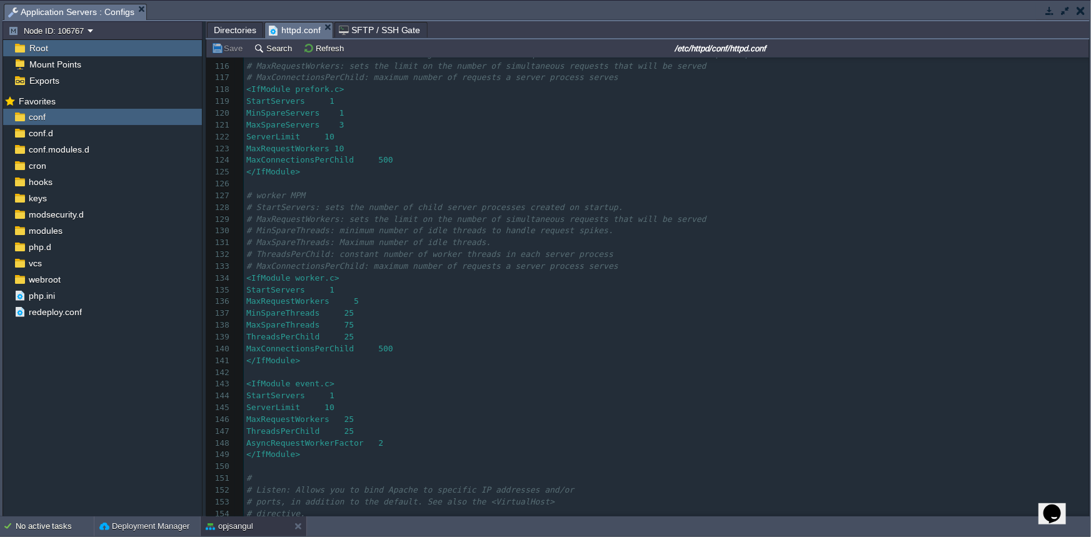
scroll to position [1330, 0]
